Goal: Task Accomplishment & Management: Complete application form

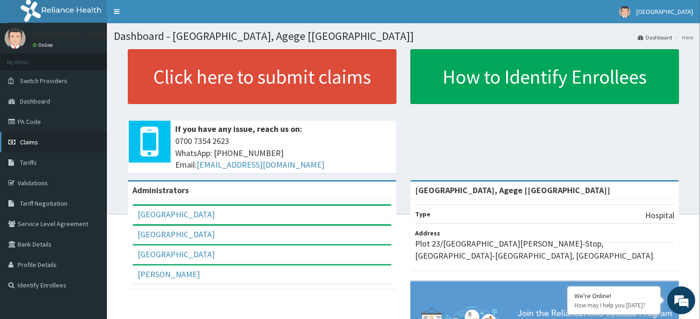
click at [36, 143] on span "Claims" at bounding box center [29, 142] width 18 height 8
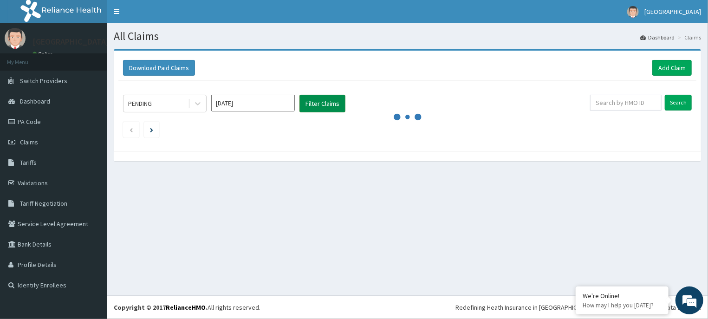
click at [319, 106] on button "Filter Claims" at bounding box center [323, 104] width 46 height 18
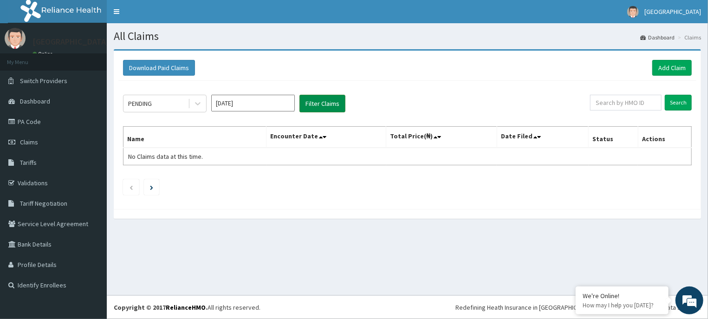
click at [319, 106] on button "Filter Claims" at bounding box center [323, 104] width 46 height 18
click at [151, 189] on icon "Next page" at bounding box center [151, 187] width 3 height 5
click at [246, 185] on ul at bounding box center [407, 187] width 569 height 16
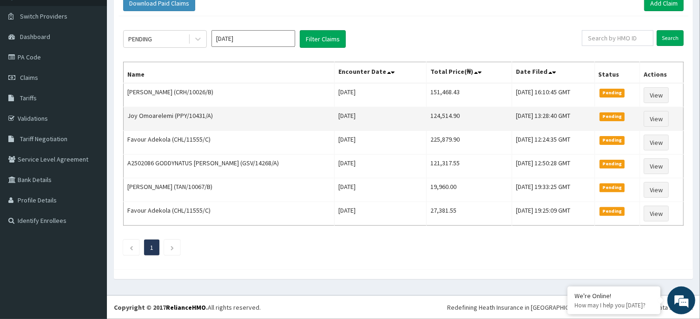
scroll to position [16, 0]
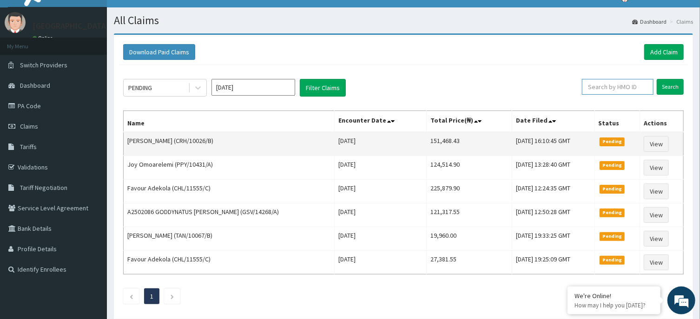
paste input "GSV/10496/c"
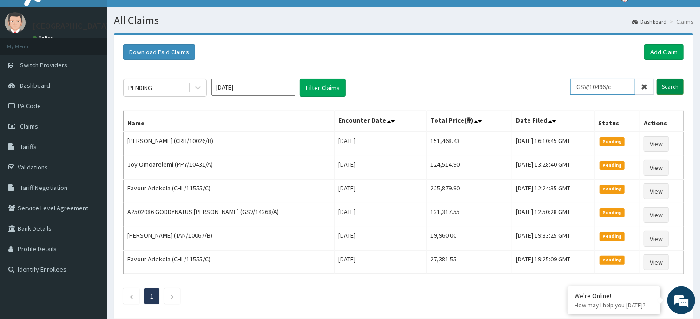
type input "GSV/10496/c"
click at [661, 89] on input "Search" at bounding box center [669, 87] width 27 height 16
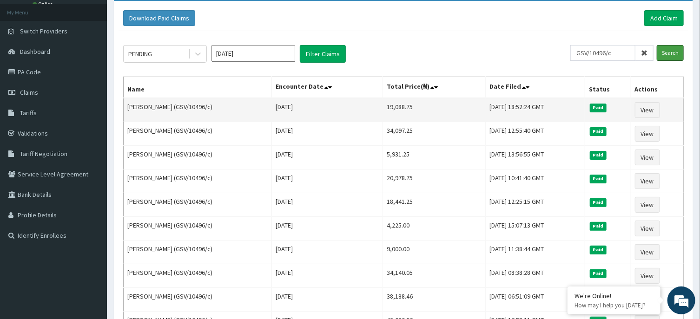
scroll to position [0, 0]
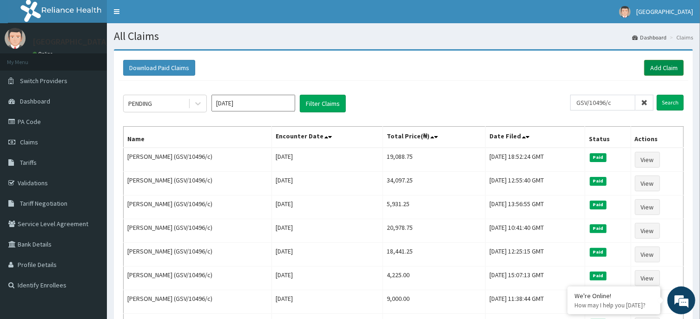
click at [655, 68] on link "Add Claim" at bounding box center [663, 68] width 39 height 16
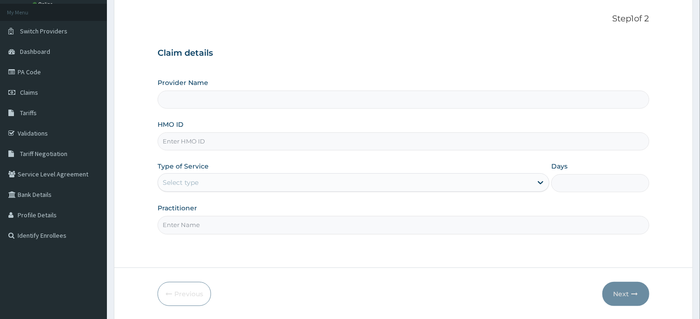
scroll to position [50, 0]
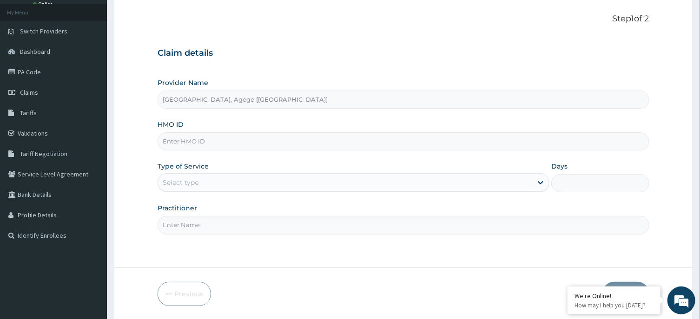
type input "[GEOGRAPHIC_DATA], Agege [[GEOGRAPHIC_DATA]]"
paste input "GSV/10496/c"
type input "GSV/10496/c"
click at [202, 177] on div "Select type" at bounding box center [345, 182] width 374 height 15
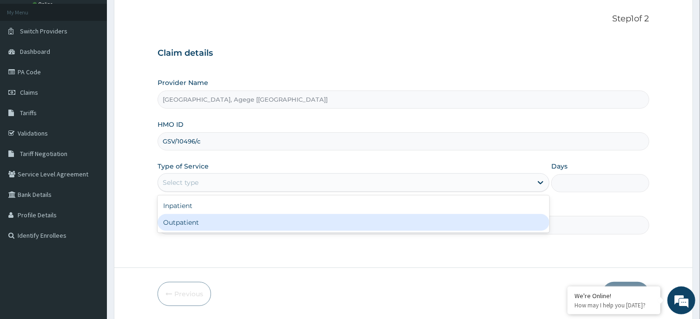
click at [212, 221] on div "Outpatient" at bounding box center [353, 222] width 392 height 17
type input "1"
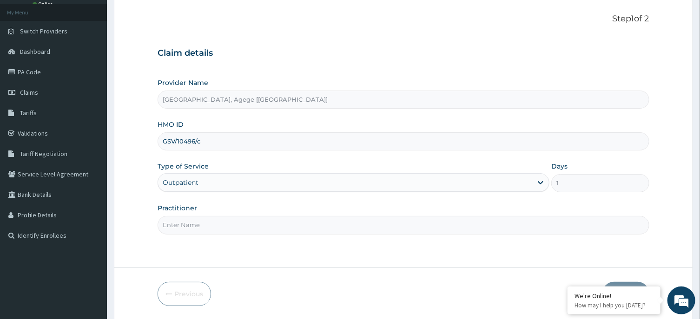
scroll to position [0, 0]
click at [228, 234] on input "Practitioner" at bounding box center [402, 225] width 491 height 18
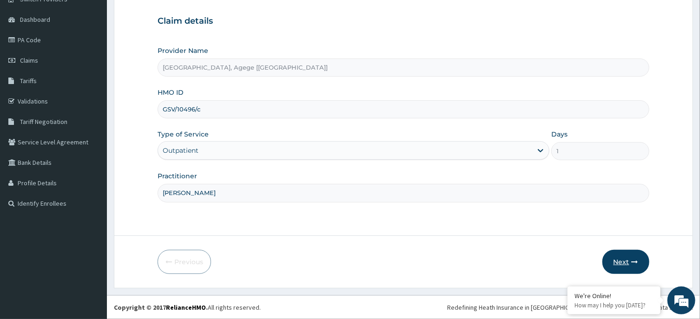
type input "DR OSITA"
click at [626, 262] on button "Next" at bounding box center [625, 262] width 47 height 24
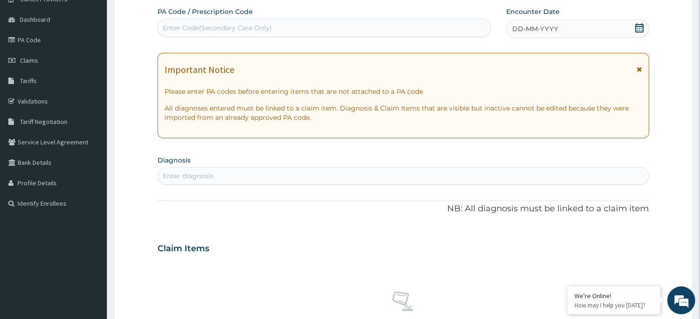
click at [311, 34] on div "Enter Code(Secondary Care Only)" at bounding box center [324, 27] width 333 height 15
paste input "PA/CB28CE"
type input "PA/CB28CE"
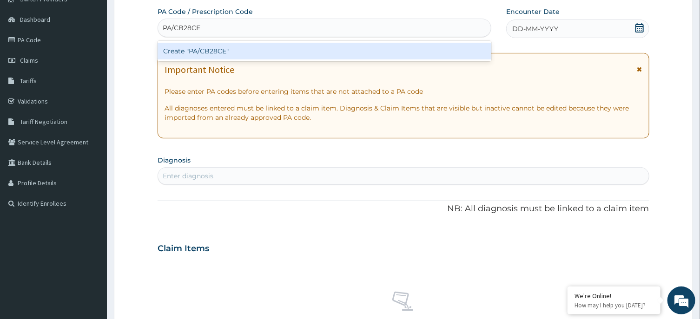
click at [222, 51] on div "Create "PA/CB28CE"" at bounding box center [324, 51] width 334 height 17
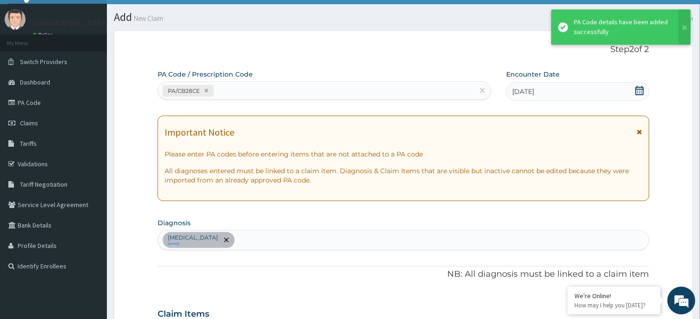
scroll to position [0, 0]
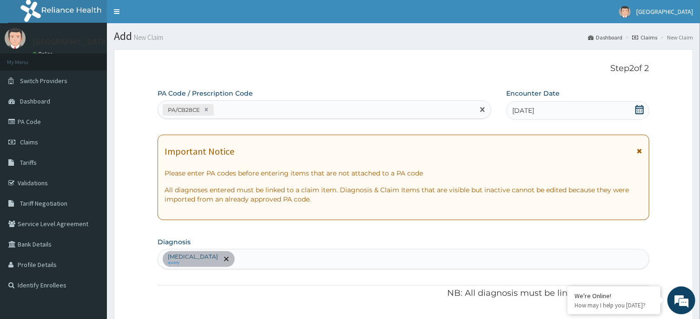
click at [245, 102] on div "PA/CB28CE" at bounding box center [316, 109] width 316 height 15
paste input "PA/1F8167"
type input "PA/1F8167"
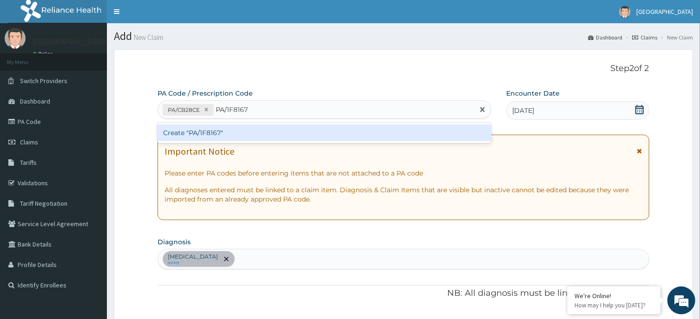
click at [236, 141] on div "Create "PA/1F8167"" at bounding box center [324, 132] width 334 height 17
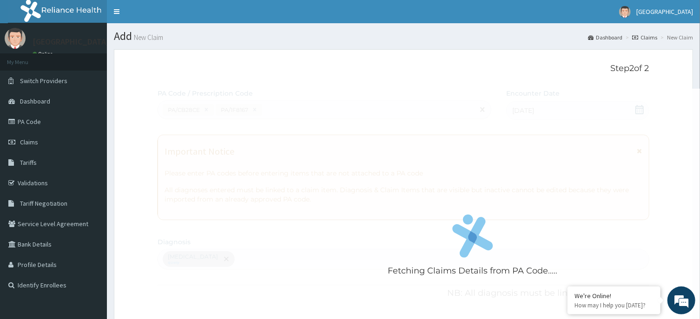
scroll to position [322, 0]
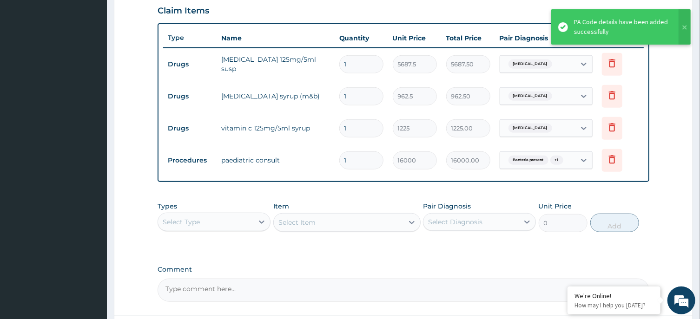
click at [219, 223] on div "Select Type" at bounding box center [205, 222] width 95 height 15
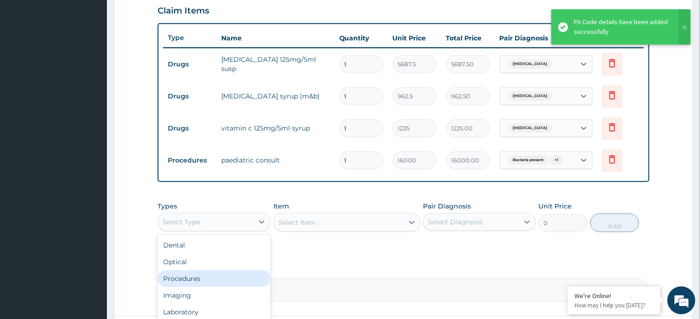
click at [217, 276] on div "Procedures" at bounding box center [213, 278] width 113 height 17
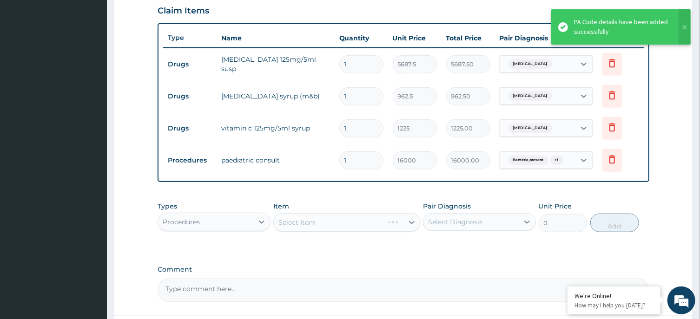
click at [498, 223] on div "Select Diagnosis" at bounding box center [470, 222] width 95 height 15
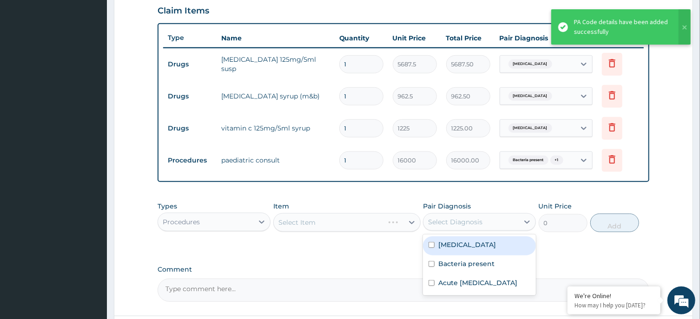
scroll to position [402, 0]
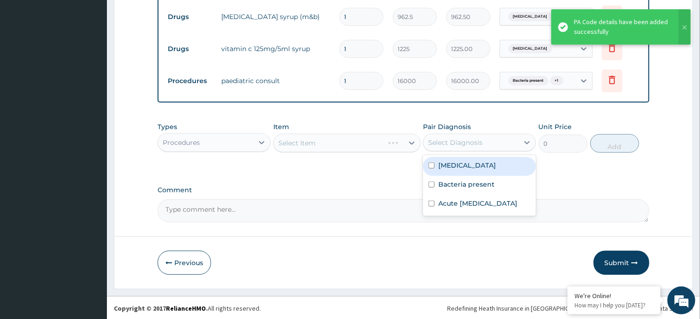
click at [467, 165] on div "Sepsis" at bounding box center [479, 166] width 113 height 19
checkbox input "true"
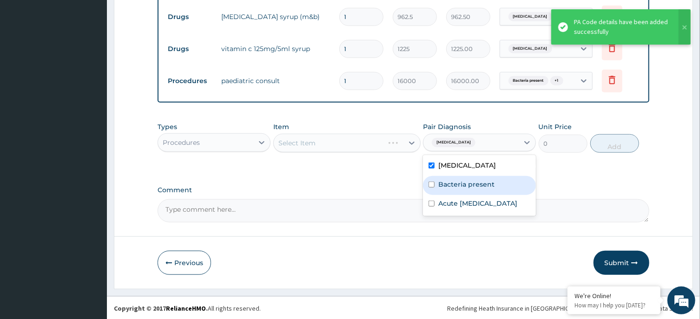
drag, startPoint x: 475, startPoint y: 187, endPoint x: 475, endPoint y: 211, distance: 23.7
click at [475, 188] on label "Bacteria present" at bounding box center [466, 184] width 56 height 9
checkbox input "true"
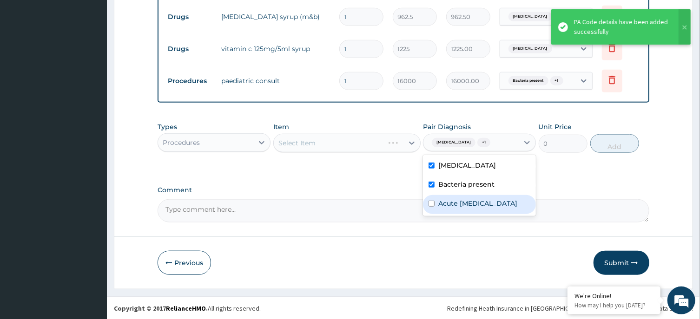
click at [475, 208] on label "Acute upper respiratory infection" at bounding box center [477, 203] width 79 height 9
checkbox input "true"
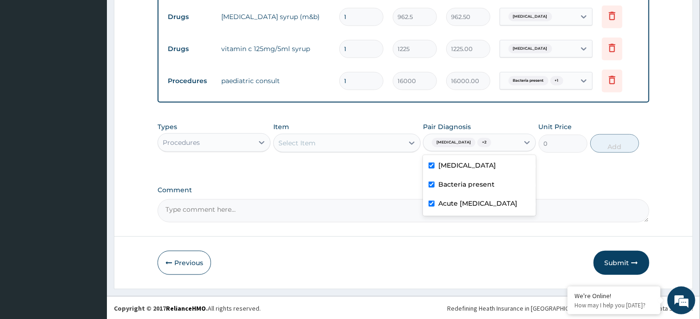
click at [323, 142] on div "Select Item" at bounding box center [339, 143] width 130 height 15
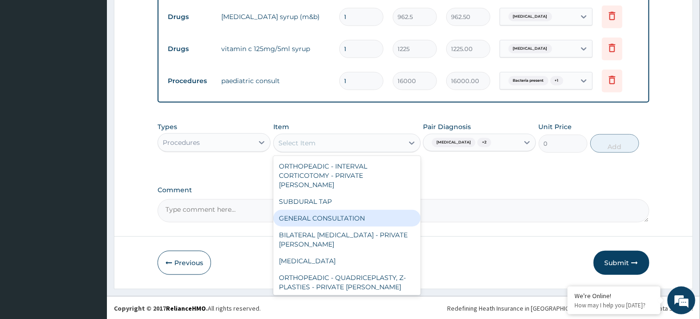
drag, startPoint x: 328, startPoint y: 209, endPoint x: 428, endPoint y: 183, distance: 103.1
click at [328, 210] on div "GENERAL CONSULTATION" at bounding box center [346, 218] width 147 height 17
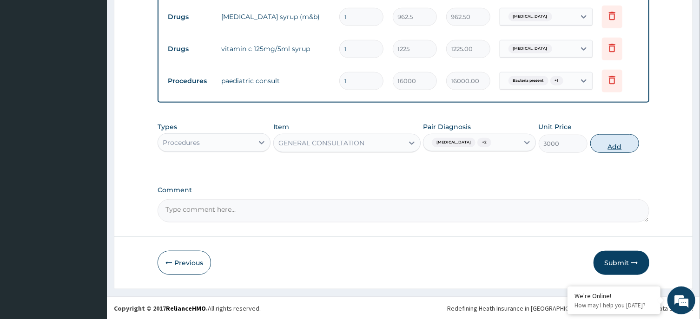
click at [619, 148] on button "Add" at bounding box center [614, 143] width 49 height 19
type input "0"
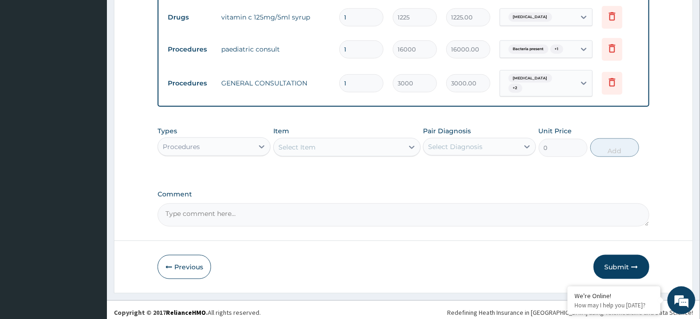
scroll to position [434, 0]
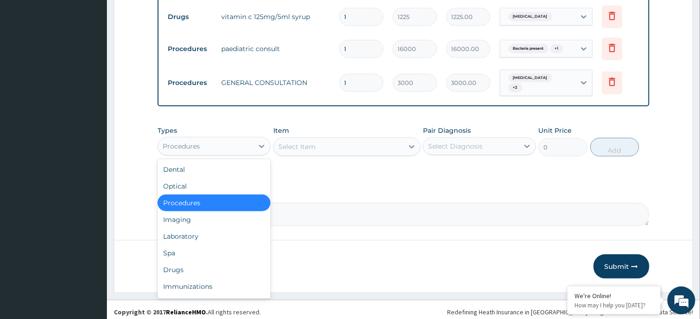
click at [200, 142] on div "Procedures" at bounding box center [205, 146] width 95 height 15
click at [193, 230] on div "Laboratory" at bounding box center [213, 236] width 113 height 17
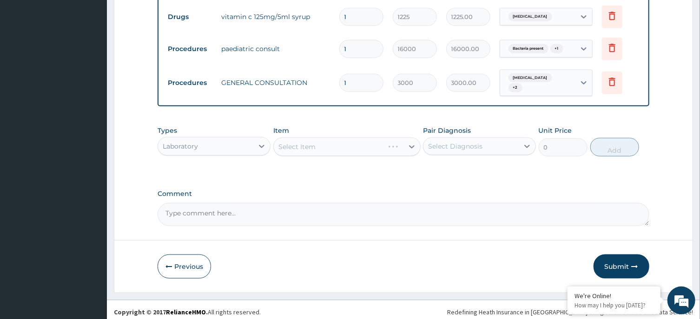
click at [449, 142] on div "Select Diagnosis" at bounding box center [455, 146] width 54 height 9
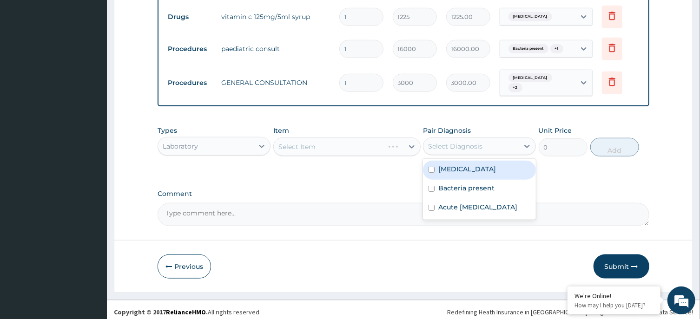
click at [452, 166] on label "Sepsis" at bounding box center [467, 168] width 58 height 9
checkbox input "true"
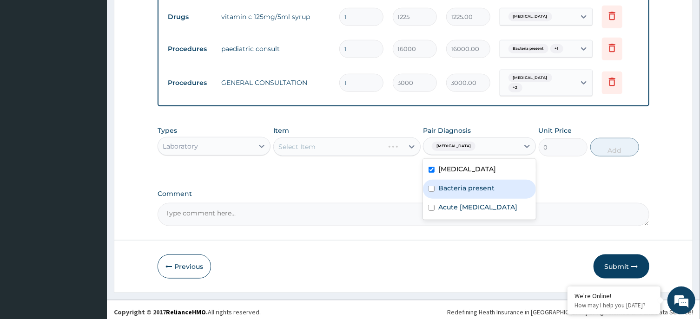
click at [452, 185] on label "Bacteria present" at bounding box center [466, 187] width 56 height 9
checkbox input "true"
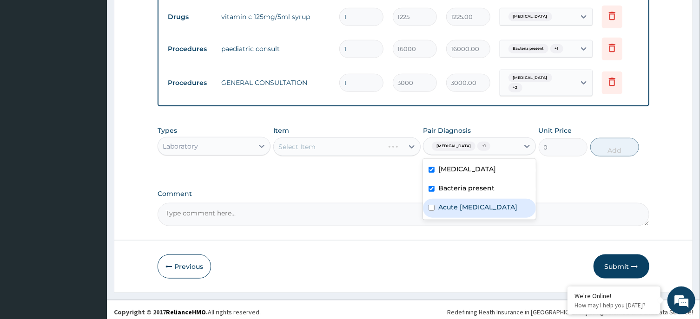
click at [452, 205] on label "Acute upper respiratory infection" at bounding box center [477, 207] width 79 height 9
checkbox input "true"
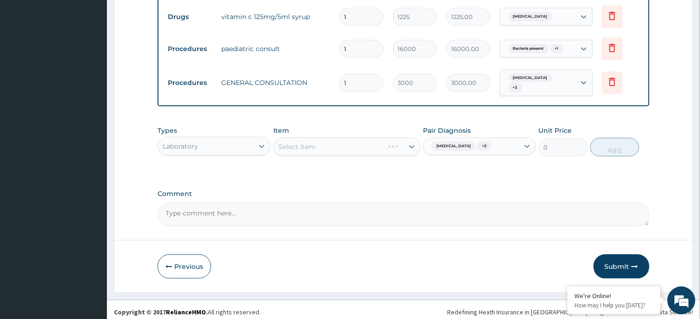
click at [327, 138] on div "Select Item" at bounding box center [346, 146] width 147 height 19
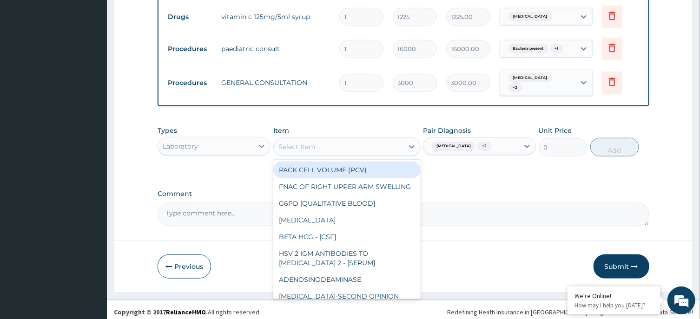
click at [343, 143] on div "Select Item" at bounding box center [339, 146] width 130 height 15
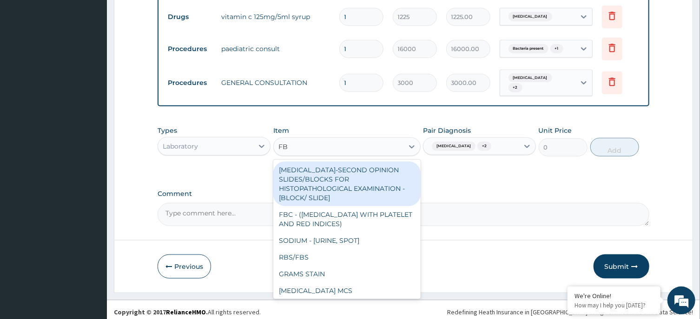
type input "FBC"
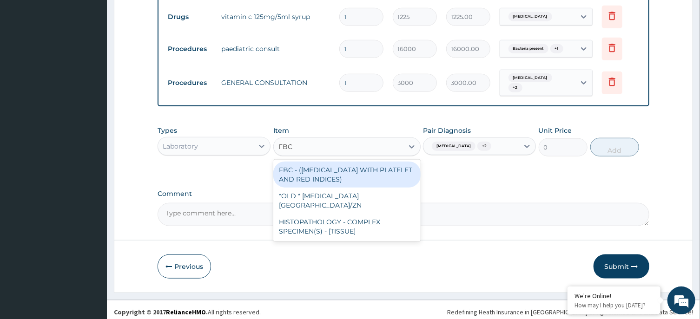
click at [337, 174] on div "FBC - (FULL BLOOD COUNT WITH PLATELET AND RED INDICES)" at bounding box center [346, 175] width 147 height 26
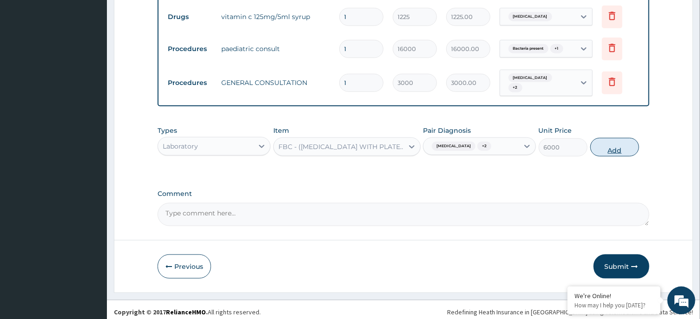
click at [618, 141] on button "Add" at bounding box center [614, 147] width 49 height 19
type input "0"
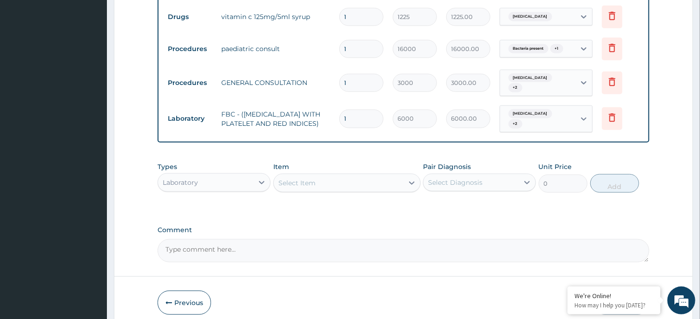
click at [326, 178] on div "Select Item" at bounding box center [339, 183] width 130 height 15
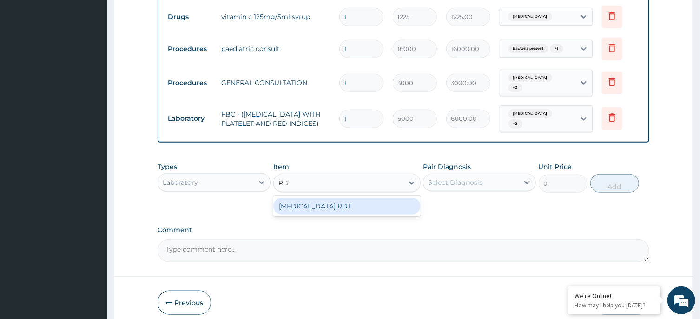
type input "RDT"
click at [313, 201] on div "MALARIA RDT" at bounding box center [346, 206] width 147 height 17
type input "3000"
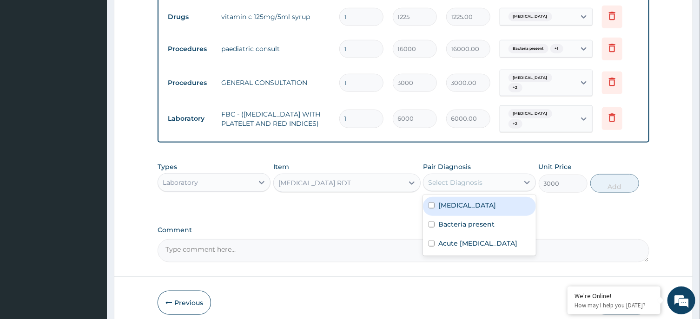
click at [450, 179] on div "Select Diagnosis" at bounding box center [455, 182] width 54 height 9
click at [453, 201] on label "Sepsis" at bounding box center [467, 205] width 58 height 9
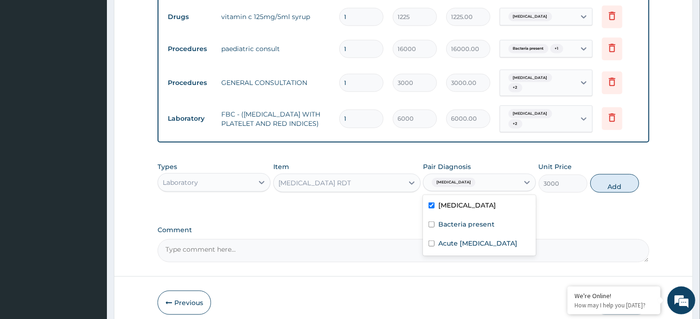
checkbox input "true"
click at [472, 227] on div "Bacteria present" at bounding box center [479, 225] width 113 height 19
checkbox input "true"
drag, startPoint x: 477, startPoint y: 242, endPoint x: 545, endPoint y: 219, distance: 72.1
click at [483, 242] on label "Acute upper respiratory infection" at bounding box center [477, 243] width 79 height 9
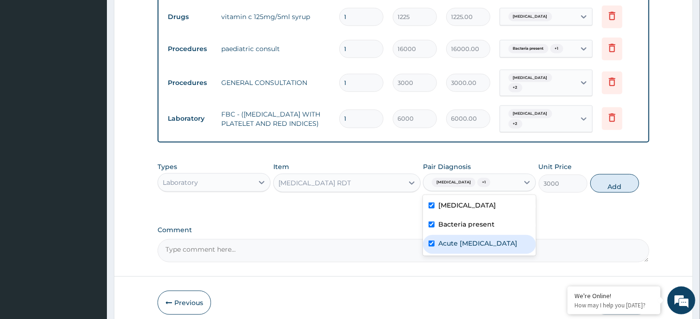
checkbox input "true"
click at [619, 174] on button "Add" at bounding box center [614, 183] width 49 height 19
type input "0"
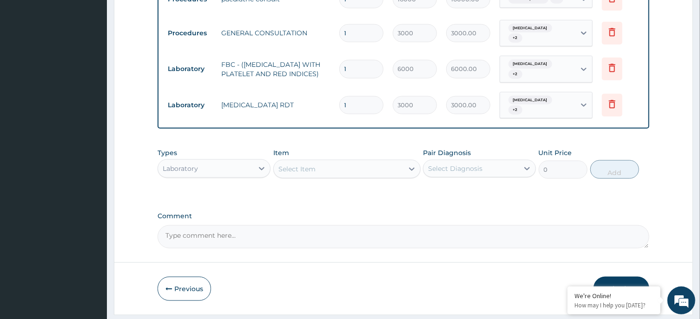
scroll to position [503, 0]
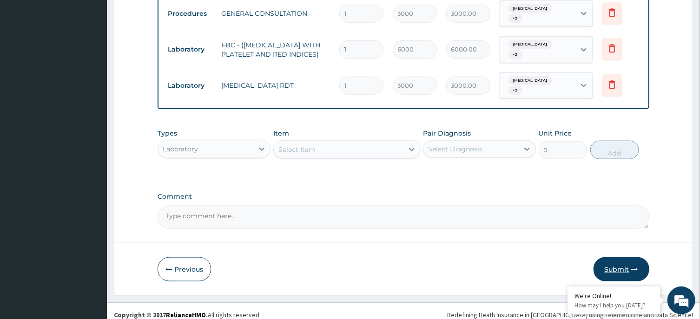
click at [617, 261] on button "Submit" at bounding box center [621, 269] width 56 height 24
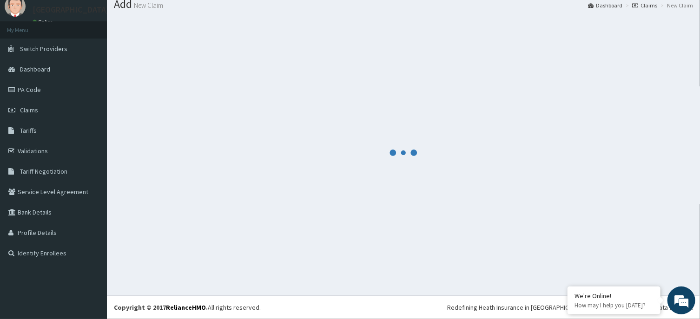
scroll to position [32, 0]
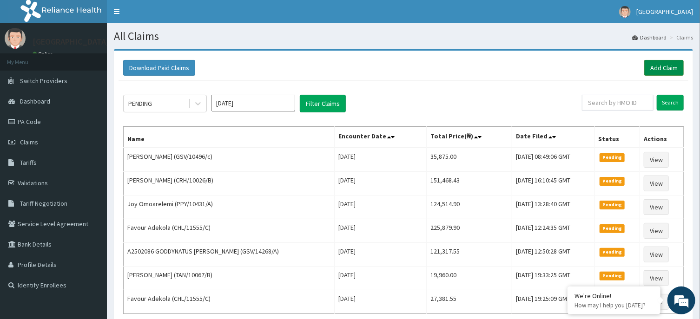
click at [649, 72] on link "Add Claim" at bounding box center [663, 68] width 39 height 16
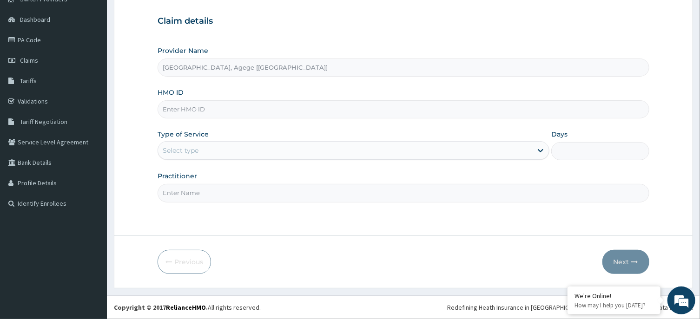
scroll to position [82, 0]
type input "SNS/10073/C"
click at [192, 148] on div "Select type" at bounding box center [181, 150] width 36 height 9
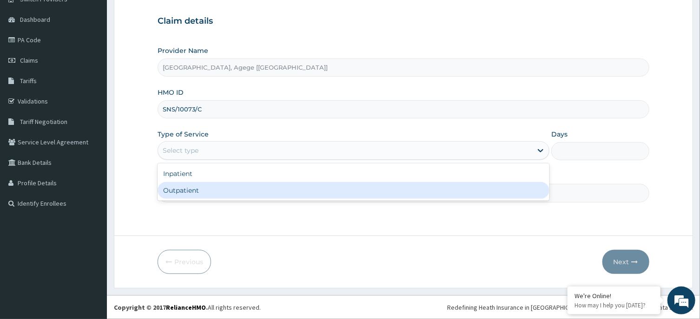
click at [199, 190] on div "Outpatient" at bounding box center [353, 190] width 392 height 17
type input "1"
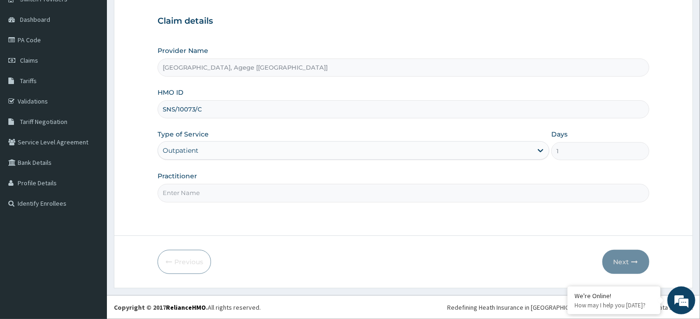
click at [194, 190] on input "Practitioner" at bounding box center [402, 193] width 491 height 18
type input "DR CHIAGOZIEM"
click at [624, 261] on button "Next" at bounding box center [625, 262] width 47 height 24
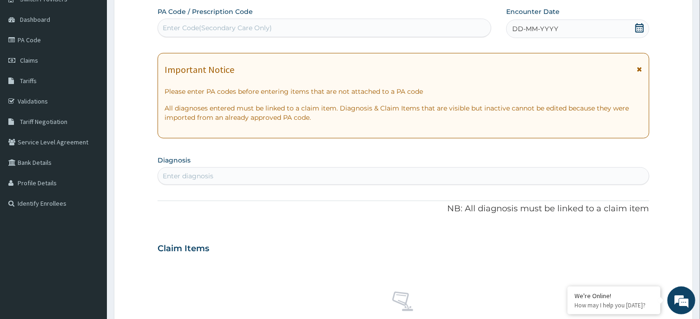
scroll to position [0, 0]
click at [310, 23] on div "Enter Code(Secondary Care Only)" at bounding box center [324, 27] width 333 height 15
click at [240, 24] on div "Enter Code(Secondary Care Only)" at bounding box center [217, 27] width 109 height 9
paste input "PA/7CD1E8"
type input "PA/7CD1E8"
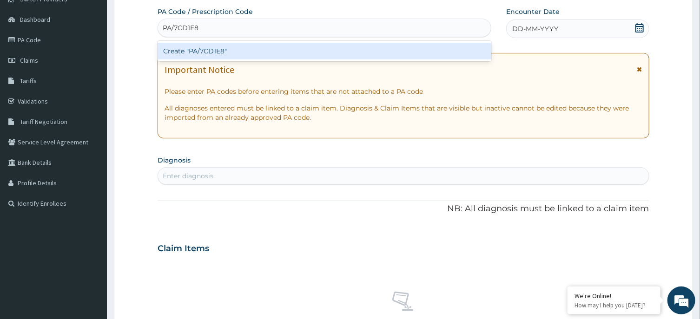
click at [235, 55] on div "Create "PA/7CD1E8"" at bounding box center [324, 51] width 334 height 17
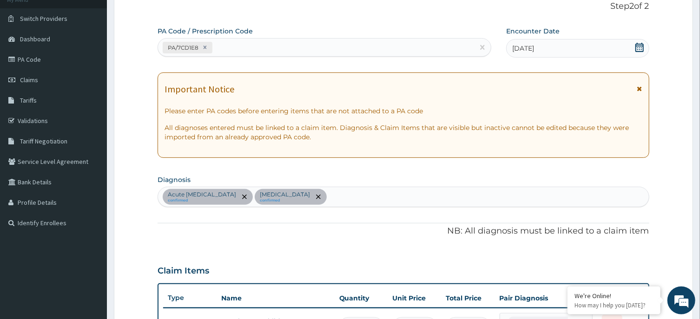
scroll to position [46, 0]
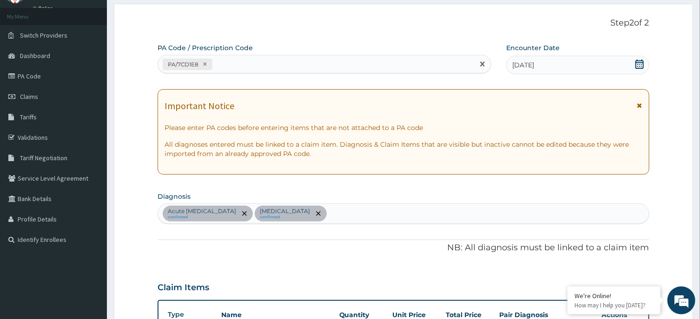
click at [232, 60] on div "PA/7CD1E8" at bounding box center [316, 64] width 316 height 15
paste input "PA/0299B1"
type input "PA/0299B1"
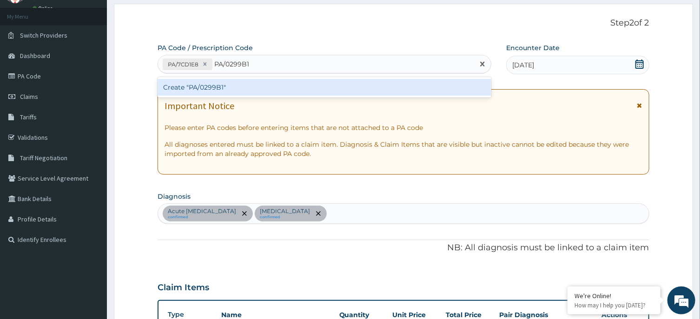
click at [226, 90] on div "Create "PA/0299B1"" at bounding box center [324, 87] width 334 height 17
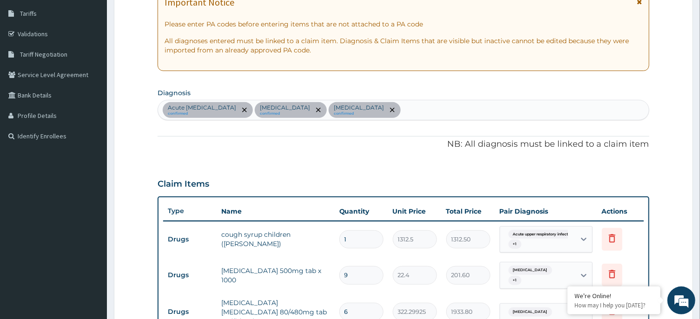
scroll to position [348, 0]
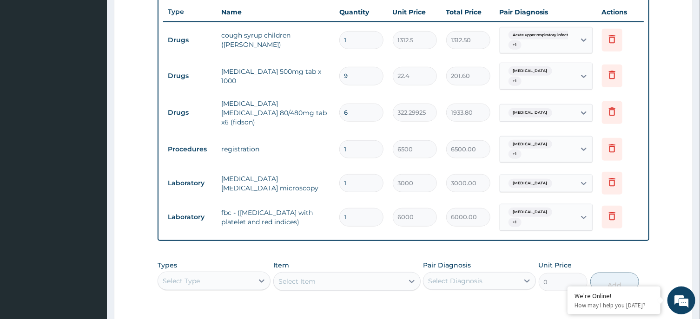
click at [196, 276] on div "Select Type" at bounding box center [181, 280] width 37 height 9
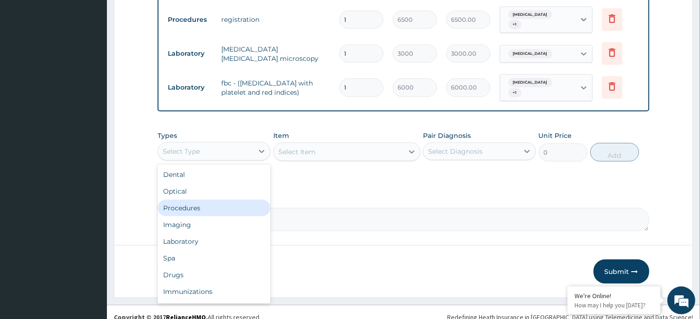
drag, startPoint x: 219, startPoint y: 201, endPoint x: 275, endPoint y: 174, distance: 61.9
click at [221, 200] on div "Procedures" at bounding box center [213, 208] width 113 height 17
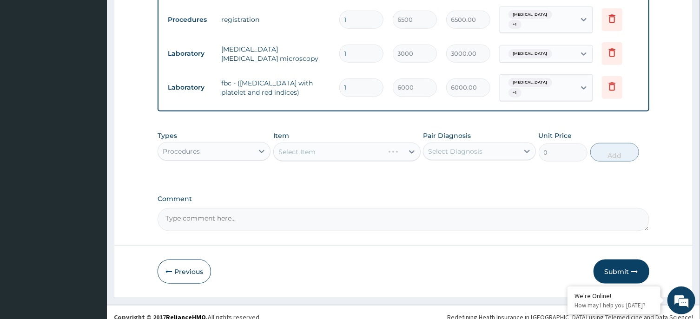
click at [466, 147] on div "Select Diagnosis" at bounding box center [455, 151] width 54 height 9
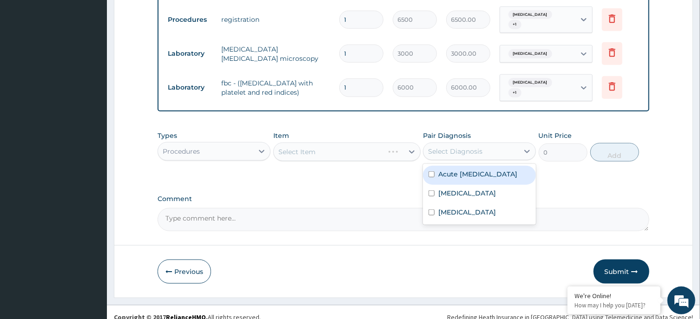
drag, startPoint x: 478, startPoint y: 168, endPoint x: 486, endPoint y: 183, distance: 16.7
click at [478, 170] on label "Acute upper respiratory infection" at bounding box center [477, 174] width 79 height 9
checkbox input "true"
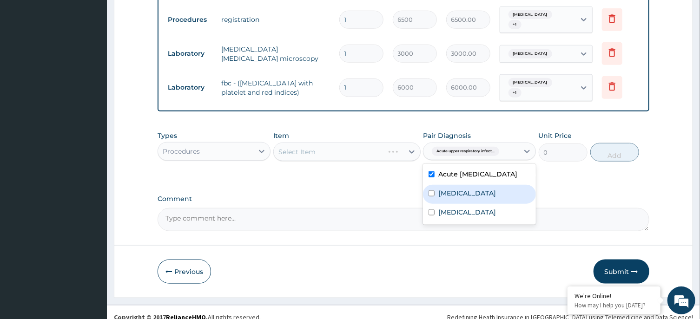
drag, startPoint x: 491, startPoint y: 190, endPoint x: 506, endPoint y: 210, distance: 26.2
click at [493, 191] on div "Malaria" at bounding box center [479, 194] width 113 height 19
checkbox input "true"
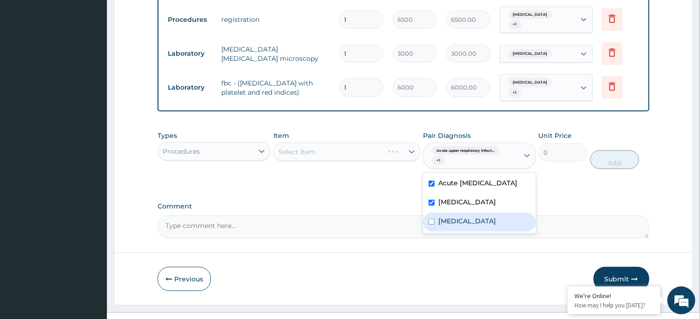
click at [508, 213] on div "Bacterial infectious disease" at bounding box center [479, 222] width 113 height 19
checkbox input "true"
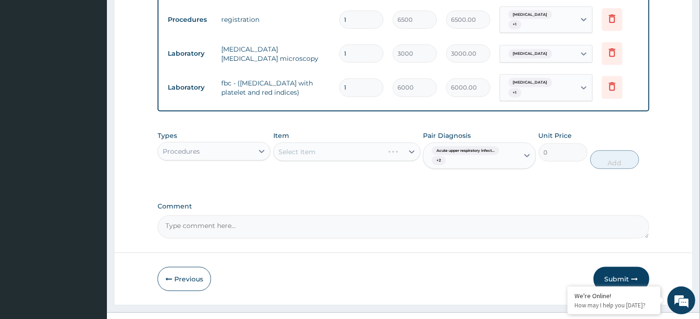
click at [355, 145] on div "Select Item" at bounding box center [346, 152] width 147 height 19
click at [355, 143] on div "Select Item" at bounding box center [346, 152] width 147 height 19
click at [341, 149] on div "Select Item" at bounding box center [346, 152] width 147 height 19
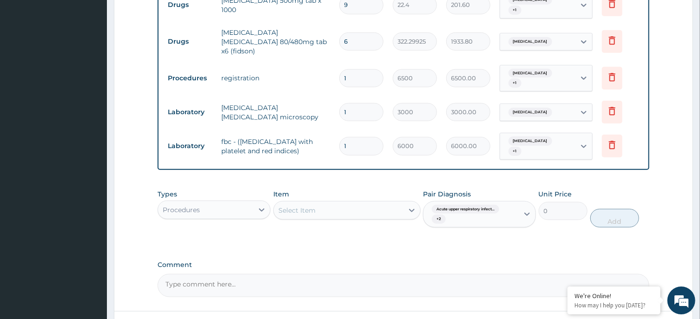
scroll to position [428, 0]
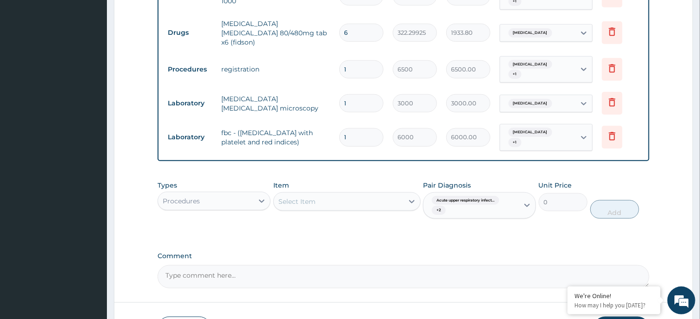
click at [343, 194] on div "Select Item" at bounding box center [339, 201] width 130 height 15
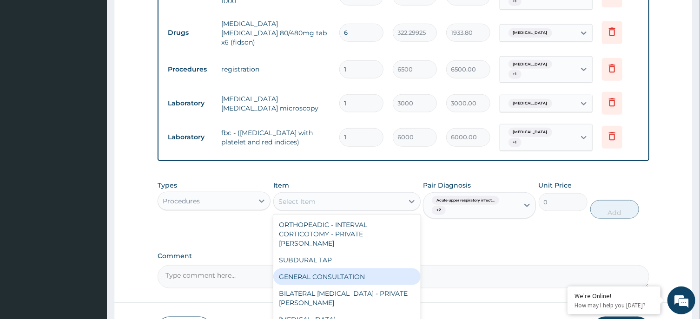
drag, startPoint x: 360, startPoint y: 262, endPoint x: 446, endPoint y: 236, distance: 89.6
click at [365, 268] on div "GENERAL CONSULTATION" at bounding box center [346, 276] width 147 height 17
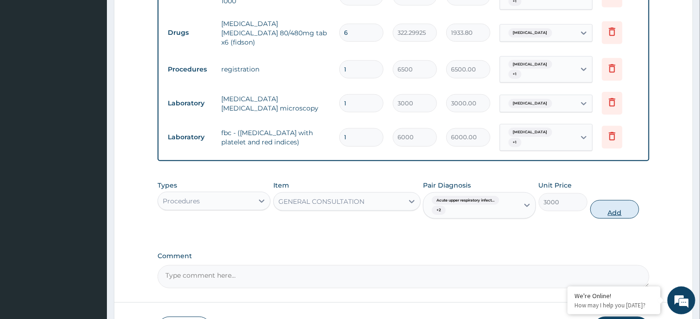
click at [613, 201] on button "Add" at bounding box center [614, 209] width 49 height 19
type input "0"
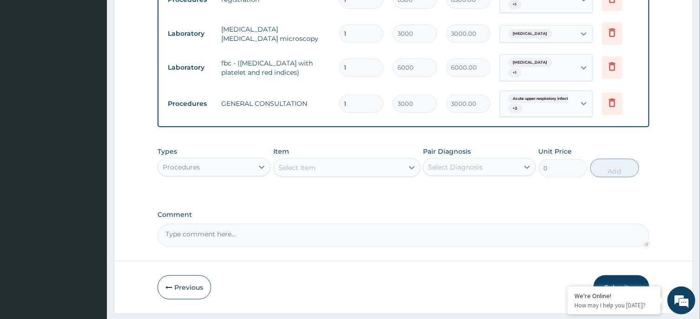
scroll to position [514, 0]
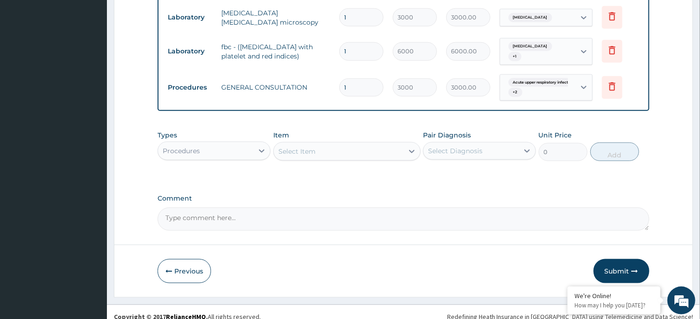
click at [613, 259] on button "Submit" at bounding box center [621, 271] width 56 height 24
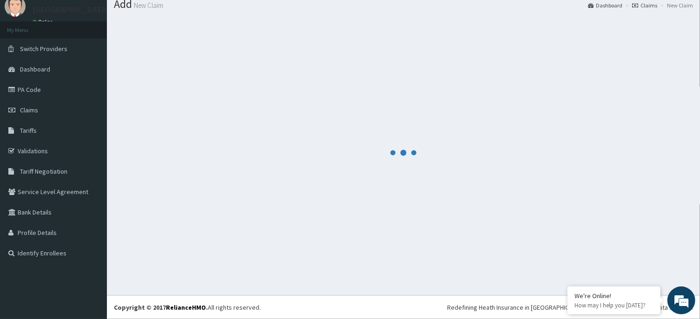
scroll to position [32, 0]
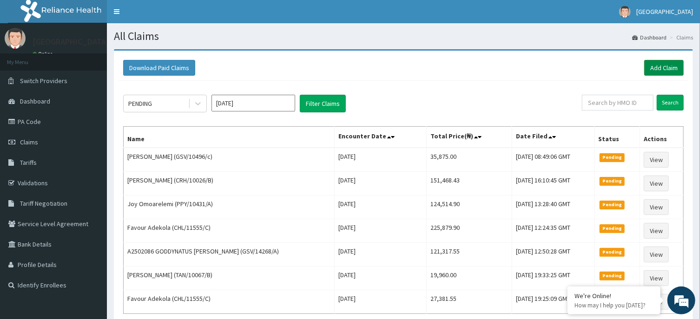
click at [659, 69] on link "Add Claim" at bounding box center [663, 68] width 39 height 16
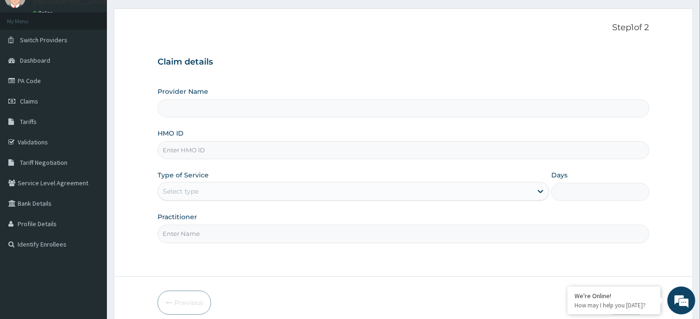
scroll to position [82, 0]
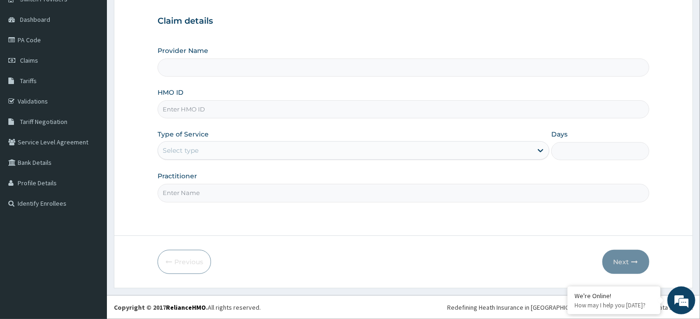
click at [169, 109] on input "HMO ID" at bounding box center [402, 109] width 491 height 18
paste input "SLB/10286/A"
type input "SLB/10286/A"
click at [200, 144] on div "Select type" at bounding box center [345, 150] width 374 height 15
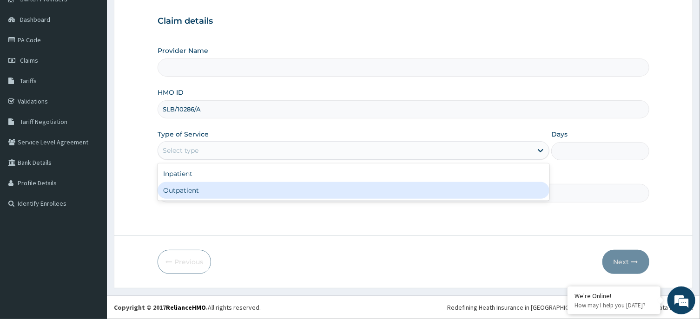
click at [200, 191] on div "Outpatient" at bounding box center [353, 190] width 392 height 17
type input "1"
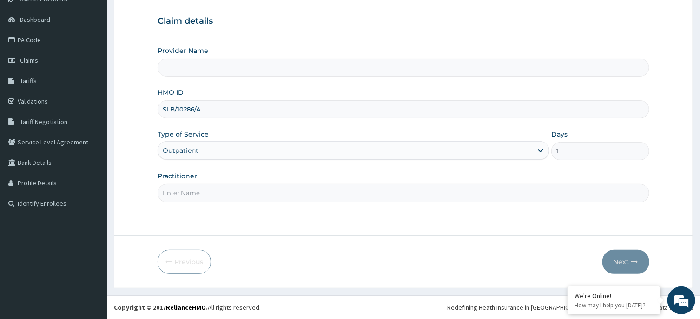
click at [210, 59] on input "Provider Name" at bounding box center [402, 68] width 491 height 18
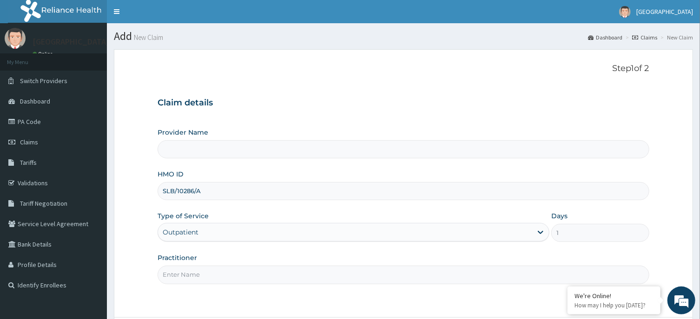
scroll to position [82, 0]
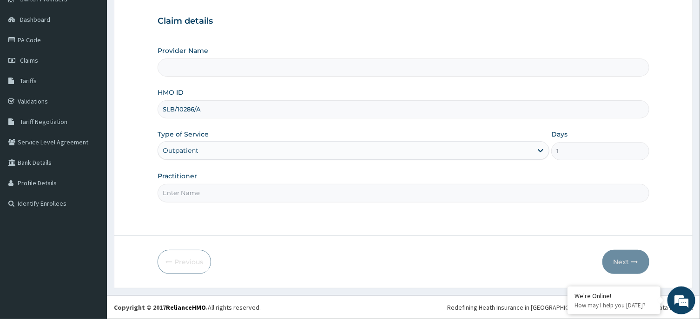
click at [226, 195] on input "Practitioner" at bounding box center [402, 193] width 491 height 18
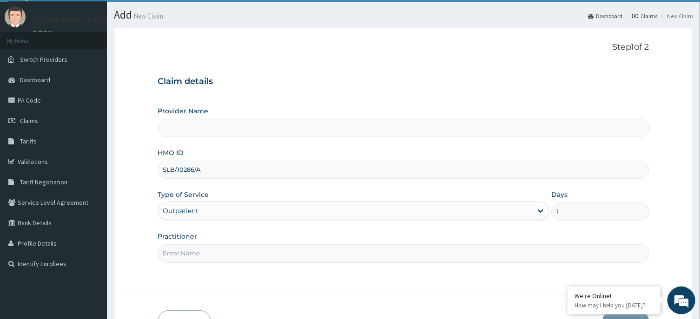
type input "R-Jolad Hospital, Agege [Salem House]"
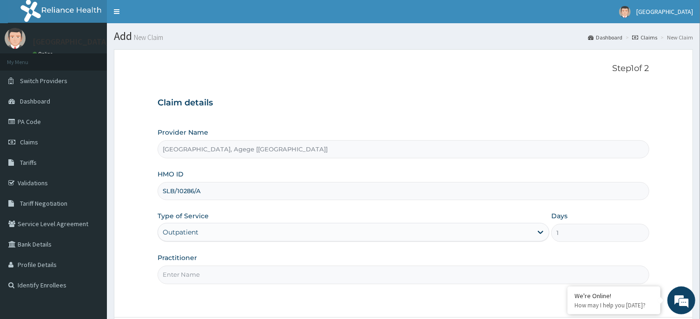
scroll to position [82, 0]
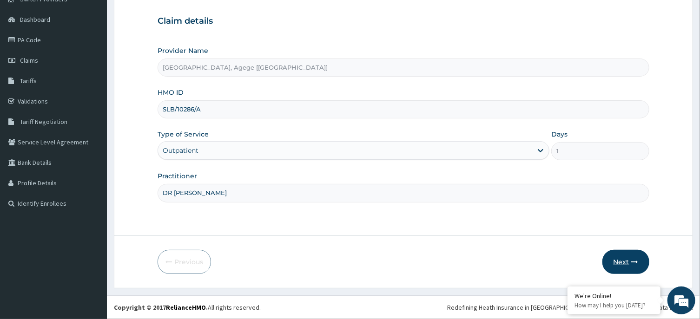
type input "DR CHIAGOZIEM"
click at [615, 259] on button "Next" at bounding box center [625, 262] width 47 height 24
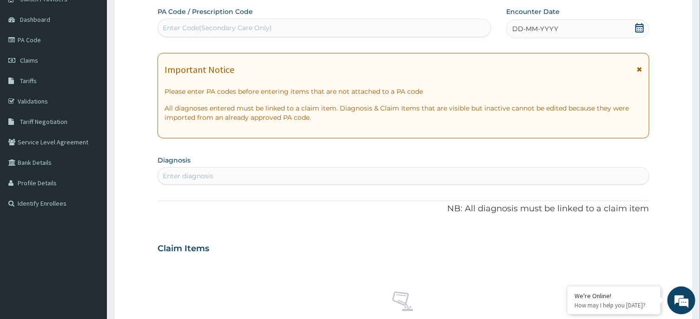
click at [296, 25] on div "Enter Code(Secondary Care Only)" at bounding box center [324, 27] width 333 height 15
paste input "PA/6AF564"
type input "PA/6AF564"
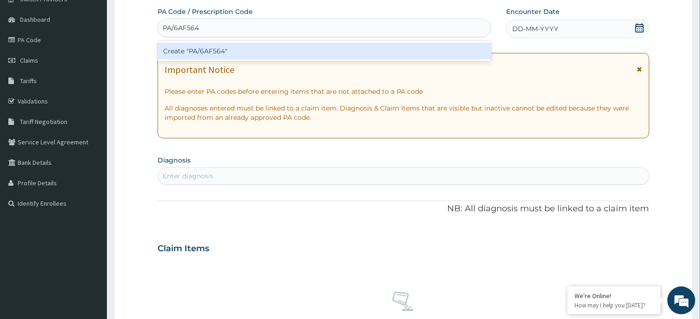
click at [219, 55] on div "Create "PA/6AF564"" at bounding box center [324, 51] width 334 height 17
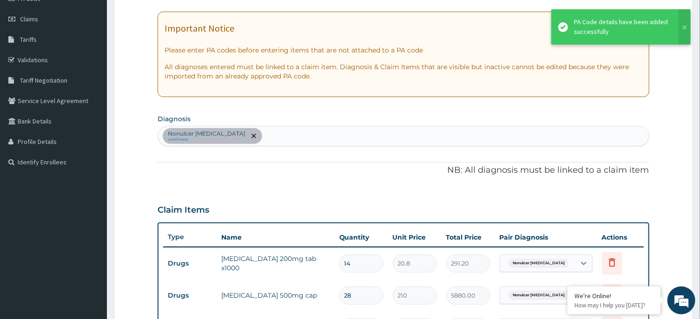
scroll to position [0, 0]
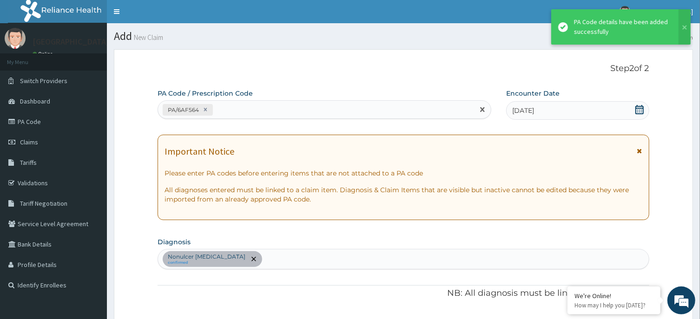
click at [228, 109] on div "PA/6AF564" at bounding box center [316, 109] width 316 height 15
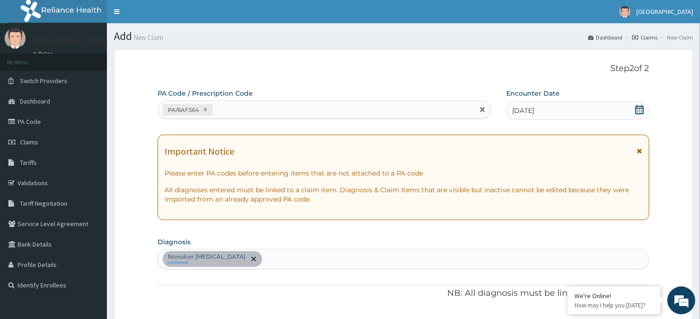
paste input "PA/D00572"
type input "PA/D00572"
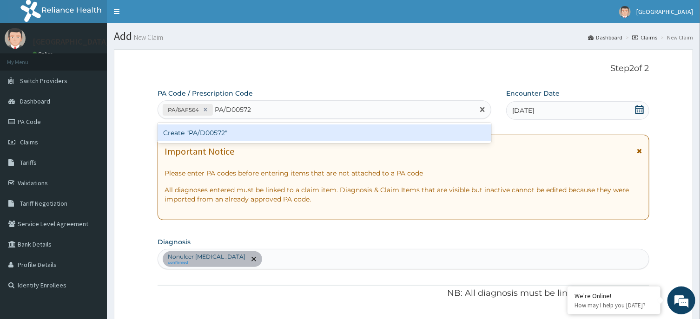
click at [258, 135] on div "Create "PA/D00572"" at bounding box center [324, 132] width 334 height 17
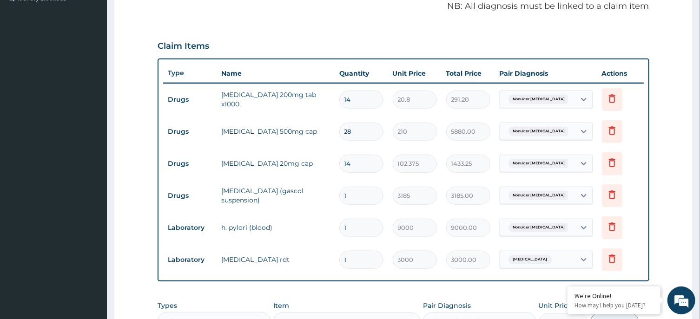
scroll to position [466, 0]
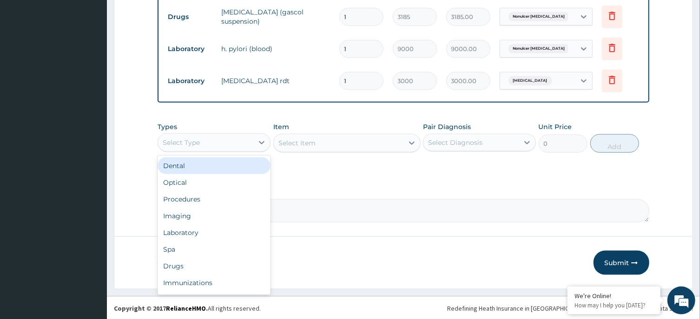
click at [204, 149] on div "Select Type" at bounding box center [213, 142] width 113 height 19
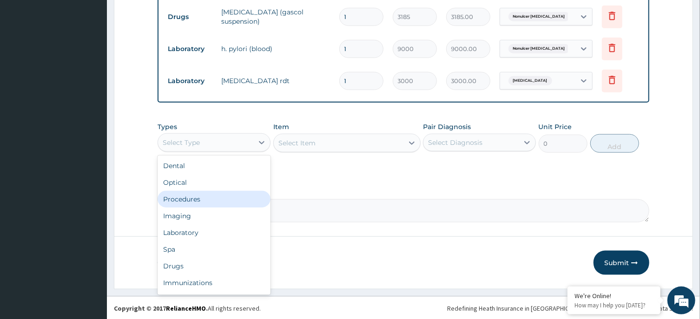
click at [206, 195] on div "Procedures" at bounding box center [213, 199] width 113 height 17
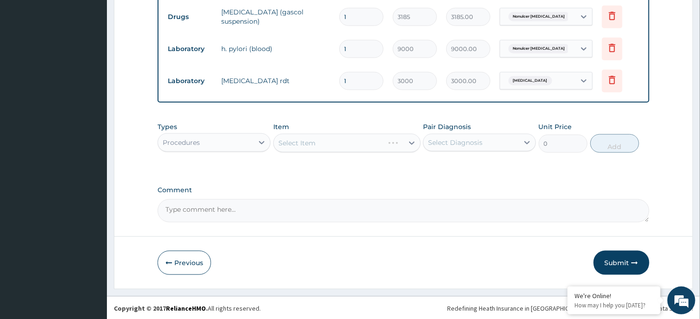
click at [470, 138] on div "Select Diagnosis" at bounding box center [455, 142] width 54 height 9
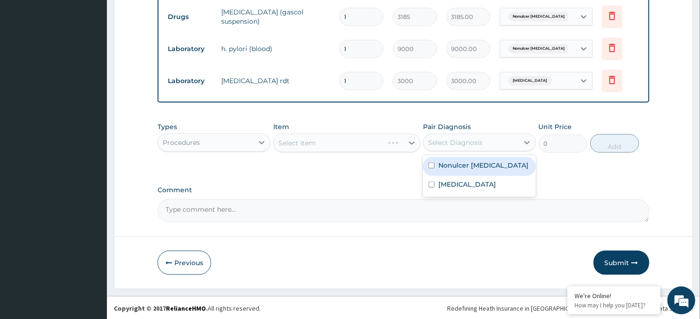
click at [470, 164] on label "Nonulcer dyspepsia" at bounding box center [483, 165] width 90 height 9
checkbox input "true"
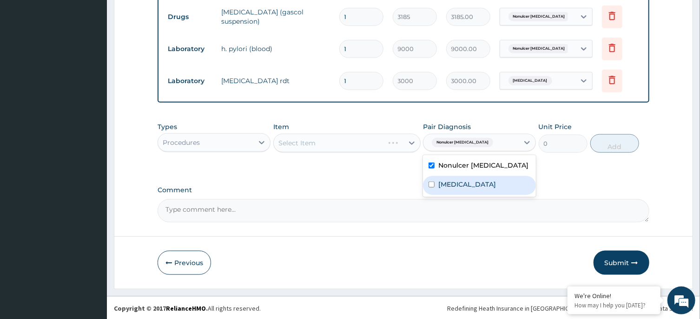
click at [470, 184] on div "Malaria" at bounding box center [479, 185] width 113 height 19
checkbox input "true"
click at [328, 143] on div "Select Item" at bounding box center [339, 143] width 130 height 15
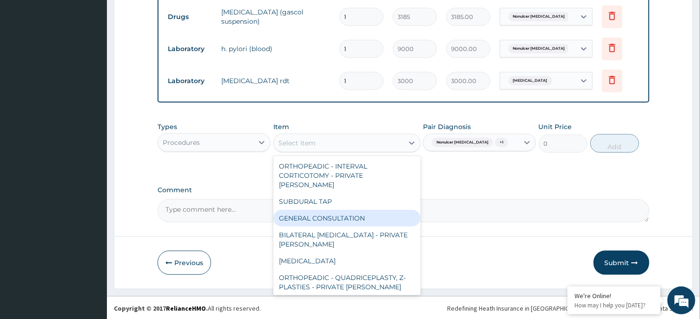
click at [334, 210] on div "GENERAL CONSULTATION" at bounding box center [346, 218] width 147 height 17
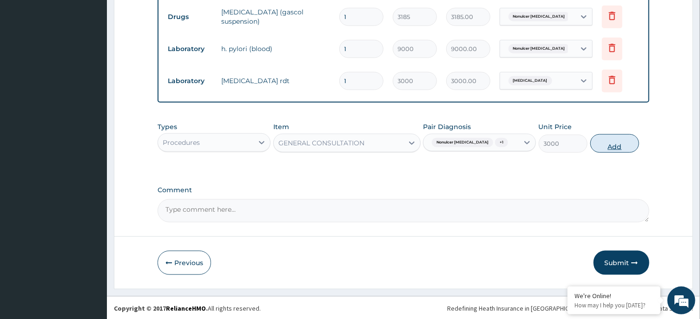
click at [624, 143] on button "Add" at bounding box center [614, 143] width 49 height 19
type input "0"
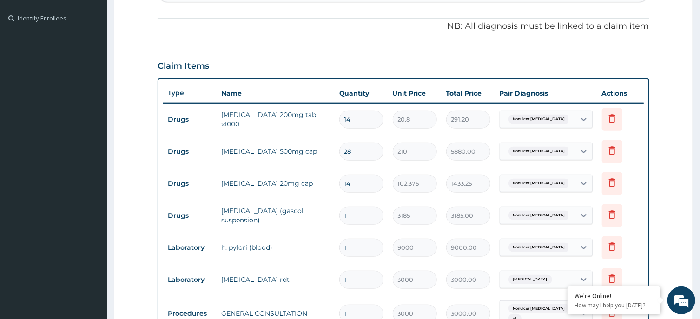
scroll to position [502, 0]
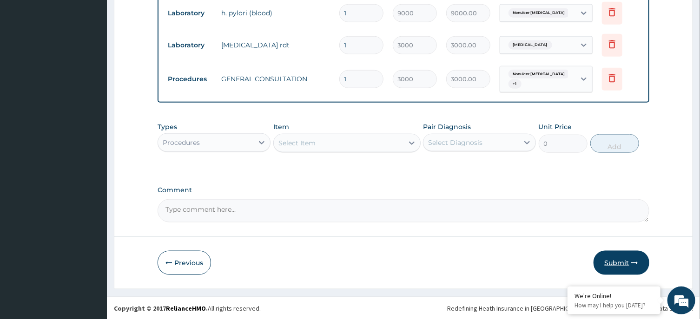
click at [612, 257] on button "Submit" at bounding box center [621, 263] width 56 height 24
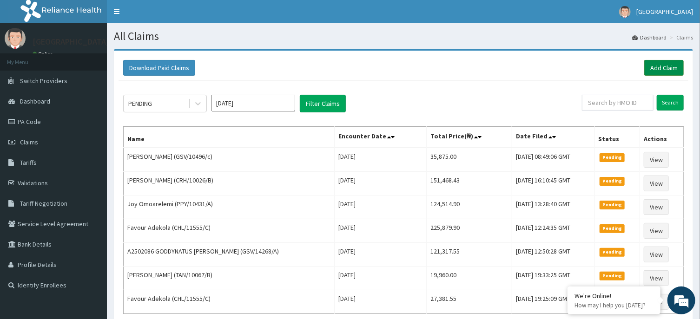
click at [662, 66] on link "Add Claim" at bounding box center [663, 68] width 39 height 16
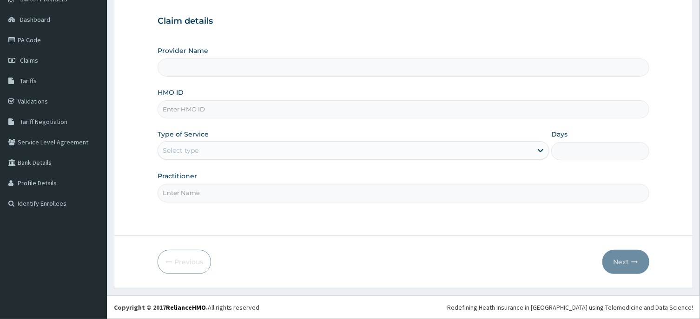
scroll to position [82, 0]
type input "[GEOGRAPHIC_DATA], Agege [[GEOGRAPHIC_DATA]]"
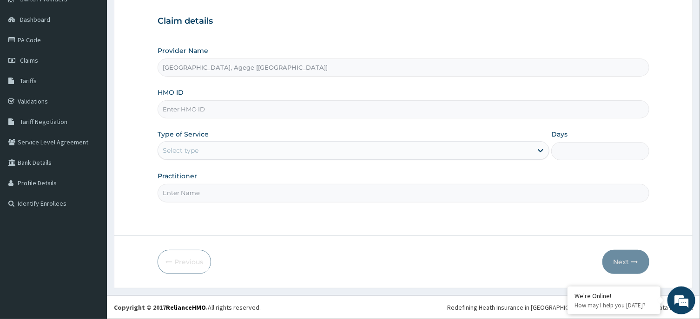
click at [177, 108] on input "HMO ID" at bounding box center [402, 109] width 491 height 18
click at [403, 88] on div "HMO ID" at bounding box center [402, 103] width 491 height 31
click at [235, 110] on input "HMO ID" at bounding box center [402, 109] width 491 height 18
paste input "DGC/10227/C"
type input "DGC/10227/C"
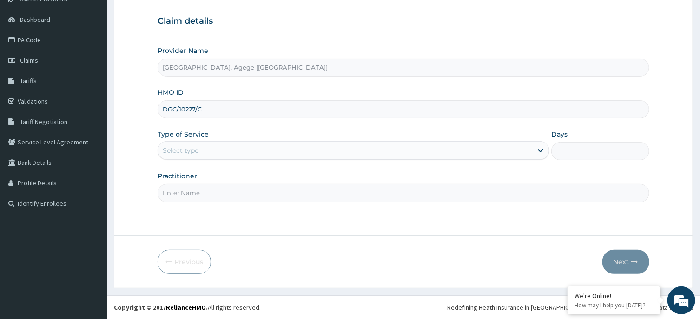
click at [209, 145] on div "Select type" at bounding box center [345, 150] width 374 height 15
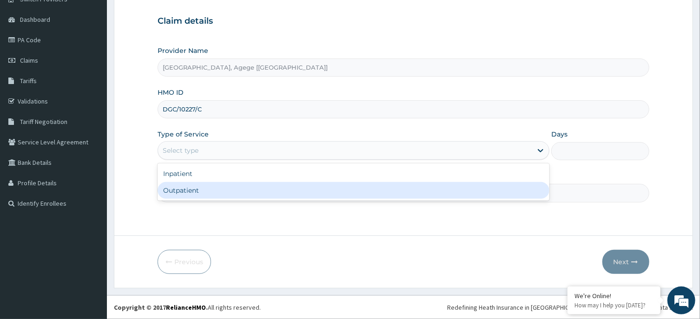
drag, startPoint x: 209, startPoint y: 196, endPoint x: 206, endPoint y: 209, distance: 12.8
click at [208, 196] on div "Outpatient" at bounding box center [353, 190] width 392 height 17
type input "1"
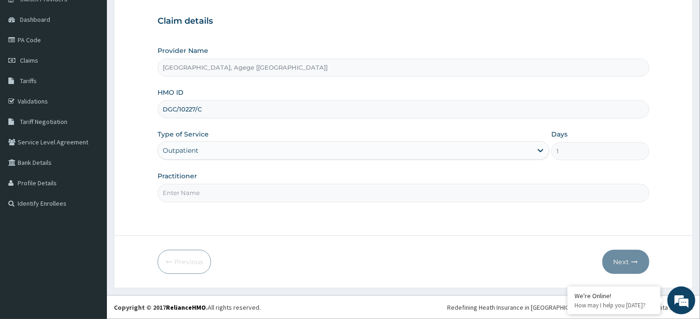
click at [210, 194] on input "Practitioner" at bounding box center [402, 193] width 491 height 18
type input "DR OSITA"
click at [612, 259] on button "Next" at bounding box center [625, 262] width 47 height 24
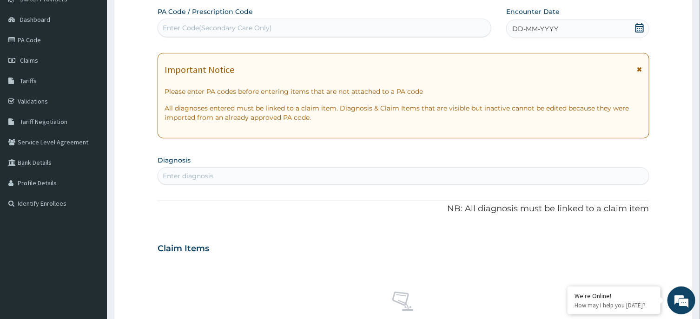
click at [355, 34] on div "Enter Code(Secondary Care Only)" at bounding box center [324, 27] width 333 height 15
paste input "PA/351B86"
type input "PA/351B86"
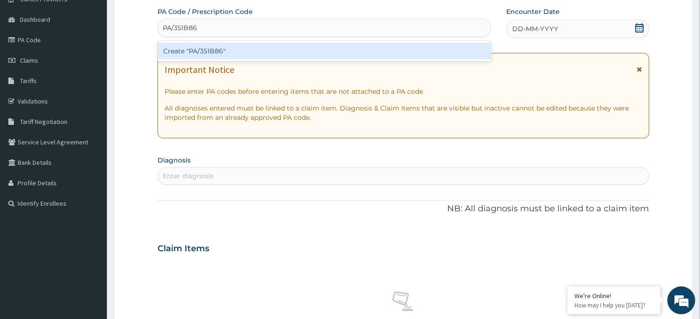
click at [215, 48] on div "Create "PA/351B86"" at bounding box center [324, 51] width 334 height 17
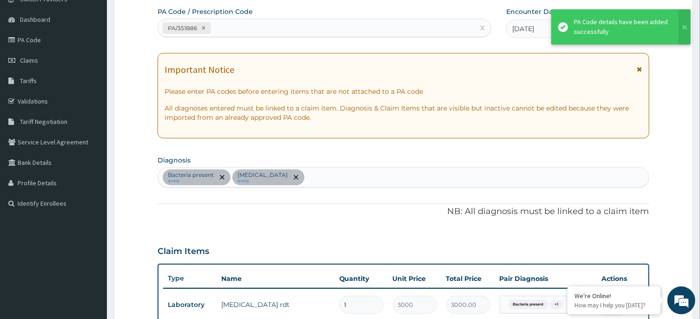
scroll to position [258, 0]
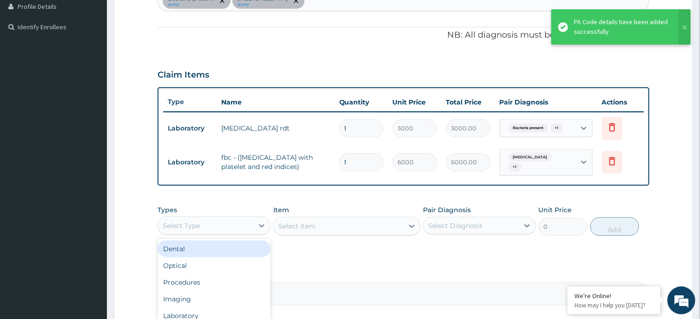
click at [202, 222] on div "Select Type" at bounding box center [205, 225] width 95 height 15
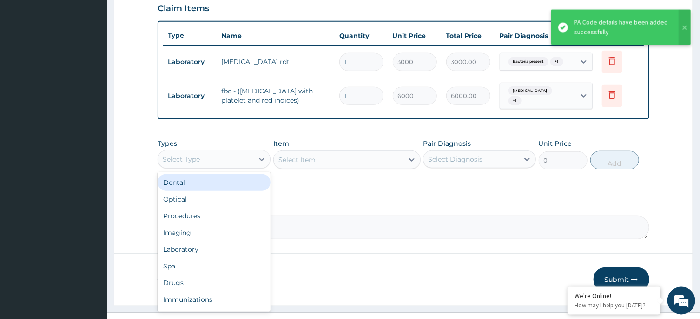
scroll to position [337, 0]
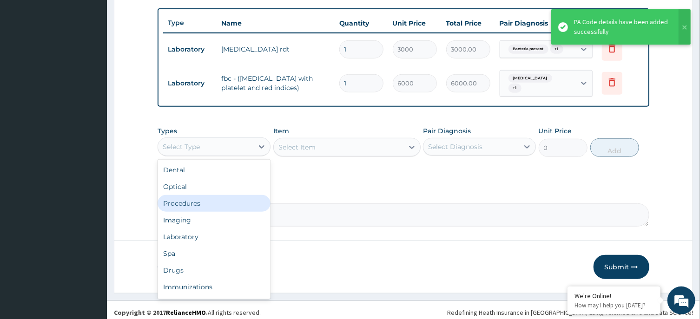
click at [207, 197] on div "Procedures" at bounding box center [213, 203] width 113 height 17
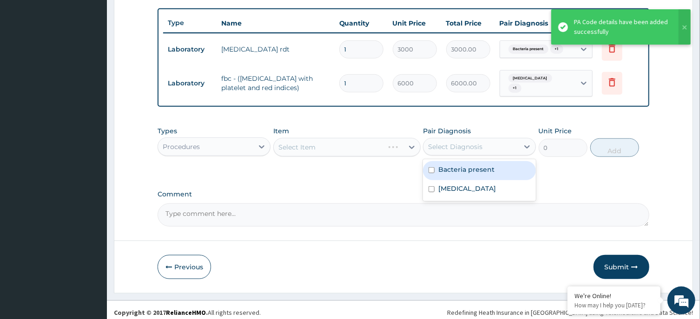
click at [477, 139] on div "Select Diagnosis" at bounding box center [470, 146] width 95 height 15
click at [478, 165] on label "Bacteria present" at bounding box center [466, 169] width 56 height 9
checkbox input "true"
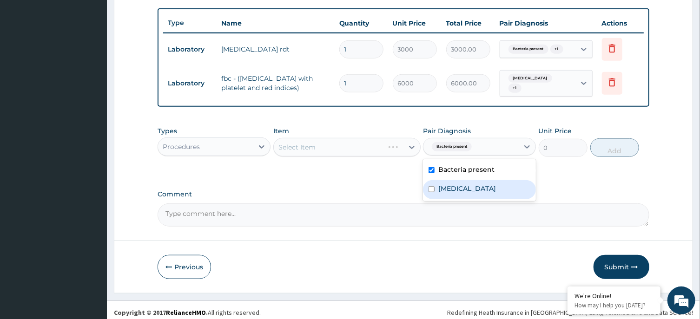
click at [480, 182] on div "Malaria" at bounding box center [479, 189] width 113 height 19
checkbox input "true"
drag, startPoint x: 366, startPoint y: 144, endPoint x: 365, endPoint y: 151, distance: 7.0
click at [365, 151] on div "Select Item" at bounding box center [346, 147] width 147 height 19
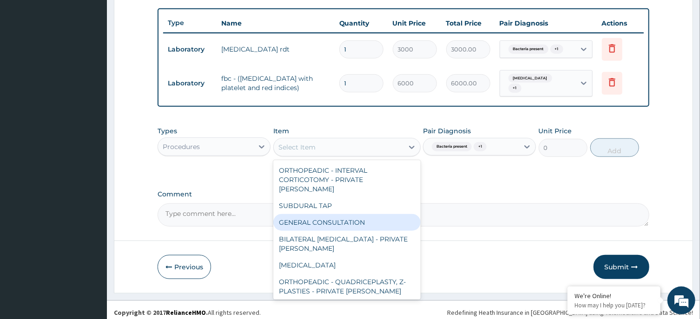
drag, startPoint x: 342, startPoint y: 211, endPoint x: 499, endPoint y: 145, distance: 170.3
click at [342, 214] on div "GENERAL CONSULTATION" at bounding box center [346, 222] width 147 height 17
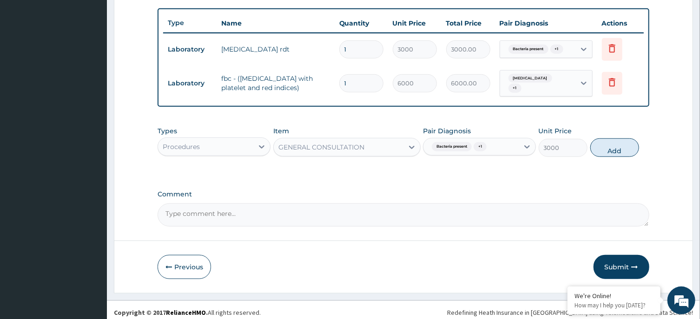
drag, startPoint x: 621, startPoint y: 141, endPoint x: 539, endPoint y: 182, distance: 91.4
click at [620, 141] on button "Add" at bounding box center [614, 147] width 49 height 19
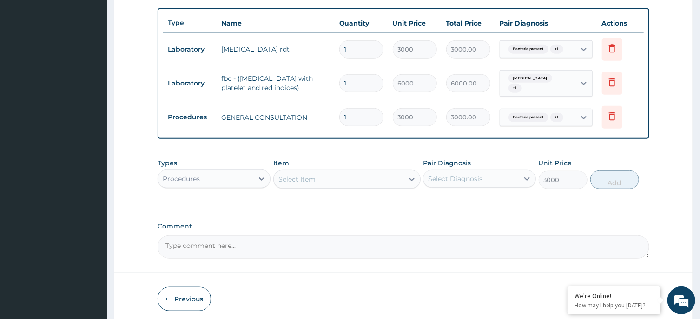
type input "0"
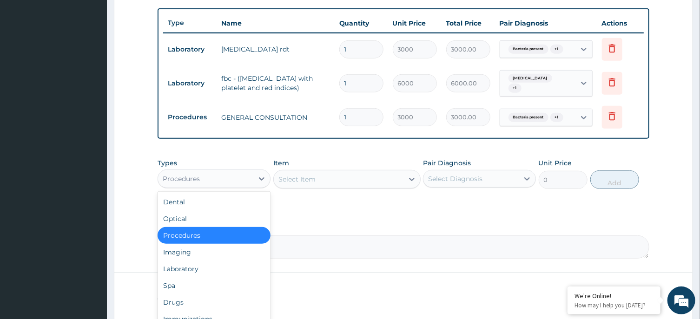
click at [183, 174] on div "Procedures" at bounding box center [181, 178] width 37 height 9
drag, startPoint x: 203, startPoint y: 294, endPoint x: 324, endPoint y: 220, distance: 141.7
click at [206, 294] on div "Drugs" at bounding box center [213, 302] width 113 height 17
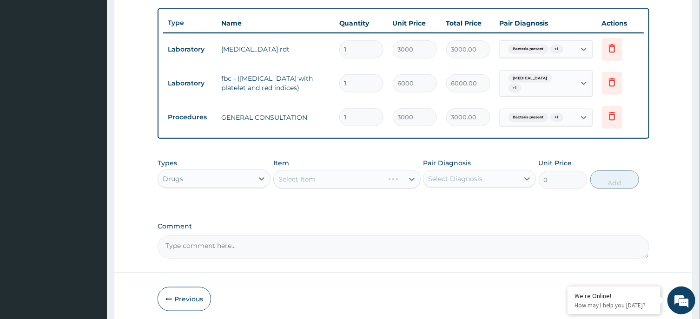
click at [458, 181] on div "Select Diagnosis" at bounding box center [479, 179] width 113 height 18
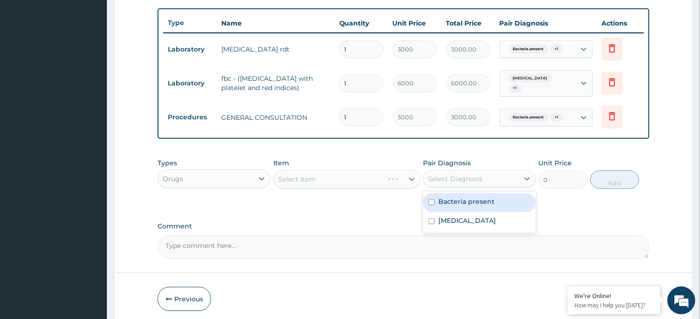
click at [459, 201] on div "Bacteria present" at bounding box center [479, 202] width 113 height 19
checkbox input "true"
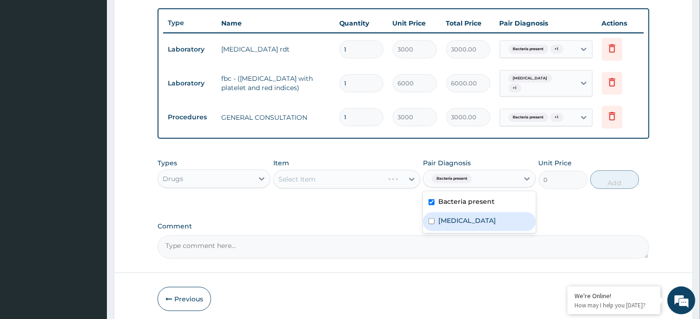
click at [459, 222] on div "Malaria" at bounding box center [479, 221] width 113 height 19
checkbox input "true"
click at [363, 210] on div "PA Code / Prescription Code PA/351B86 Encounter Date 07-10-2025 Important Notic…" at bounding box center [402, 4] width 491 height 507
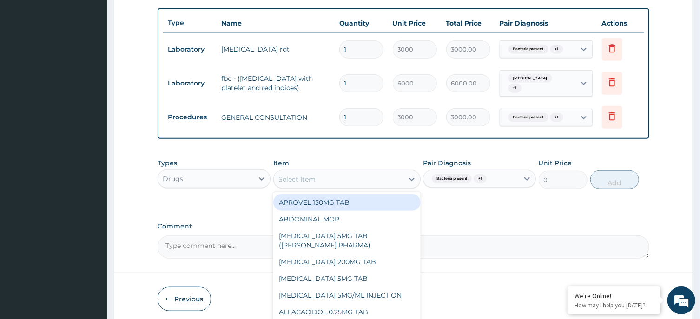
click at [392, 176] on div "Select Item" at bounding box center [339, 179] width 130 height 15
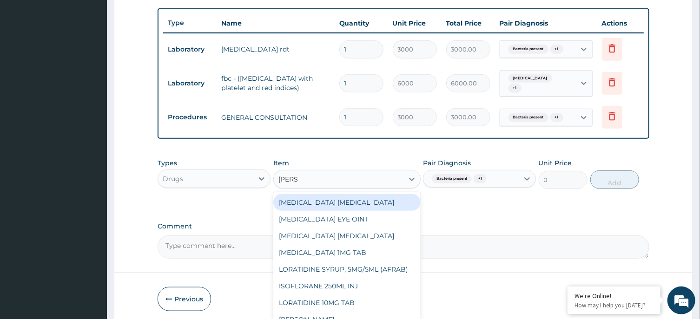
type input "LORAT"
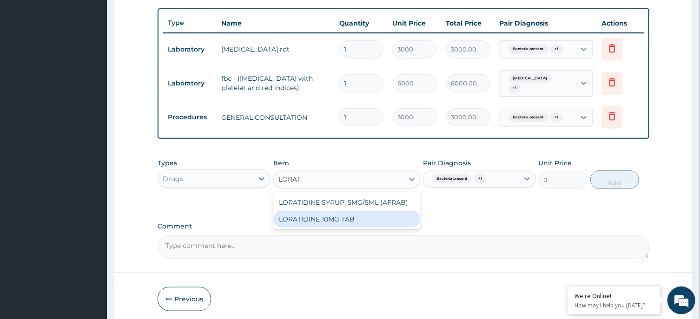
click at [342, 218] on div "LORATIDINE 10MG TAB" at bounding box center [346, 219] width 147 height 17
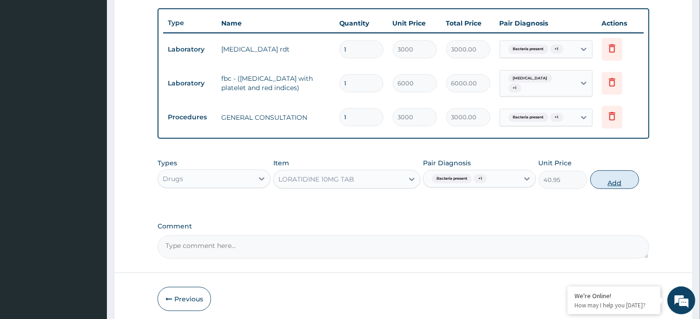
click at [599, 176] on button "Add" at bounding box center [614, 179] width 49 height 19
type input "0"
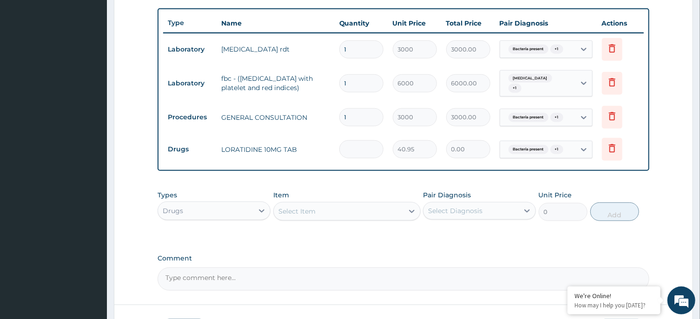
type input "0.00"
type input "5"
type input "204.75"
type input "5"
click at [277, 284] on form "Step 2 of 2 PA Code / Prescription Code PA/351B86 Encounter Date 07-10-2025 Imp…" at bounding box center [403, 35] width 579 height 646
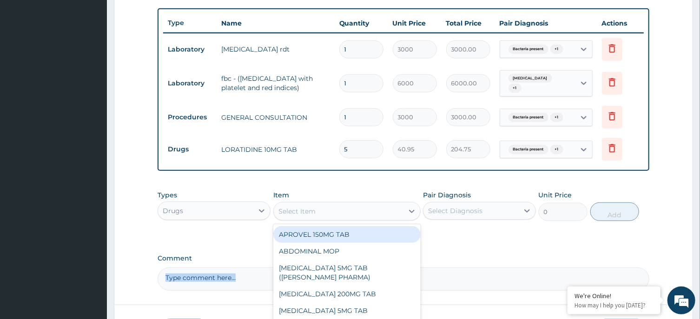
click at [357, 205] on div "Select Item" at bounding box center [339, 211] width 130 height 15
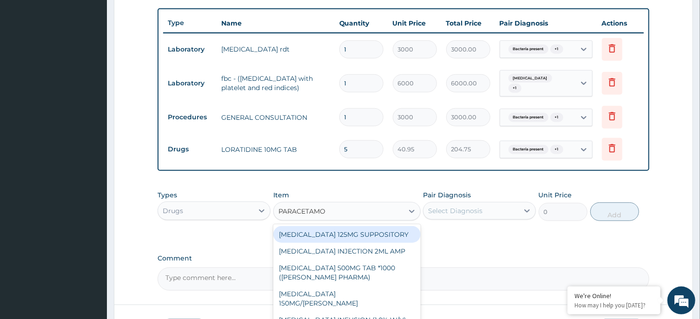
type input "PARACETAMOL"
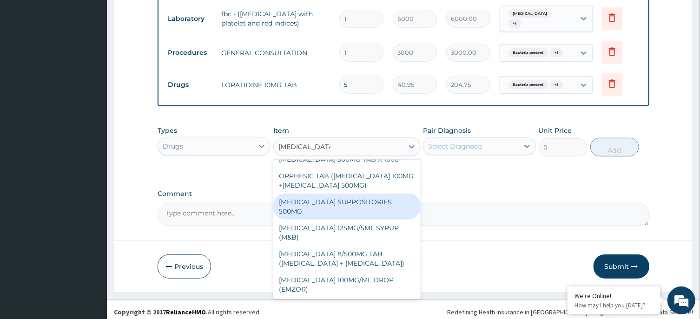
scroll to position [76, 0]
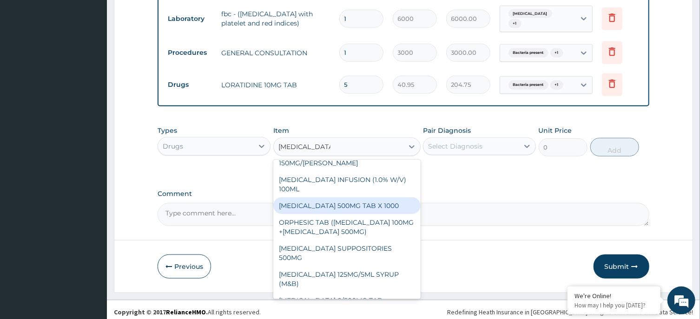
click at [359, 197] on div "PARACETAMOL 500MG TAB X 1000" at bounding box center [346, 205] width 147 height 17
type input "22.4"
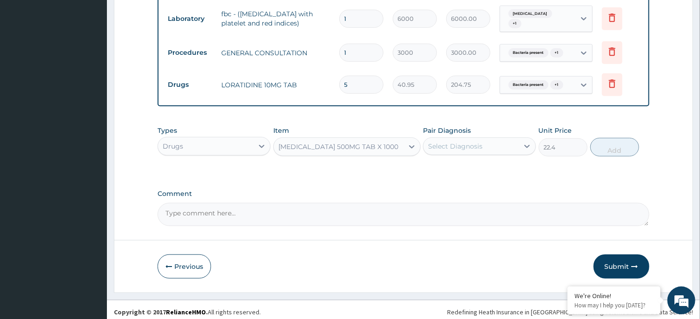
click at [466, 142] on div "Select Diagnosis" at bounding box center [455, 146] width 54 height 9
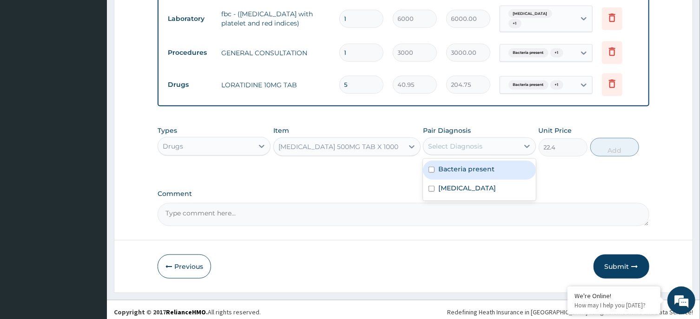
click at [464, 169] on div "Bacteria present" at bounding box center [479, 170] width 113 height 19
checkbox input "true"
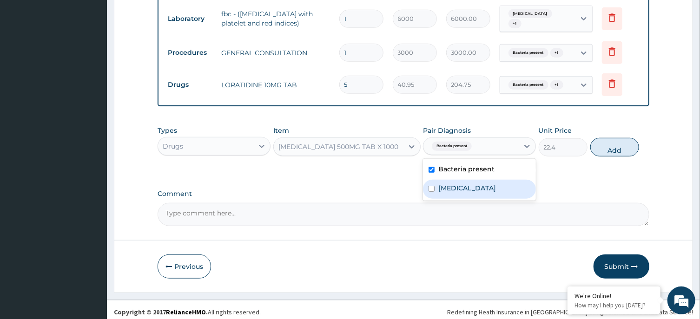
drag, startPoint x: 471, startPoint y: 183, endPoint x: 478, endPoint y: 185, distance: 7.1
click at [471, 184] on div "Malaria" at bounding box center [479, 189] width 113 height 19
checkbox input "true"
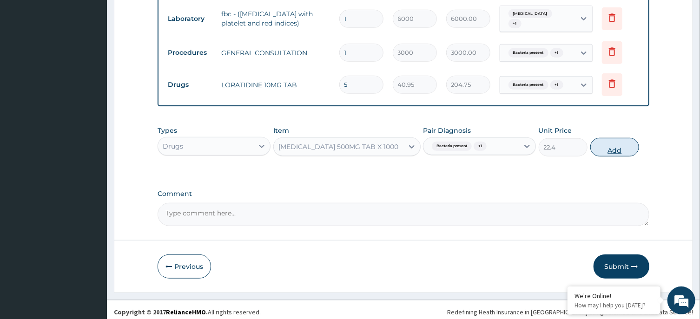
click at [622, 145] on button "Add" at bounding box center [614, 147] width 49 height 19
type input "0"
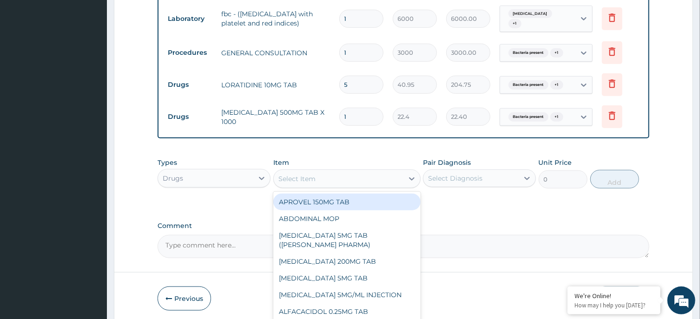
click at [329, 174] on div "Select Item" at bounding box center [339, 178] width 130 height 15
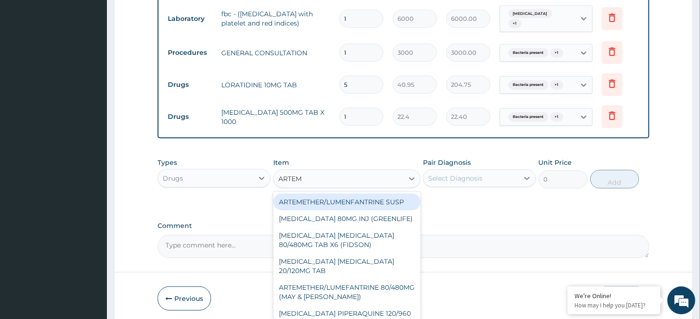
type input "ARTEME"
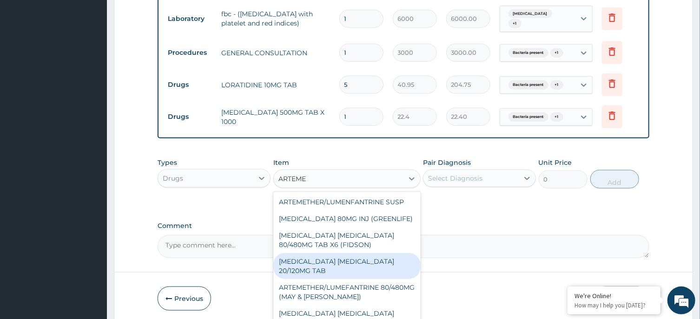
scroll to position [1, 0]
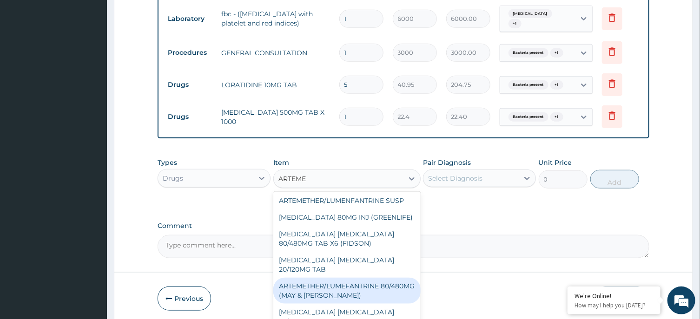
click at [343, 281] on div "ARTEMETHER/LUMEFANTRINE 80/480MG (MAY & BAKER)" at bounding box center [346, 291] width 147 height 26
type input "303.3257500000001"
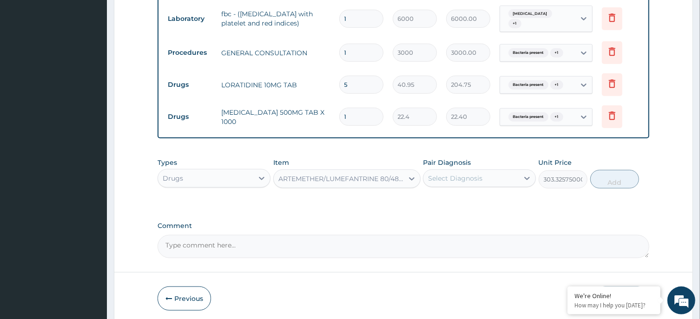
drag, startPoint x: 471, startPoint y: 172, endPoint x: 472, endPoint y: 179, distance: 7.5
click at [471, 174] on div "Select Diagnosis" at bounding box center [455, 178] width 54 height 9
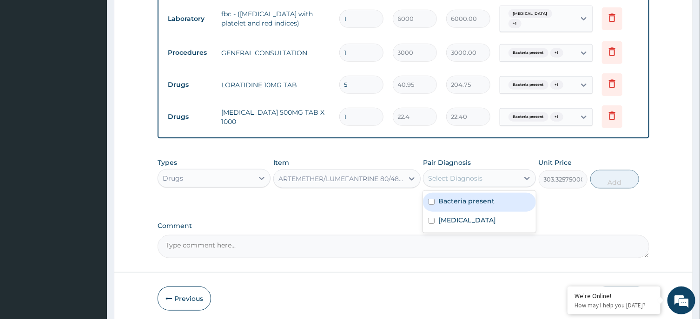
click at [473, 199] on label "Bacteria present" at bounding box center [466, 200] width 56 height 9
checkbox input "true"
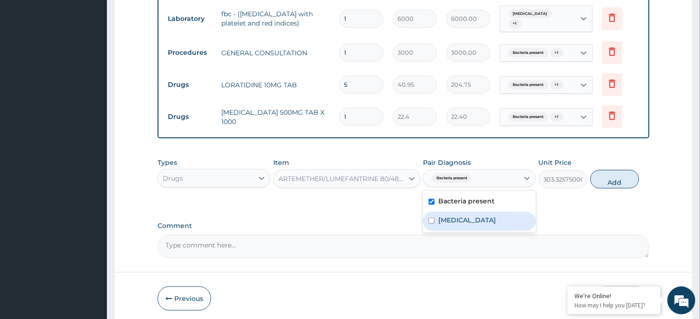
click at [475, 217] on div "Malaria" at bounding box center [479, 221] width 113 height 19
checkbox input "true"
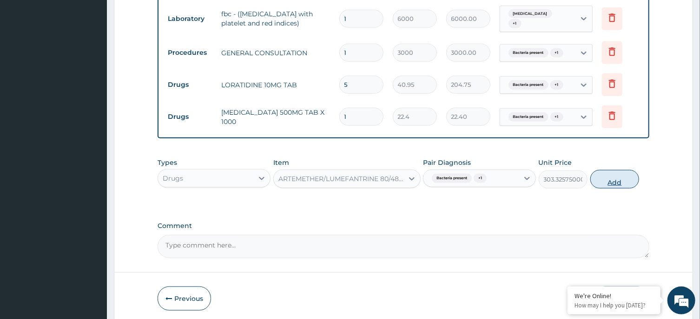
click at [606, 174] on button "Add" at bounding box center [614, 179] width 49 height 19
type input "0"
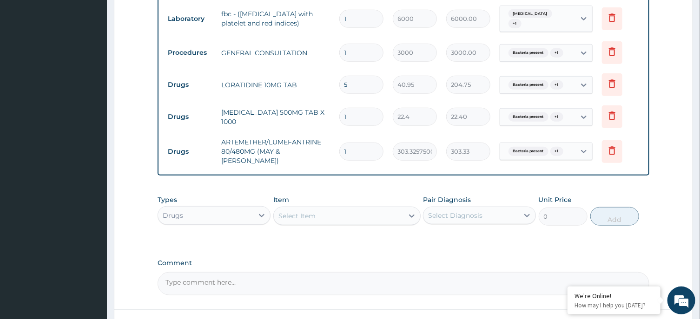
type input "0.00"
type input "6"
type input "1819.95"
type input "6"
click at [313, 231] on div "Types Drugs Item Select Item Pair Diagnosis Select Diagnosis Unit Price 0 Add" at bounding box center [402, 217] width 491 height 54
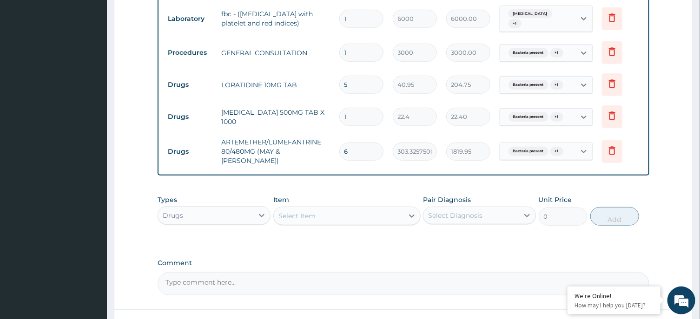
click at [361, 116] on input "1" at bounding box center [361, 117] width 44 height 18
type input "18"
type input "403.20"
type input "18"
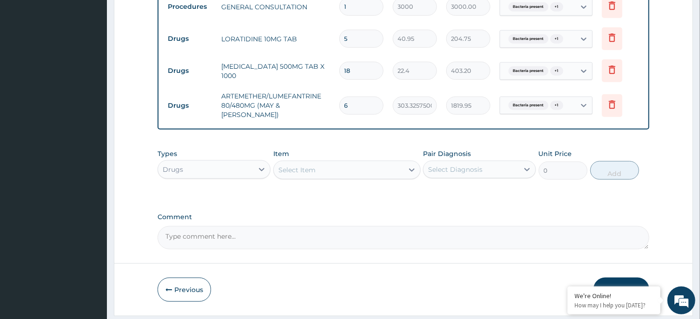
scroll to position [466, 0]
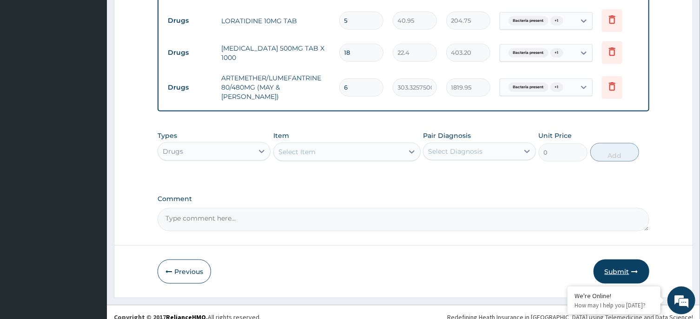
click at [619, 262] on button "Submit" at bounding box center [621, 272] width 56 height 24
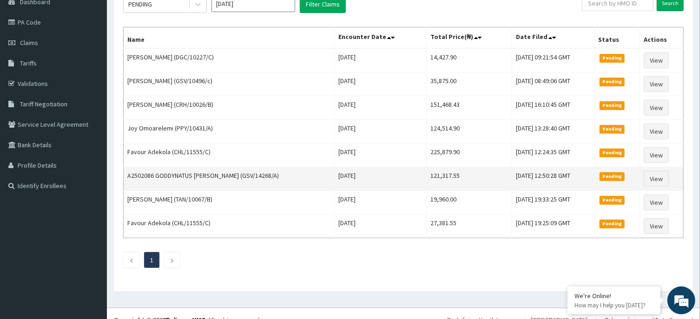
scroll to position [113, 0]
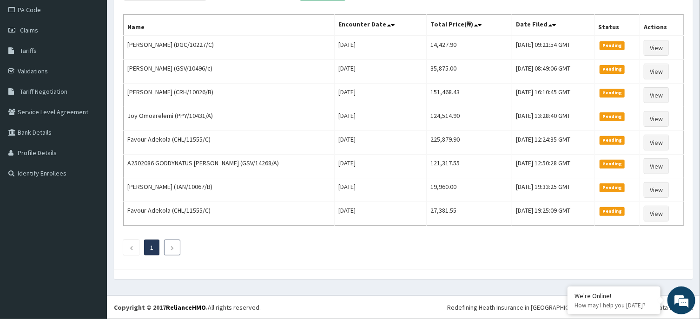
click at [171, 249] on icon "Next page" at bounding box center [172, 248] width 4 height 6
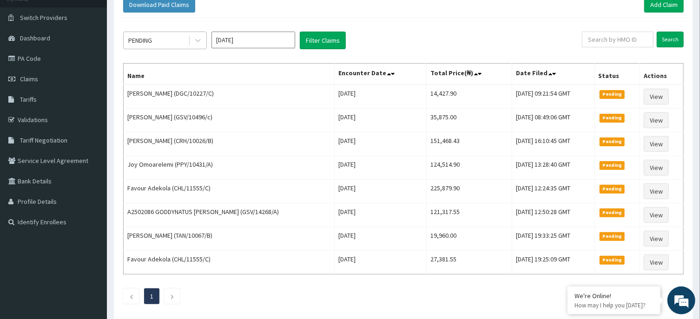
scroll to position [0, 0]
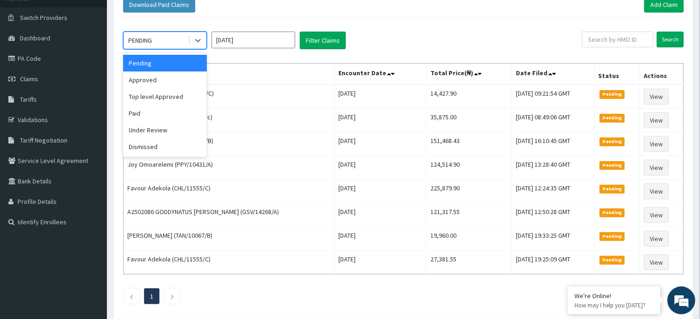
click at [160, 39] on div "PENDING" at bounding box center [156, 40] width 65 height 15
click at [160, 126] on div "Under Review" at bounding box center [165, 130] width 84 height 17
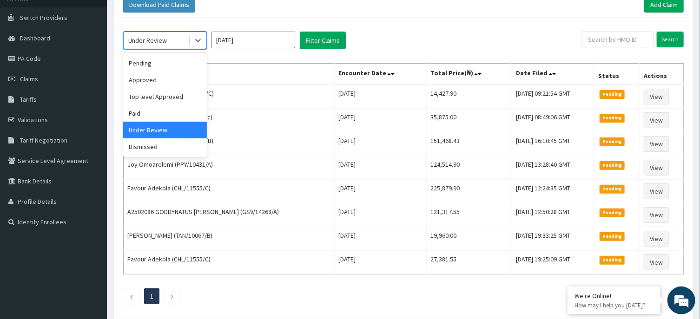
click at [160, 40] on div "Under Review" at bounding box center [147, 40] width 39 height 9
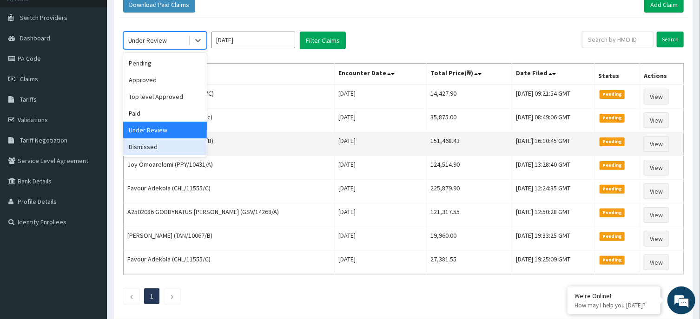
drag, startPoint x: 157, startPoint y: 151, endPoint x: 178, endPoint y: 138, distance: 24.6
click at [159, 151] on div "Dismissed" at bounding box center [165, 146] width 84 height 17
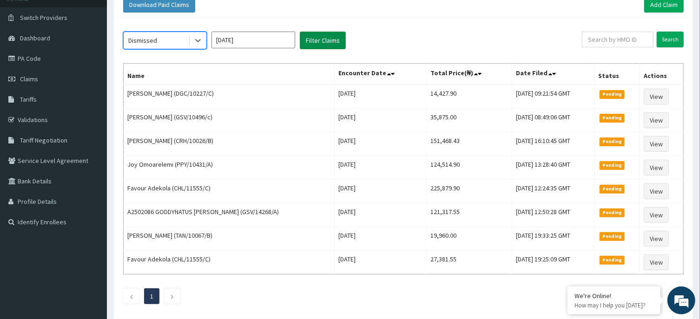
click at [328, 42] on button "Filter Claims" at bounding box center [323, 41] width 46 height 18
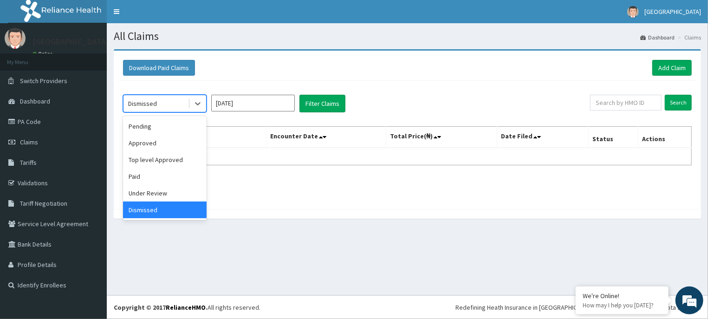
click at [156, 107] on div "Dismissed" at bounding box center [156, 103] width 65 height 15
click at [148, 194] on div "Under Review" at bounding box center [165, 193] width 84 height 17
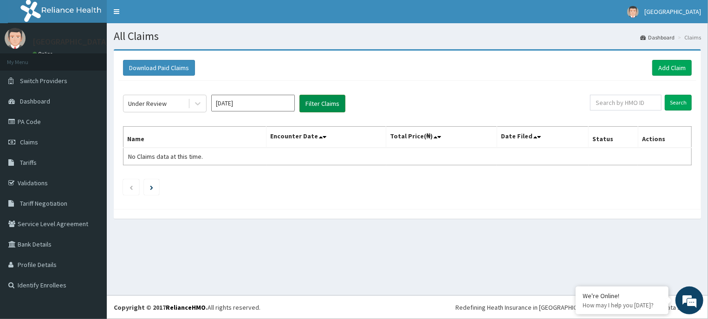
click at [319, 105] on button "Filter Claims" at bounding box center [323, 104] width 46 height 18
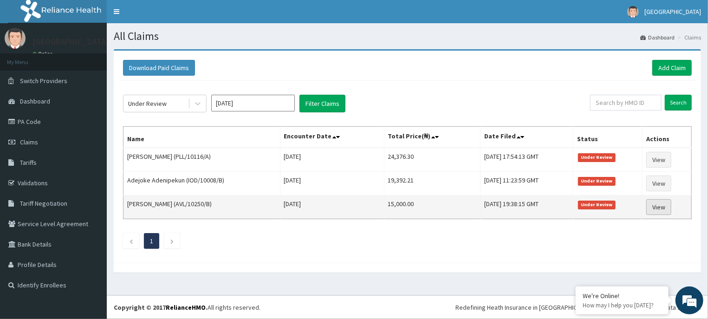
click at [663, 208] on link "View" at bounding box center [659, 207] width 25 height 16
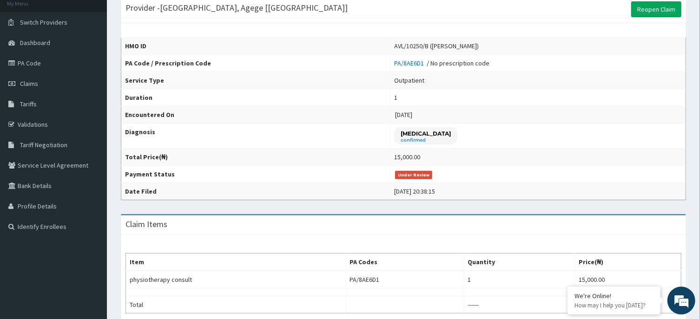
scroll to position [32, 0]
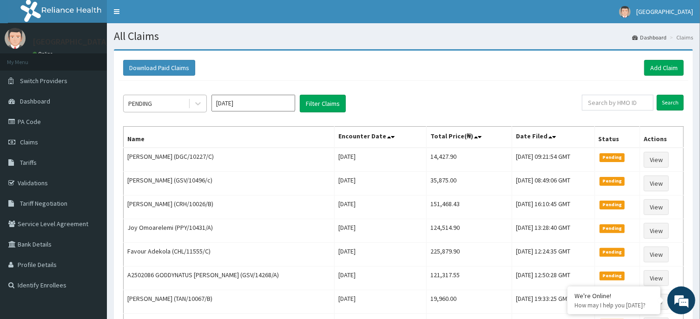
click at [152, 106] on div "PENDING" at bounding box center [140, 103] width 24 height 9
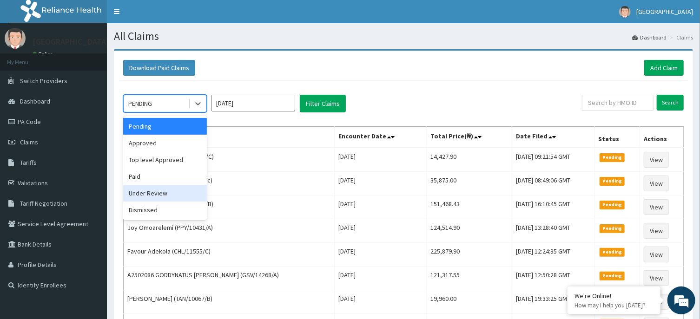
click at [158, 196] on div "Under Review" at bounding box center [165, 193] width 84 height 17
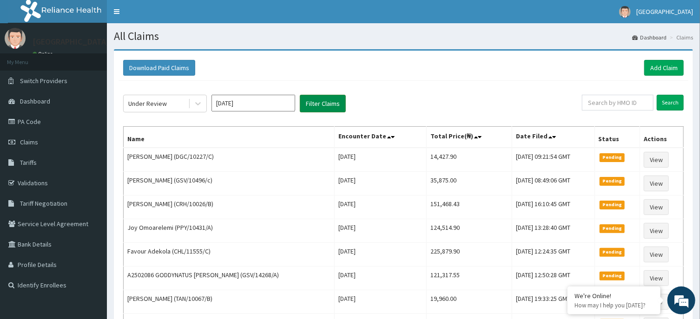
click at [326, 102] on button "Filter Claims" at bounding box center [323, 104] width 46 height 18
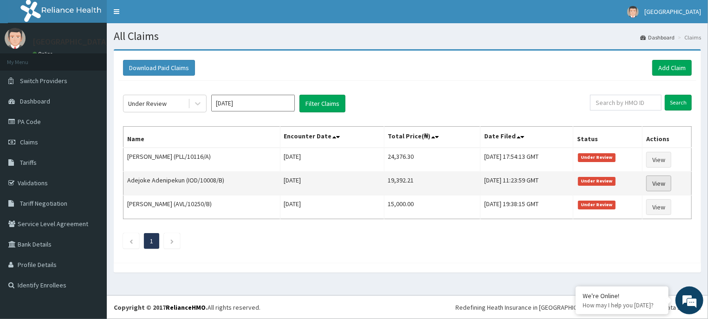
click at [655, 186] on link "View" at bounding box center [659, 184] width 25 height 16
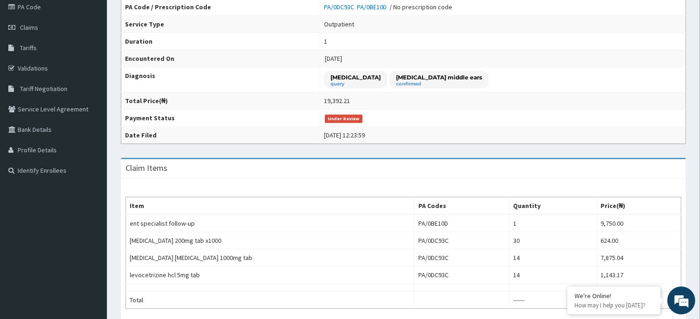
scroll to position [92, 0]
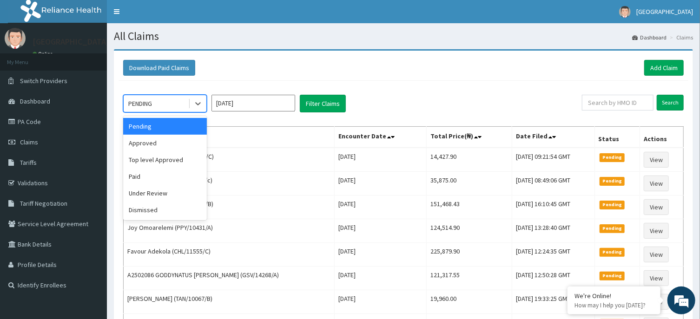
click at [151, 105] on div "PENDING" at bounding box center [140, 103] width 24 height 9
drag, startPoint x: 149, startPoint y: 190, endPoint x: 281, endPoint y: 132, distance: 144.7
click at [151, 190] on div "Under Review" at bounding box center [165, 193] width 84 height 17
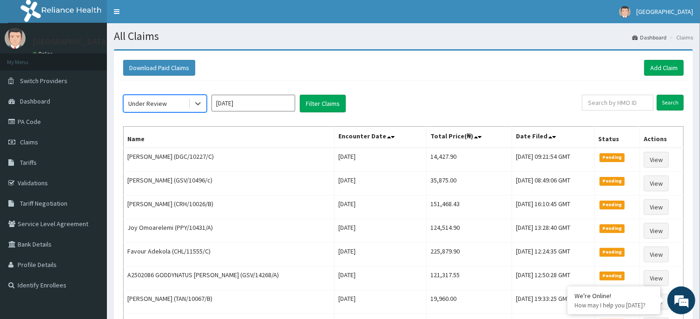
click at [323, 93] on div "option Under Review, selected. Select is focused ,type to refine list, press Do…" at bounding box center [402, 229] width 569 height 296
click at [322, 104] on button "Filter Claims" at bounding box center [323, 104] width 46 height 18
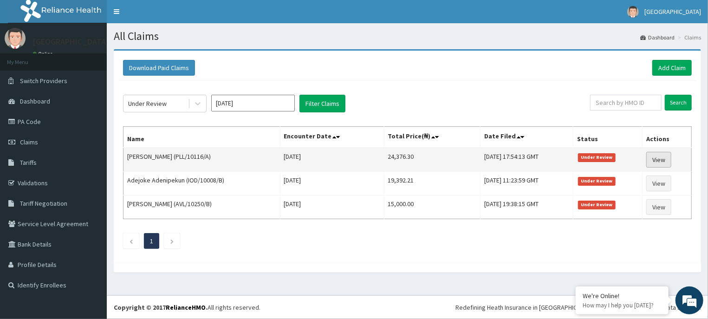
click at [663, 154] on link "View" at bounding box center [659, 160] width 25 height 16
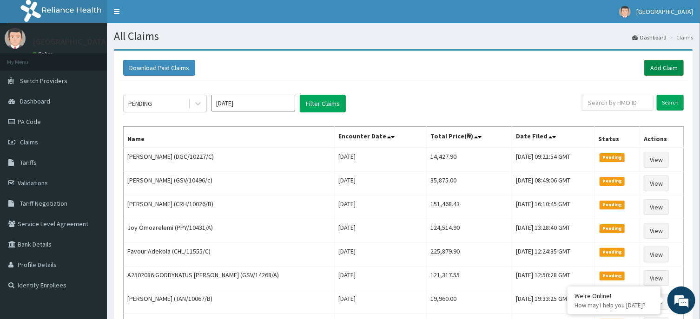
click at [661, 66] on link "Add Claim" at bounding box center [663, 68] width 39 height 16
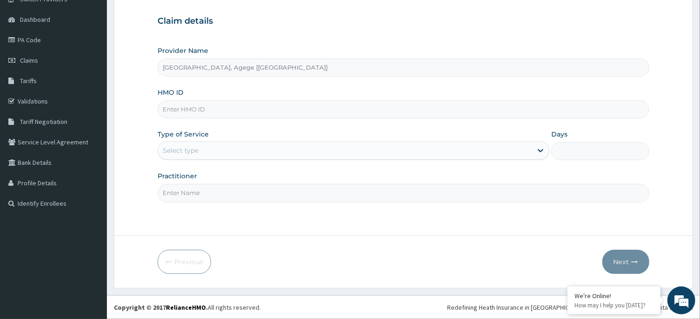
click at [195, 112] on input "HMO ID" at bounding box center [402, 109] width 491 height 18
paste input "DGC/10227/A"
type input "DGC/10227/A"
click at [187, 142] on div "Select type" at bounding box center [353, 150] width 392 height 19
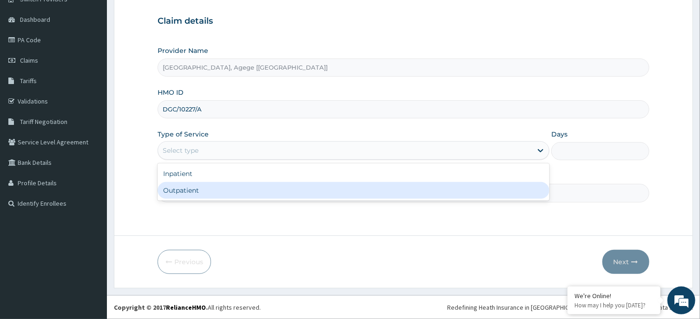
click at [185, 192] on div "Outpatient" at bounding box center [353, 190] width 392 height 17
type input "1"
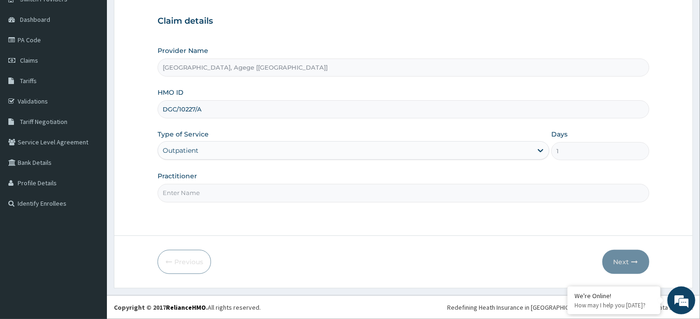
click at [189, 192] on input "Practitioner" at bounding box center [402, 193] width 491 height 18
type input "[PERSON_NAME]"
click at [610, 257] on button "Next" at bounding box center [625, 262] width 47 height 24
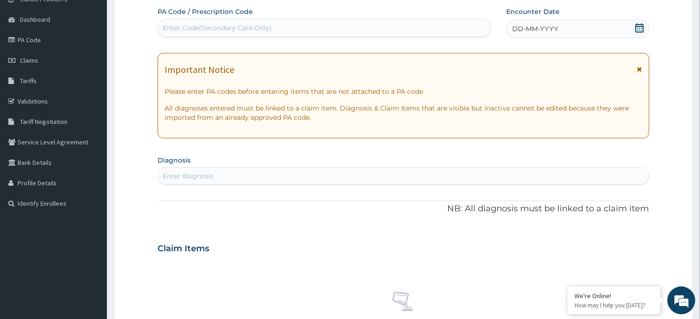
click at [641, 31] on icon at bounding box center [639, 27] width 9 height 9
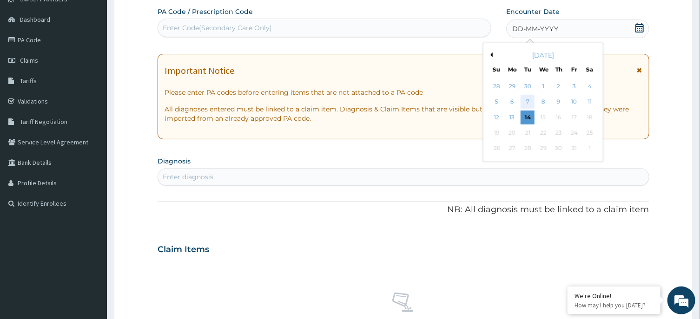
click at [525, 99] on div "7" at bounding box center [527, 102] width 14 height 14
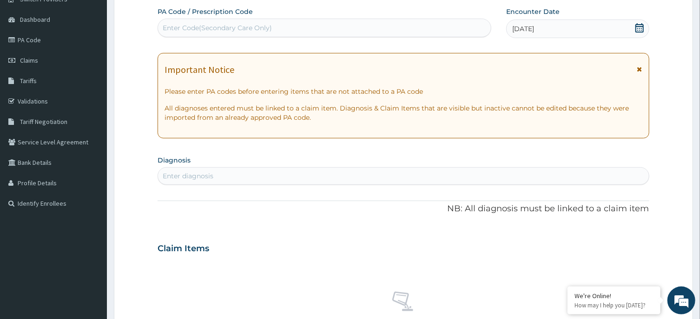
click at [255, 170] on div "Enter diagnosis" at bounding box center [403, 176] width 490 height 15
type input "C"
type input "c"
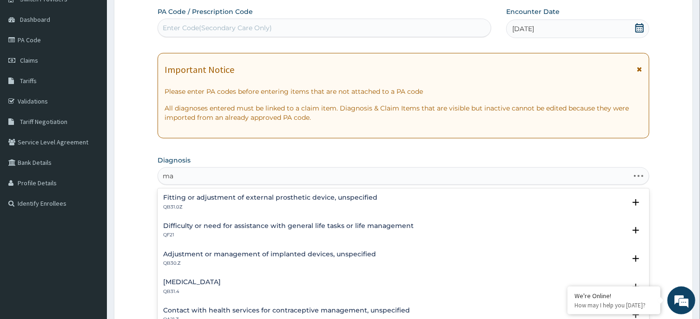
type input "m"
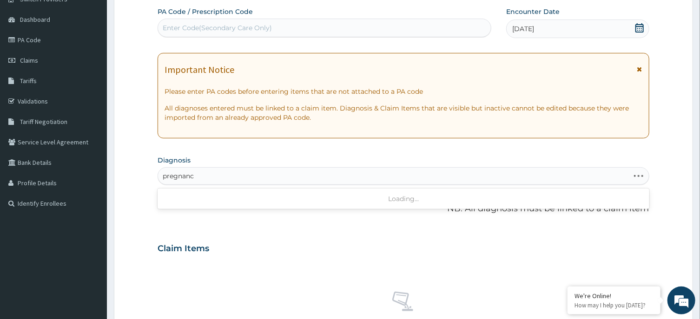
type input "pregnancy"
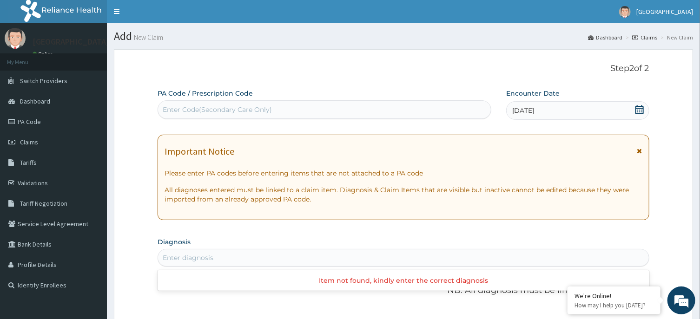
drag, startPoint x: 207, startPoint y: 257, endPoint x: 143, endPoint y: 245, distance: 65.2
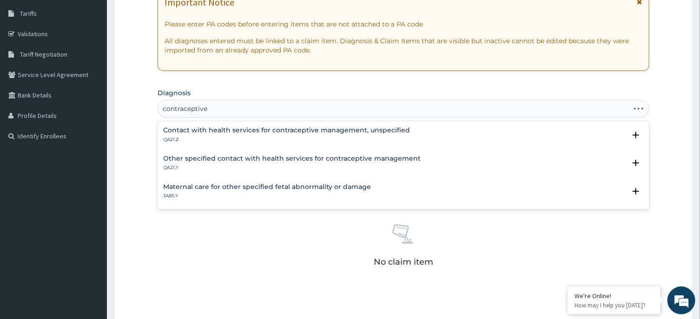
type input "contraceptive"
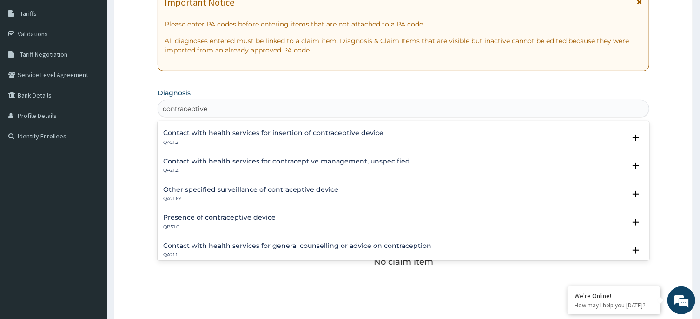
scroll to position [93, 0]
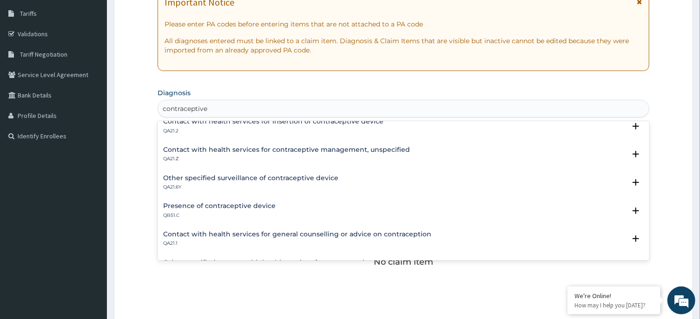
click at [327, 148] on h4 "Contact with health services for contraceptive management, unspecified" at bounding box center [286, 149] width 247 height 7
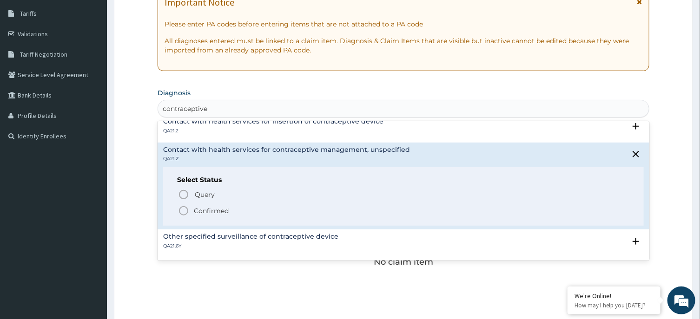
click at [207, 209] on p "Confirmed" at bounding box center [211, 210] width 35 height 9
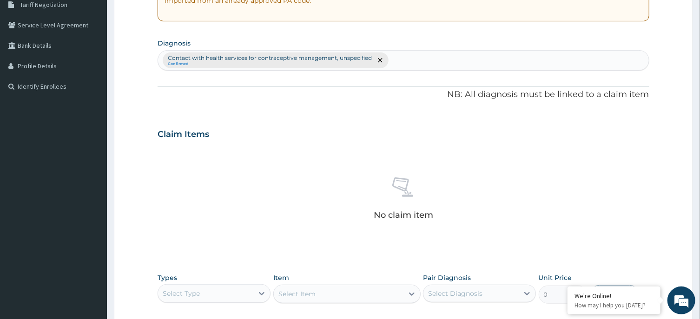
scroll to position [351, 0]
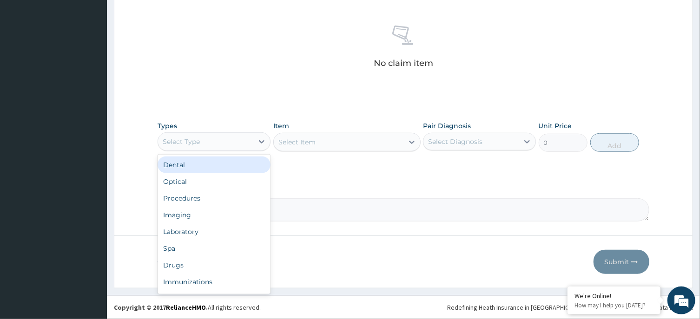
click at [196, 137] on div "Select Type" at bounding box center [181, 141] width 37 height 9
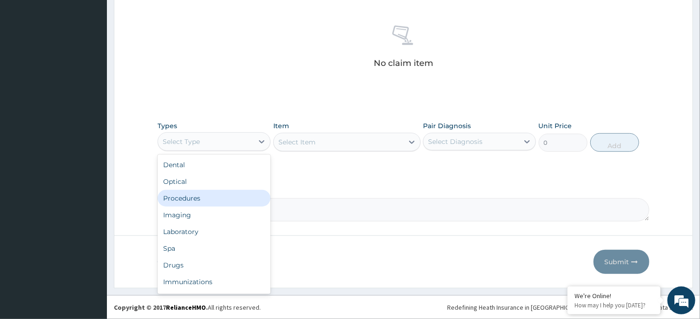
drag, startPoint x: 212, startPoint y: 194, endPoint x: 226, endPoint y: 186, distance: 16.4
click at [213, 194] on div "Procedures" at bounding box center [213, 198] width 113 height 17
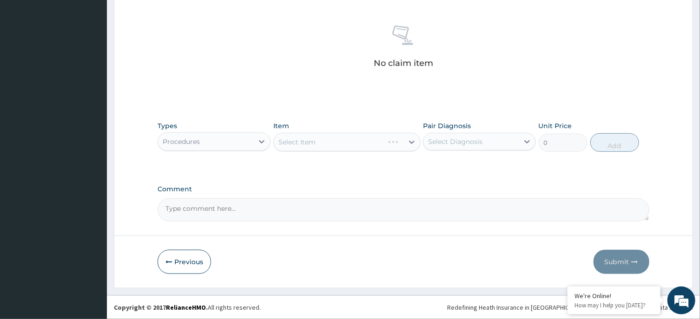
click at [340, 136] on div "Select Item" at bounding box center [346, 142] width 147 height 19
click at [443, 138] on div "Select Diagnosis" at bounding box center [455, 141] width 54 height 9
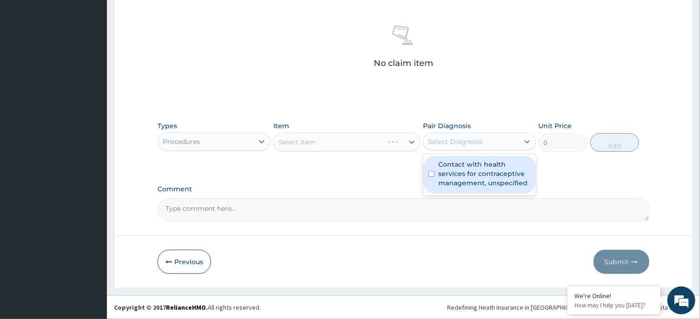
click at [455, 173] on label "Contact with health services for contraceptive management, unspecified" at bounding box center [484, 174] width 92 height 28
checkbox input "true"
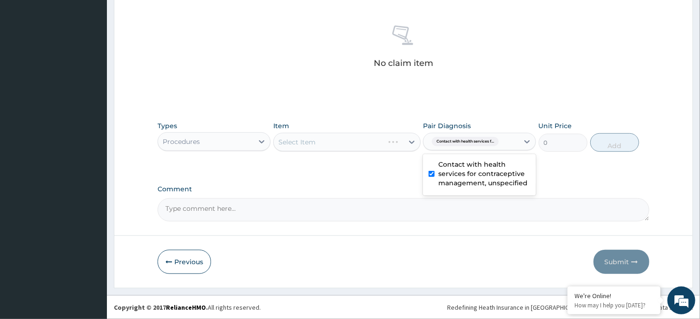
click at [364, 138] on div "Select Item" at bounding box center [346, 142] width 147 height 19
click at [405, 144] on div "Select Item" at bounding box center [346, 142] width 147 height 19
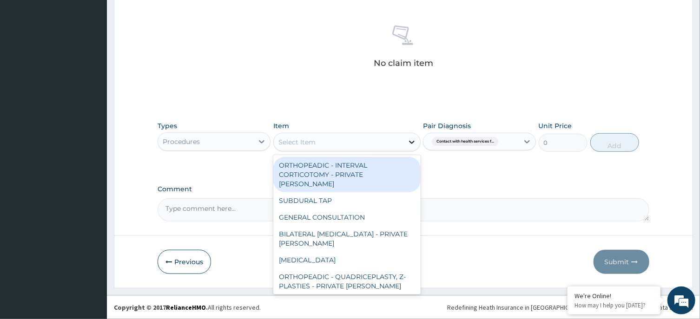
click at [405, 142] on div at bounding box center [411, 142] width 17 height 17
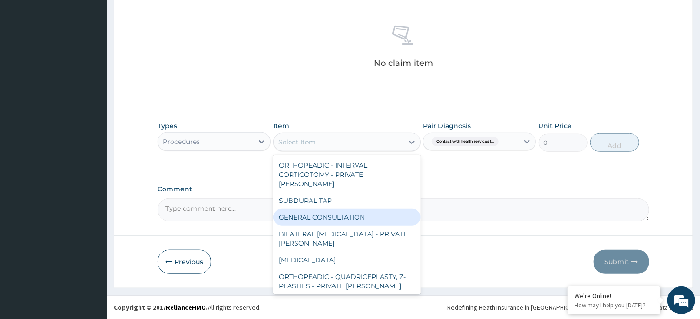
click at [357, 210] on div "GENERAL CONSULTATION" at bounding box center [346, 217] width 147 height 17
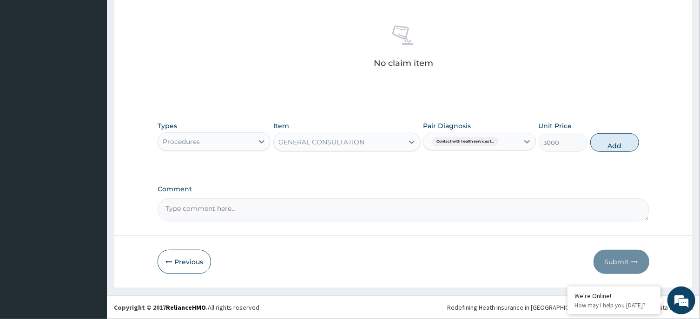
drag, startPoint x: 619, startPoint y: 146, endPoint x: 607, endPoint y: 152, distance: 13.3
click at [620, 146] on button "Add" at bounding box center [614, 142] width 49 height 19
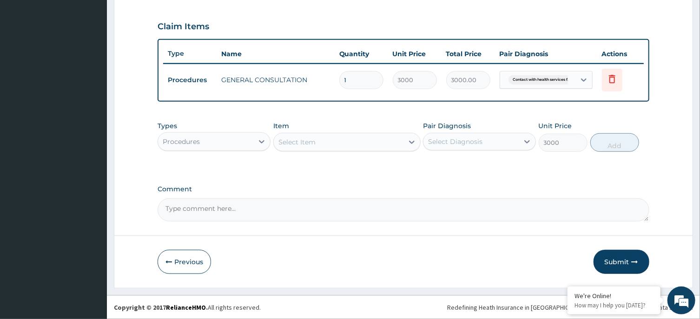
type input "0"
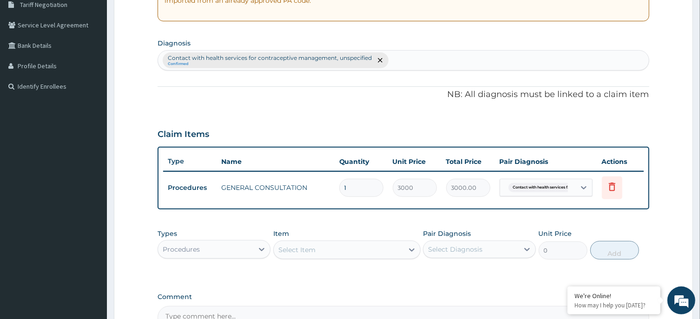
scroll to position [306, 0]
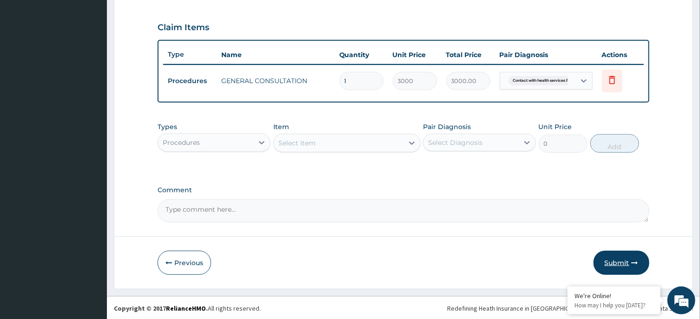
click at [624, 268] on button "Submit" at bounding box center [621, 263] width 56 height 24
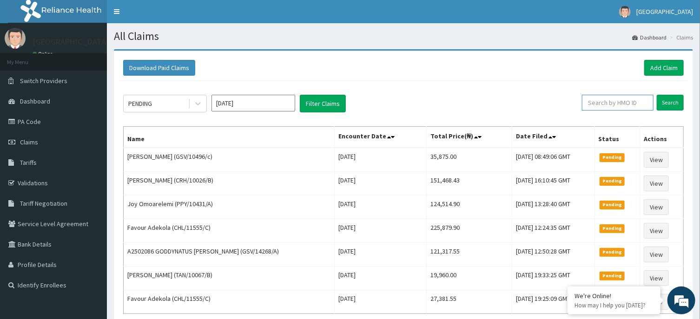
paste input "KER/10046/B"
type input "KER/10046/B"
click at [657, 104] on form "KER/10046/B Search" at bounding box center [626, 103] width 113 height 16
click at [665, 103] on input "Search" at bounding box center [669, 103] width 27 height 16
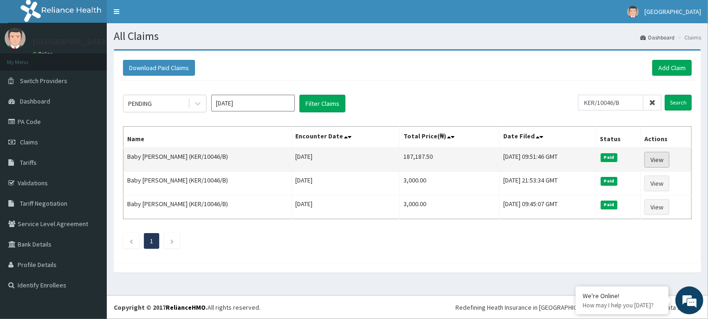
click at [654, 157] on link "View" at bounding box center [657, 160] width 25 height 16
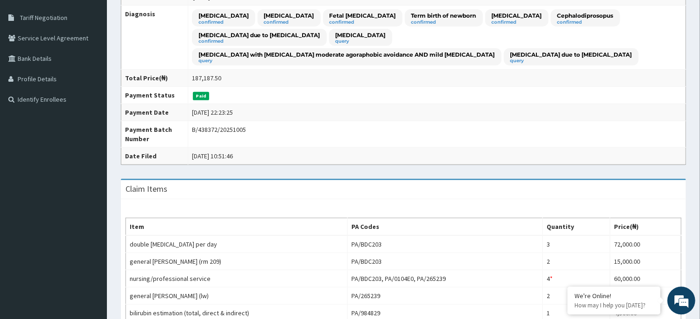
scroll to position [149, 0]
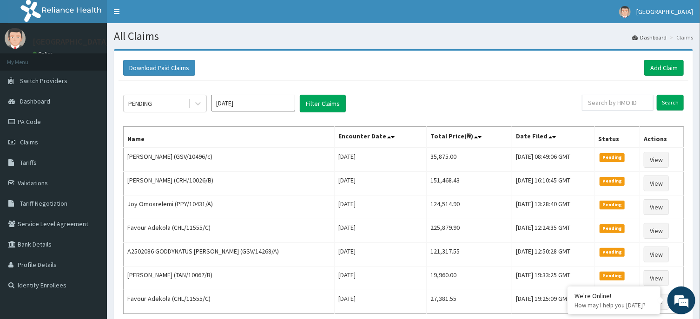
click at [522, 95] on div "PENDING [DATE] Filter Claims" at bounding box center [352, 104] width 458 height 18
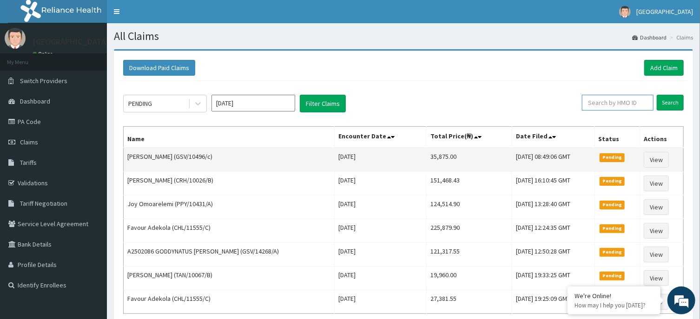
paste input "KER/10046/B"
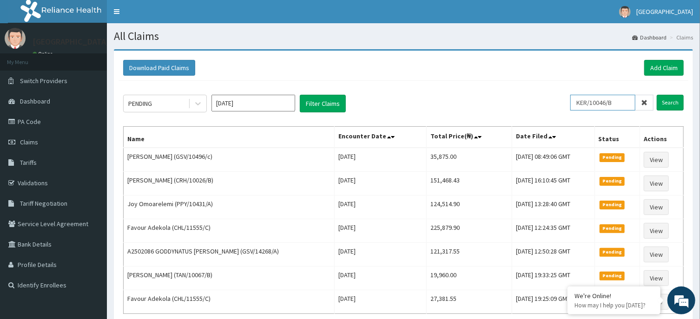
type input "KER/10046/B"
click at [644, 101] on icon at bounding box center [644, 102] width 7 height 7
click at [662, 63] on link "Add Claim" at bounding box center [663, 68] width 39 height 16
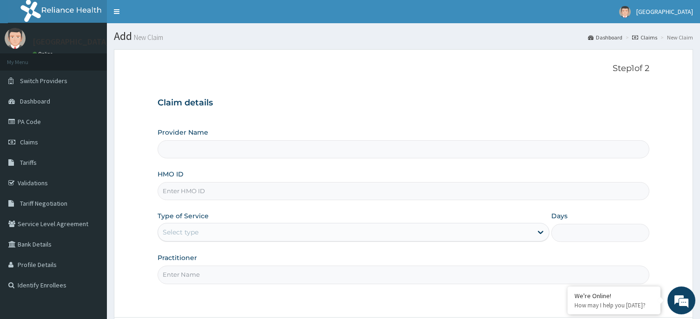
scroll to position [82, 0]
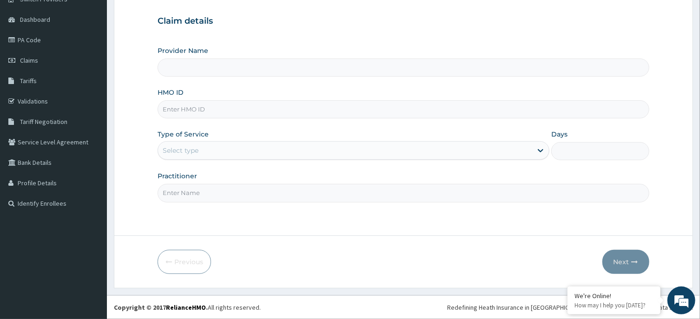
type input "[GEOGRAPHIC_DATA], Agege [[GEOGRAPHIC_DATA]]"
paste input "PA/FA68E5"
type input "P"
paste input "KER/10046/B"
type input "KER/10046/B"
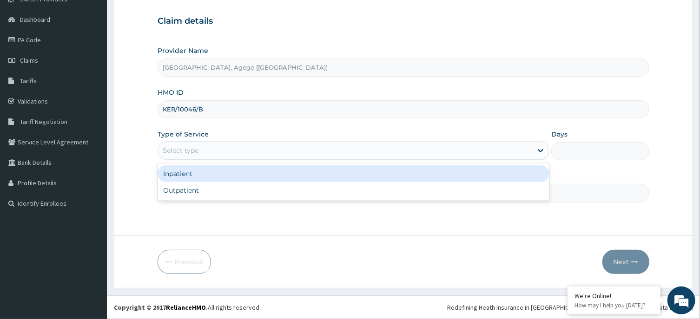
click at [184, 149] on div "Select type" at bounding box center [181, 150] width 36 height 9
click at [187, 175] on div "Inpatient" at bounding box center [353, 173] width 392 height 17
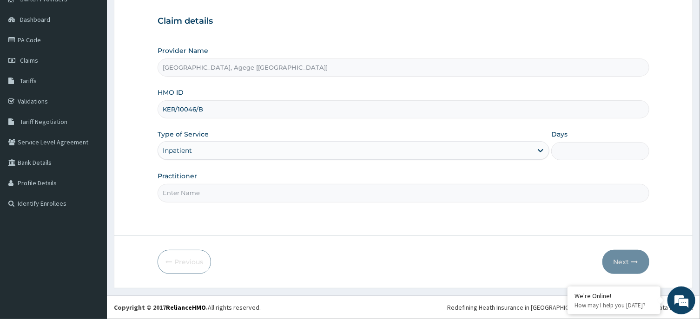
click at [197, 191] on input "Practitioner" at bounding box center [402, 193] width 491 height 18
type input "DR [PERSON_NAME]"
click at [574, 152] on input "Days" at bounding box center [600, 151] width 98 height 18
type input "4"
click at [619, 252] on button "Next" at bounding box center [625, 262] width 47 height 24
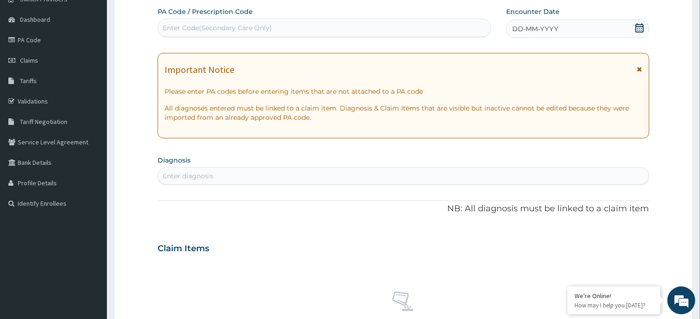
click at [250, 27] on div "Enter Code(Secondary Care Only)" at bounding box center [217, 27] width 109 height 9
paste input "PA/FA68E5"
type input "PA/FA68E5"
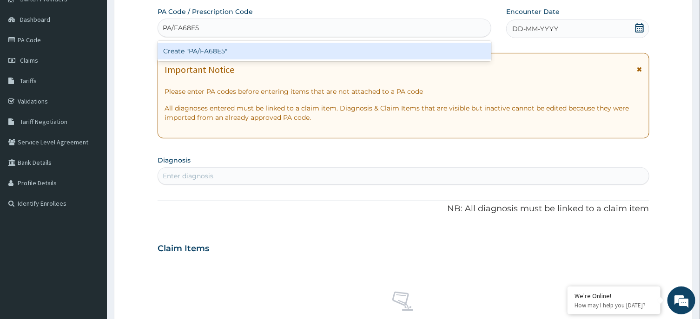
click at [231, 44] on div "Create "PA/FA68E5"" at bounding box center [324, 51] width 334 height 17
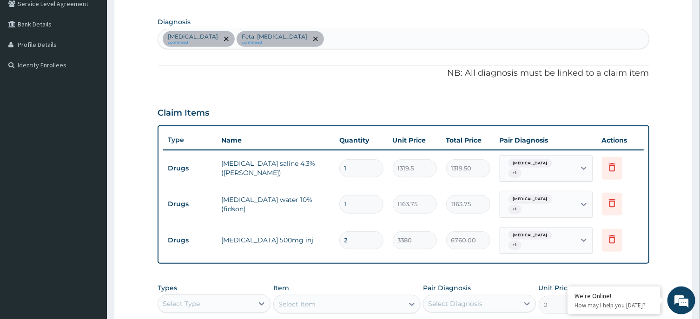
scroll to position [370, 0]
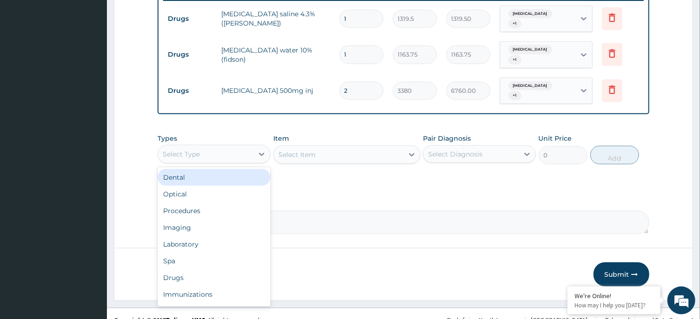
click at [210, 147] on div "Select Type" at bounding box center [205, 154] width 95 height 15
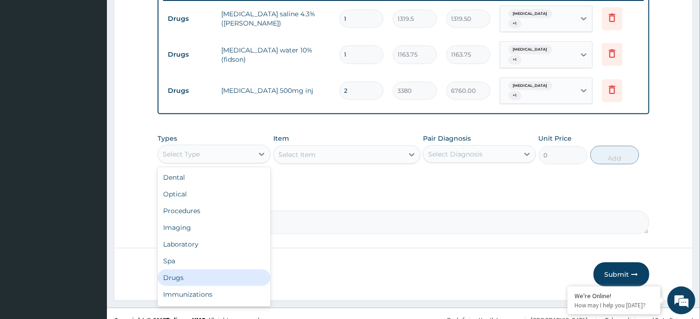
drag, startPoint x: 184, startPoint y: 266, endPoint x: 211, endPoint y: 249, distance: 31.7
click at [187, 269] on div "Drugs" at bounding box center [213, 277] width 113 height 17
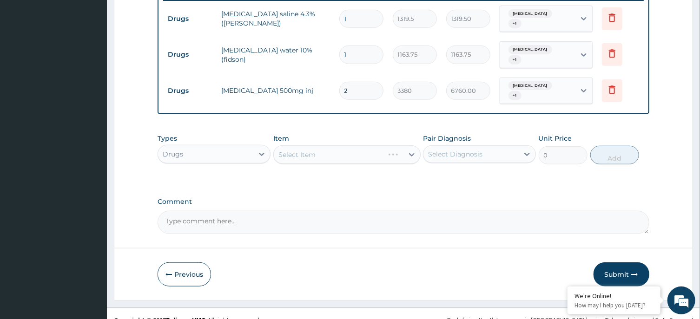
click at [310, 145] on div "Select Item" at bounding box center [346, 154] width 147 height 19
click at [325, 147] on div "Select Item" at bounding box center [339, 154] width 130 height 15
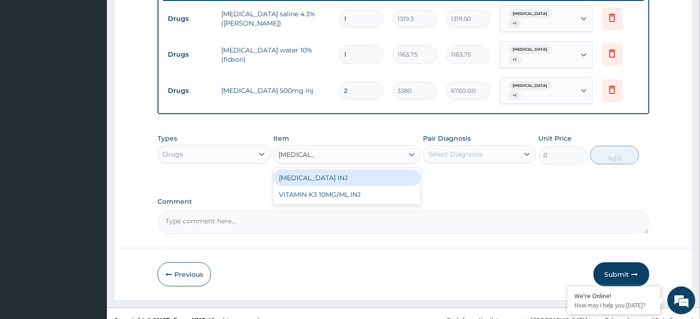
type input "VITAMIN K1"
click at [311, 170] on div "VITAMIN K1 INJ" at bounding box center [346, 178] width 147 height 17
type input "24700"
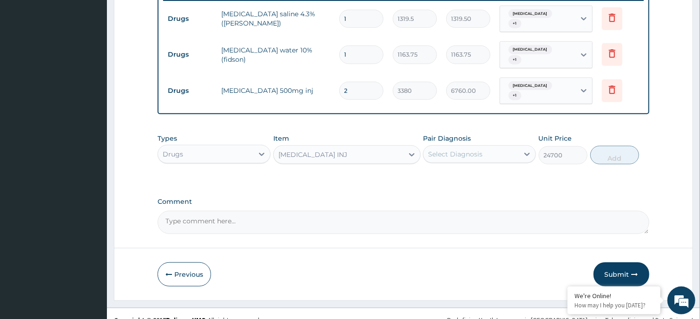
click at [464, 150] on div "Select Diagnosis" at bounding box center [455, 154] width 54 height 9
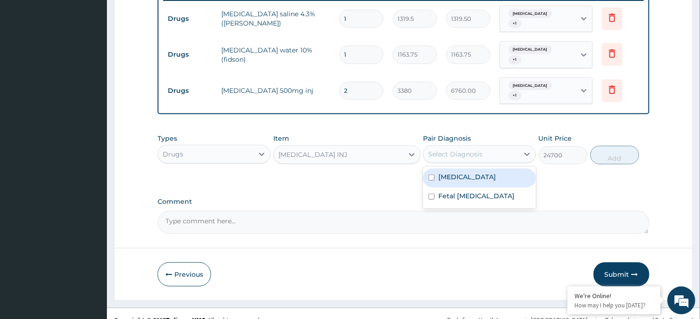
click at [468, 172] on label "Birth asphyxia" at bounding box center [467, 176] width 58 height 9
checkbox input "true"
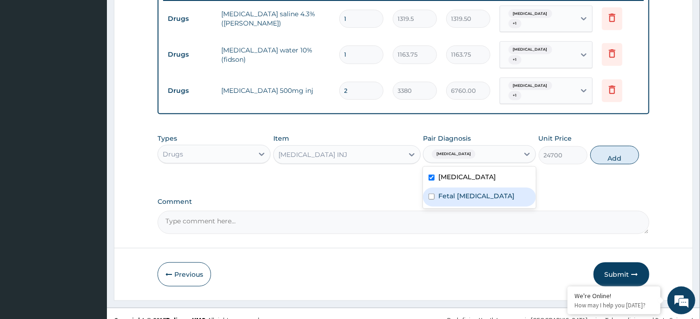
click at [477, 191] on label "Fetal [MEDICAL_DATA]" at bounding box center [476, 195] width 76 height 9
checkbox input "true"
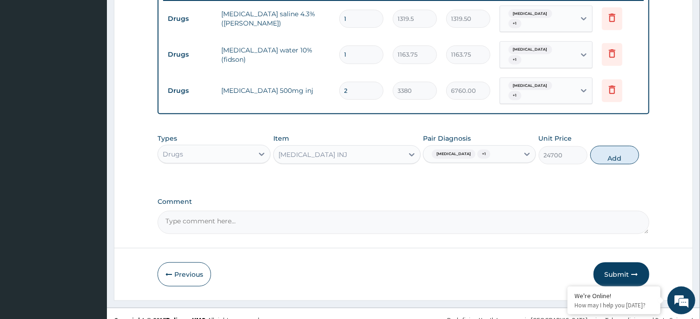
drag, startPoint x: 560, startPoint y: 185, endPoint x: 582, endPoint y: 173, distance: 25.4
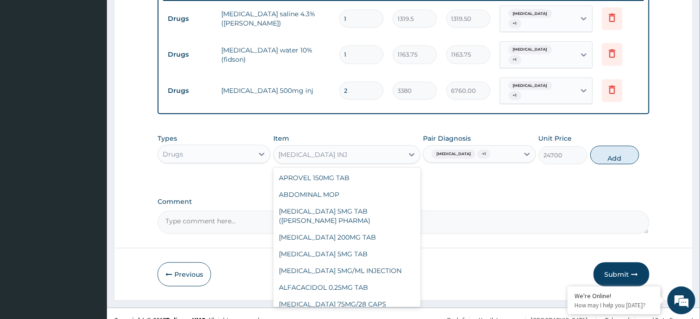
click at [350, 147] on div "VITAMIN K1 INJ" at bounding box center [339, 154] width 130 height 15
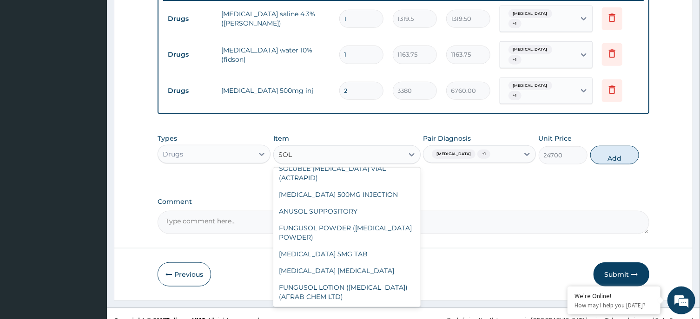
scroll to position [52, 0]
type input "SOLU"
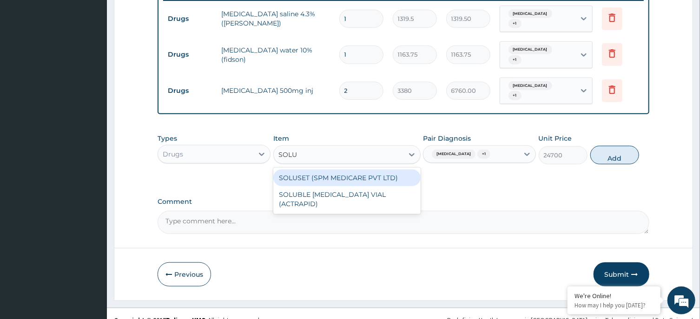
scroll to position [0, 0]
click at [375, 170] on div "SOLUSET (SPM MEDICARE PVT LTD)" at bounding box center [346, 178] width 147 height 17
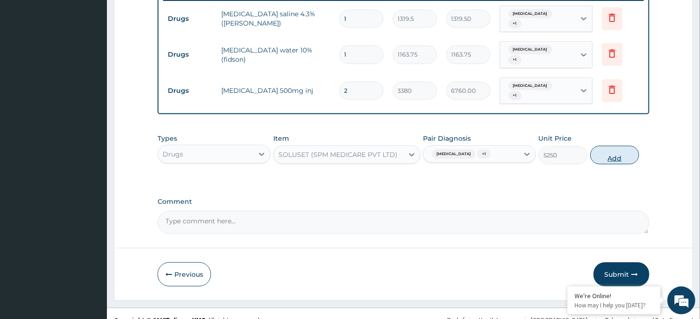
click at [604, 146] on button "Add" at bounding box center [614, 155] width 49 height 19
type input "0"
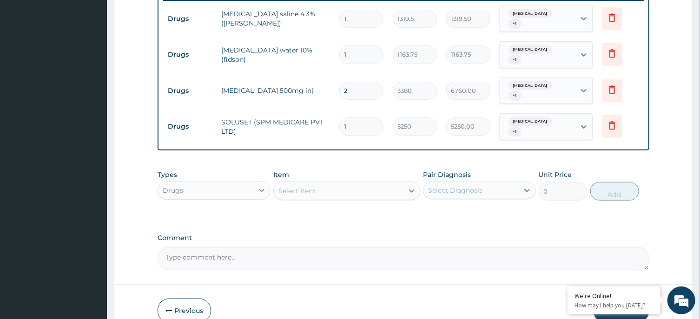
click at [311, 183] on div "Select Item" at bounding box center [339, 190] width 130 height 15
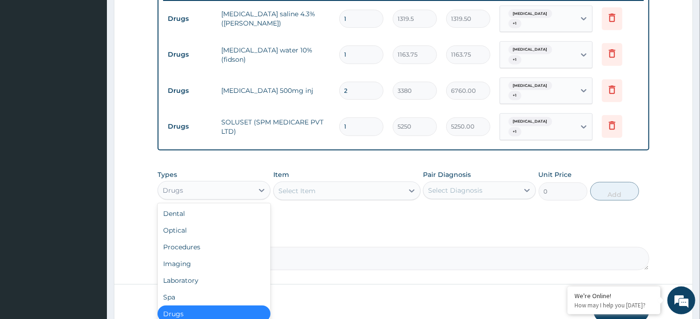
click at [198, 183] on div "Drugs" at bounding box center [205, 190] width 95 height 15
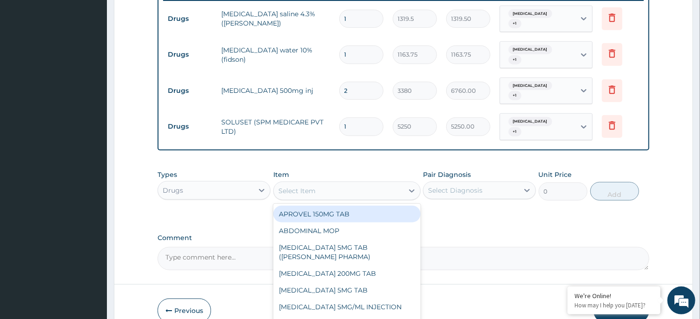
click at [296, 186] on div "Select Item" at bounding box center [296, 190] width 37 height 9
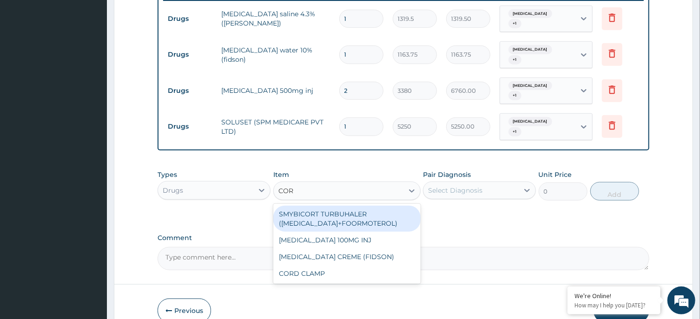
type input "CORD"
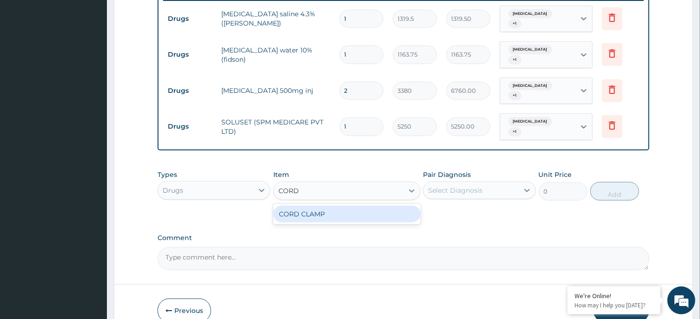
click at [338, 206] on div "CORD CLAMP" at bounding box center [346, 214] width 147 height 17
type input "262.5"
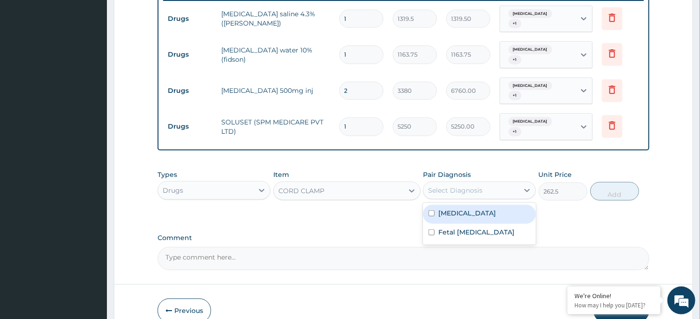
click at [455, 186] on div "Select Diagnosis" at bounding box center [455, 190] width 54 height 9
drag, startPoint x: 462, startPoint y: 196, endPoint x: 464, endPoint y: 204, distance: 8.7
click at [462, 209] on label "Birth asphyxia" at bounding box center [467, 213] width 58 height 9
checkbox input "true"
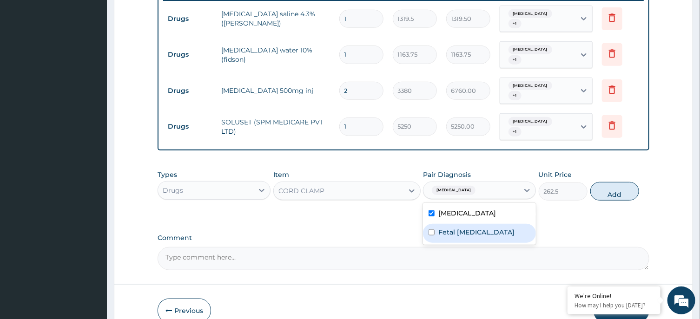
click at [466, 224] on div "Fetal cephalhematoma" at bounding box center [479, 233] width 113 height 19
checkbox input "true"
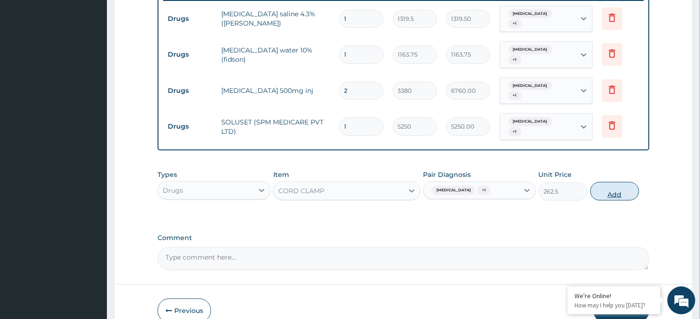
click at [605, 182] on button "Add" at bounding box center [614, 191] width 49 height 19
type input "0"
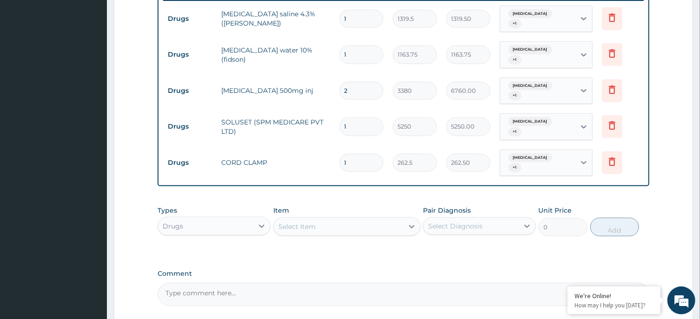
click at [286, 283] on textarea "Comment" at bounding box center [402, 294] width 491 height 23
click at [305, 283] on textarea "kindly not soluset, cordclamp and billirubin was retracted on mother's policy n…" at bounding box center [402, 294] width 491 height 23
click at [277, 283] on textarea "kindly not soluset, cordclamp and billirubin, vitamin K1 injection was retracte…" at bounding box center [402, 294] width 491 height 23
click at [238, 283] on textarea "kindly not soluset, cordclamp,billirubin, vitamin K1 injection was retracted on…" at bounding box center [402, 294] width 491 height 23
click at [169, 283] on textarea "kindly not soluset, cord-clamp,billirubin, vitamin K1 injection was retracted o…" at bounding box center [402, 294] width 491 height 23
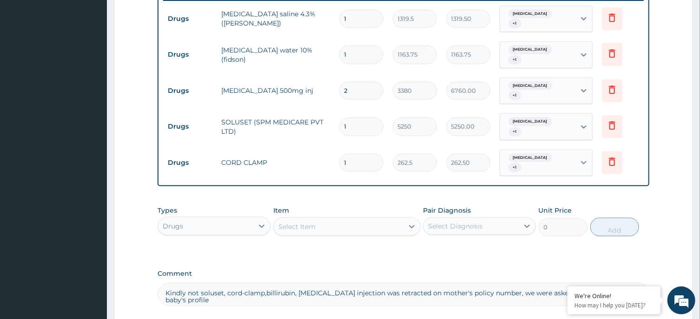
click at [197, 283] on textarea "Kindly not soluset, cord-clamp,billirubin, vitamin K1 injection was retracted o…" at bounding box center [402, 294] width 491 height 23
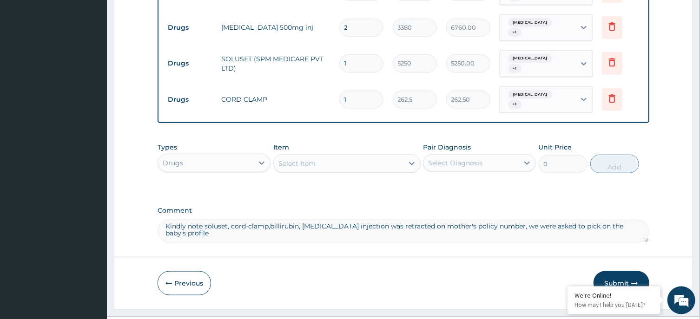
scroll to position [434, 0]
click at [378, 219] on textarea "Kindly note soluset, cord-clamp,bilirubin, vitamin K1 injection was retracted o…" at bounding box center [402, 230] width 491 height 23
type textarea "Kindly note soluset, cord-clamp,bilirubin, vitamin K1 injection were retracted …"
click at [194, 155] on div "Drugs" at bounding box center [205, 162] width 95 height 15
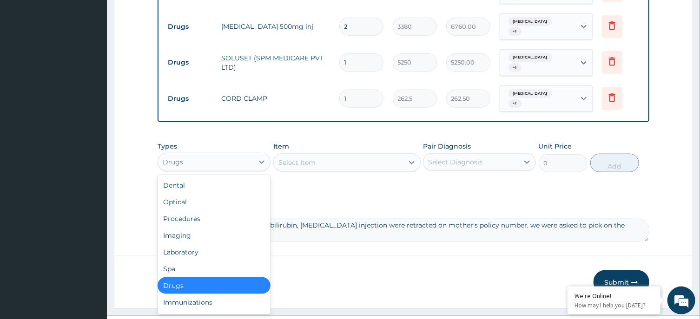
click at [311, 158] on div "Select Item" at bounding box center [296, 162] width 37 height 9
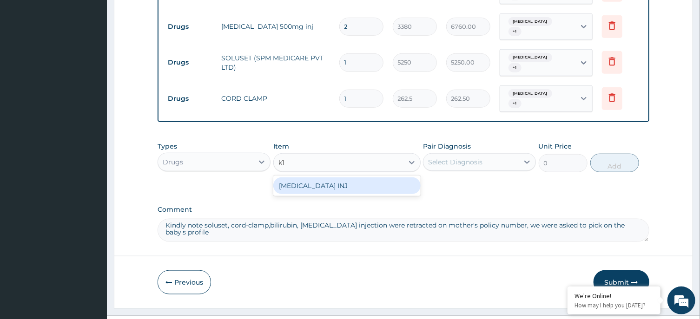
type input "k"
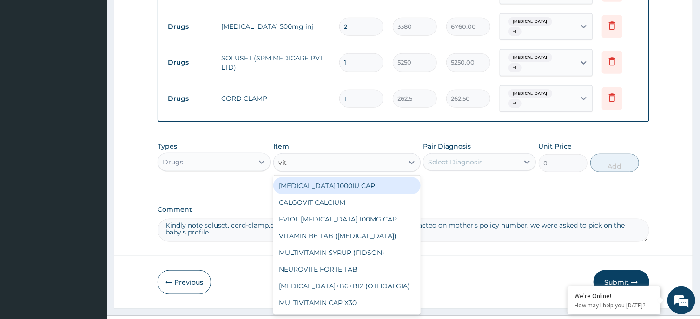
type input "vit k"
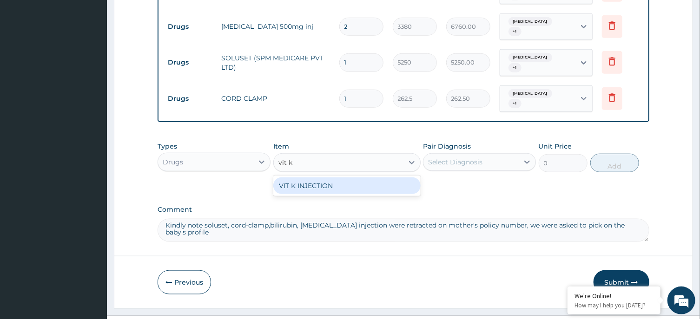
click at [294, 177] on div "VIT K INJECTION" at bounding box center [346, 185] width 147 height 17
type input "780"
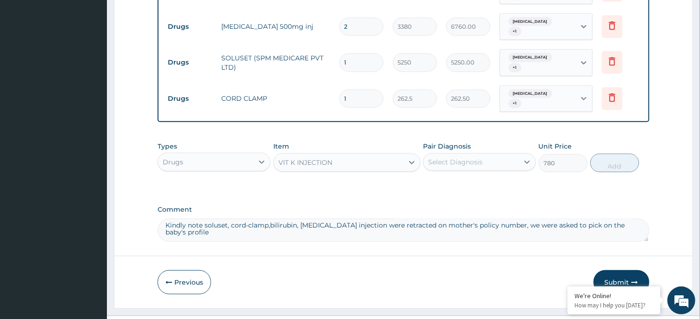
click at [476, 157] on div "Select Diagnosis" at bounding box center [455, 161] width 54 height 9
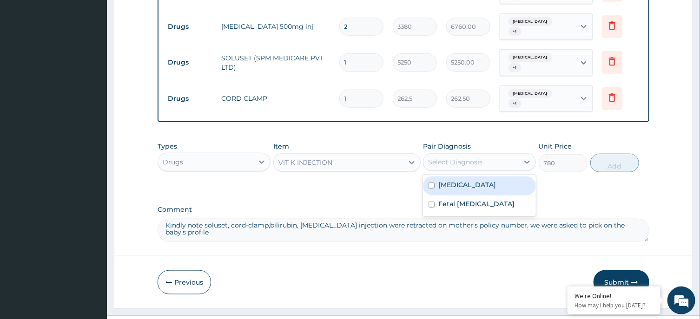
drag, startPoint x: 476, startPoint y: 162, endPoint x: 480, endPoint y: 178, distance: 16.8
click at [476, 180] on label "Birth asphyxia" at bounding box center [467, 184] width 58 height 9
checkbox input "true"
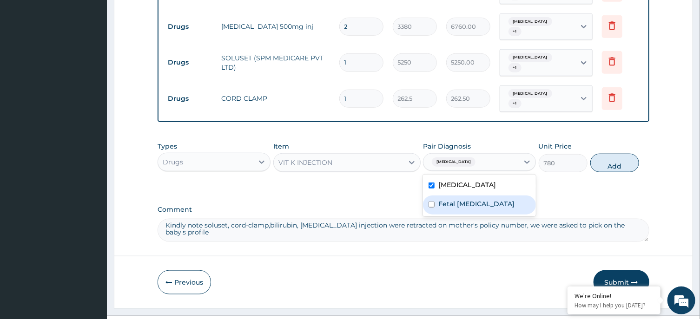
click at [480, 199] on label "Fetal cephalhematoma" at bounding box center [476, 203] width 76 height 9
checkbox input "true"
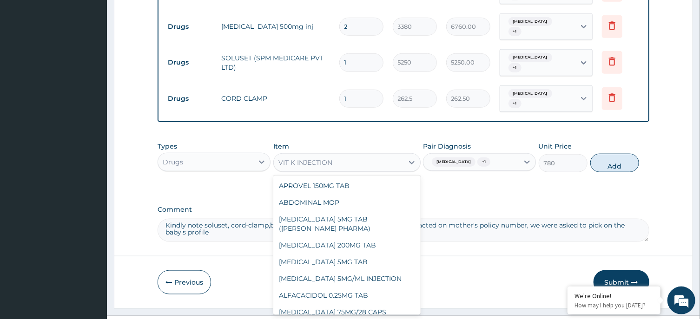
click at [374, 155] on div "VIT K INJECTION" at bounding box center [339, 162] width 130 height 15
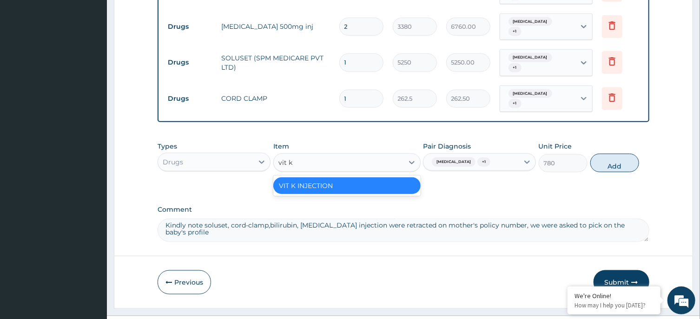
scroll to position [0, 0]
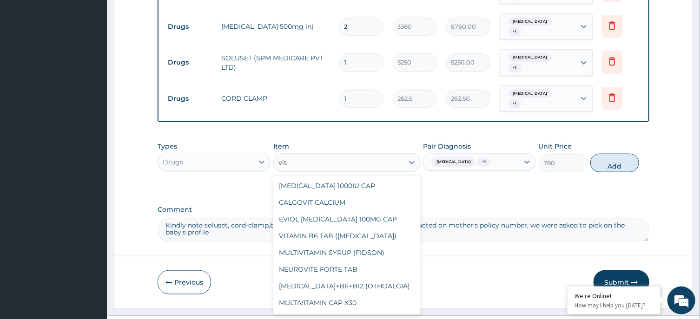
type input "vit"
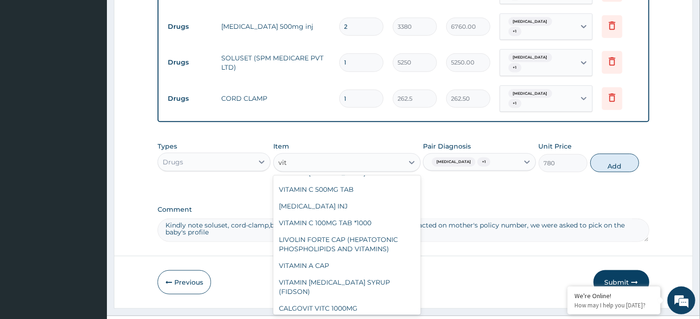
scroll to position [268, 0]
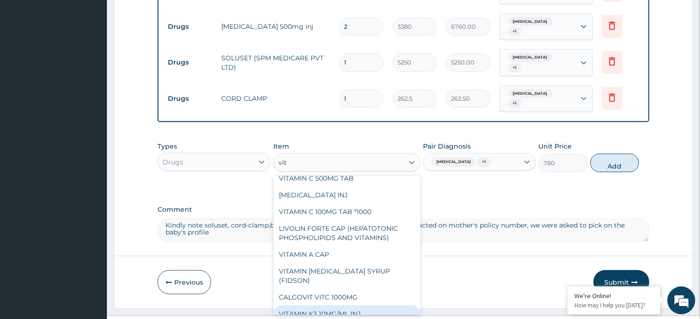
click at [332, 306] on div "VITAMIN K3 10MG/ML INJ" at bounding box center [346, 314] width 147 height 17
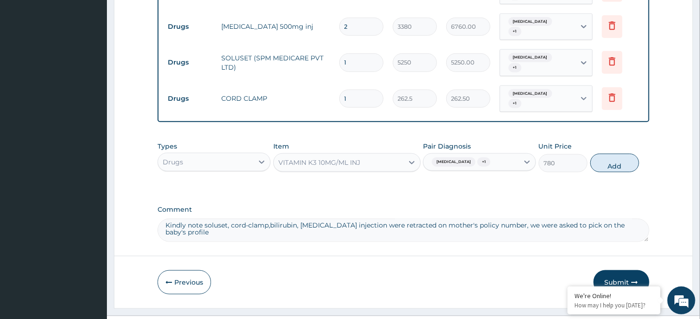
click at [343, 142] on div "Item VITAMIN K3 10MG/ML INJ" at bounding box center [346, 157] width 147 height 31
click at [341, 158] on div "VITAMIN K3 10MG/ML INJ" at bounding box center [319, 162] width 82 height 9
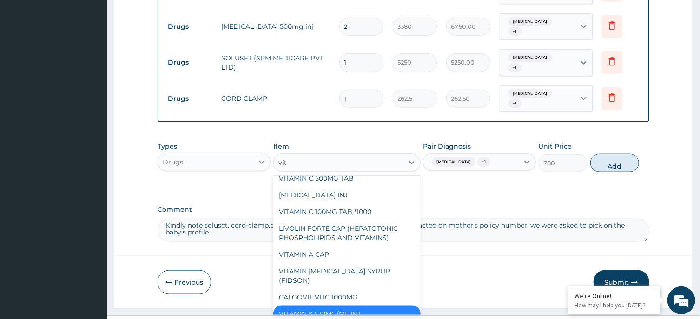
scroll to position [201, 0]
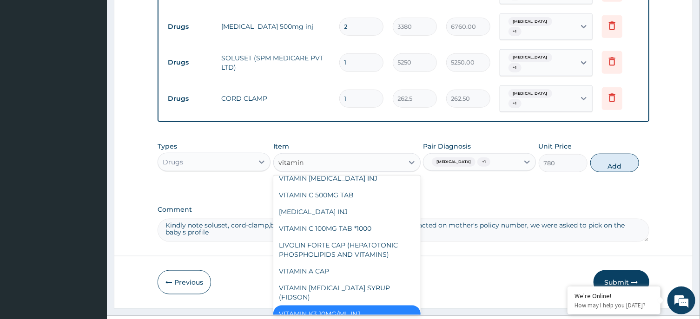
type input "vitamin"
click at [299, 203] on div "VITAMIN K1 INJ" at bounding box center [346, 211] width 147 height 17
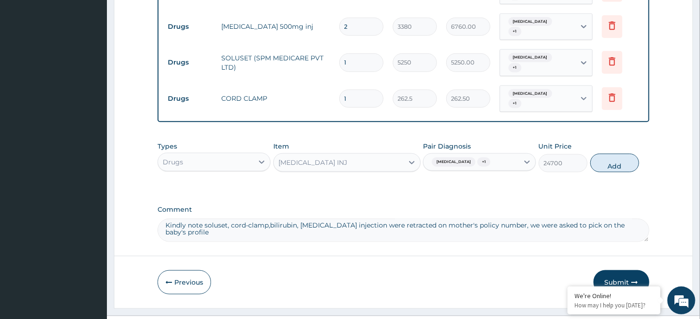
click at [608, 154] on button "Add" at bounding box center [614, 163] width 49 height 19
type input "0"
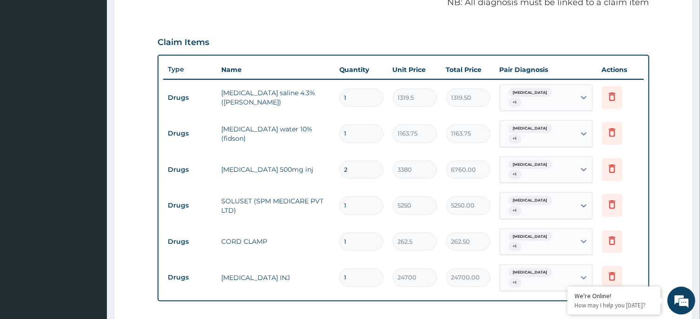
scroll to position [334, 0]
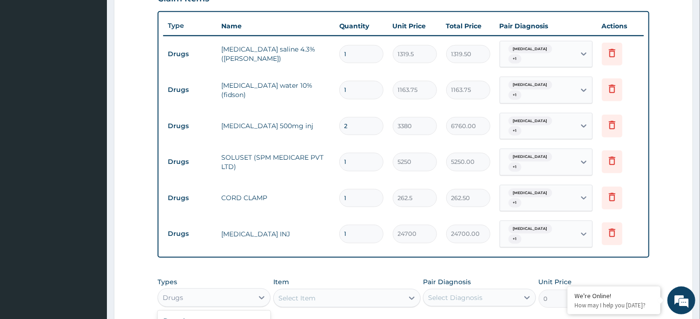
click at [228, 290] on div "Drugs" at bounding box center [205, 297] width 95 height 15
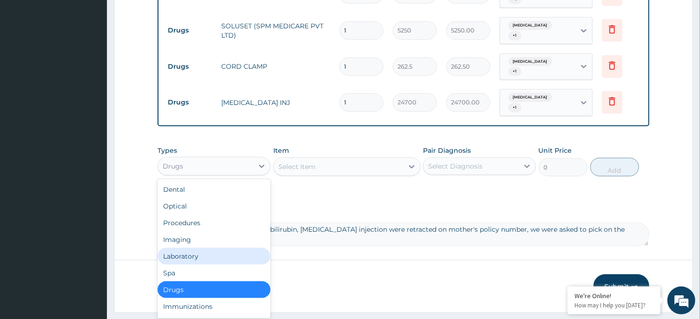
click at [208, 248] on div "Laboratory" at bounding box center [213, 256] width 113 height 17
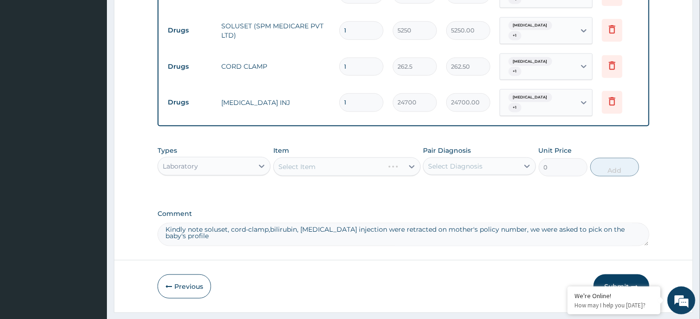
click at [480, 162] on div "Select Diagnosis" at bounding box center [455, 166] width 54 height 9
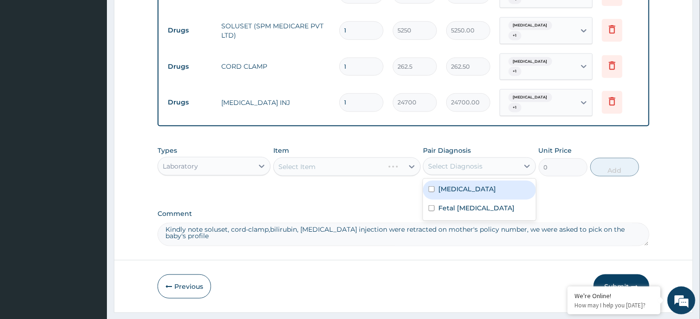
click at [480, 181] on div "Birth asphyxia" at bounding box center [479, 190] width 113 height 19
checkbox input "true"
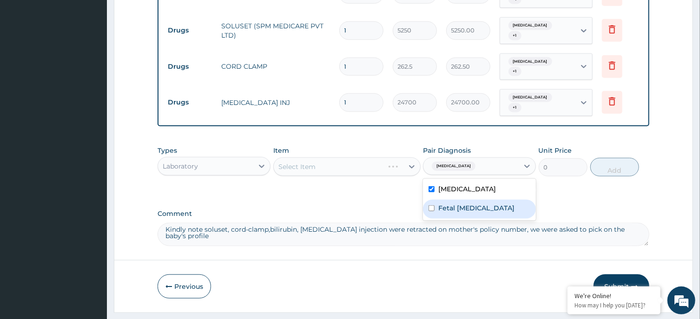
click at [483, 203] on label "Fetal cephalhematoma" at bounding box center [476, 207] width 76 height 9
checkbox input "true"
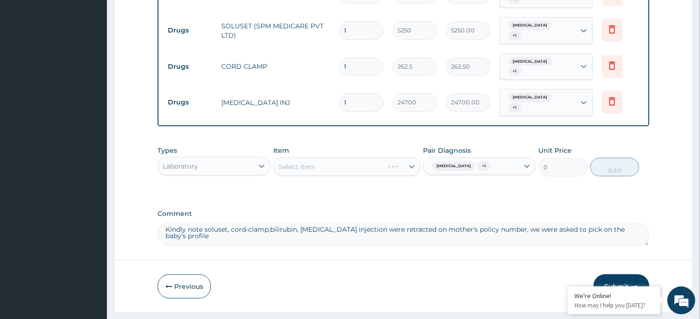
click at [366, 157] on div "Select Item" at bounding box center [346, 166] width 147 height 19
click at [368, 159] on div "Select Item" at bounding box center [339, 166] width 130 height 15
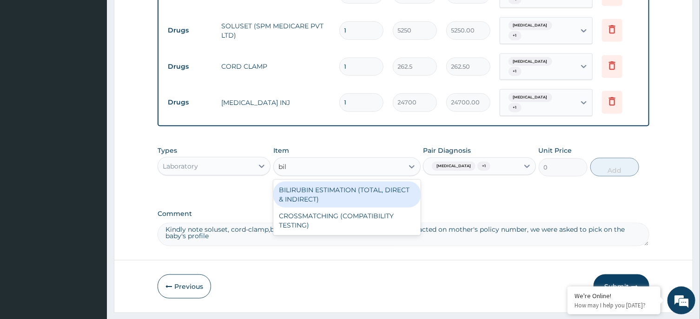
type input "bili"
click at [366, 182] on div "BILIRUBIN ESTIMATION (TOTAL, DIRECT & INDIRECT)" at bounding box center [346, 195] width 147 height 26
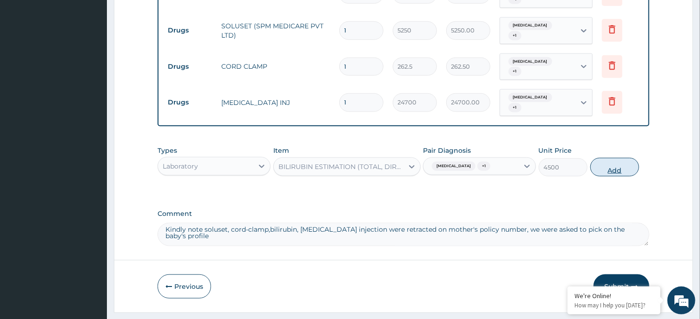
click at [609, 158] on button "Add" at bounding box center [614, 167] width 49 height 19
type input "0"
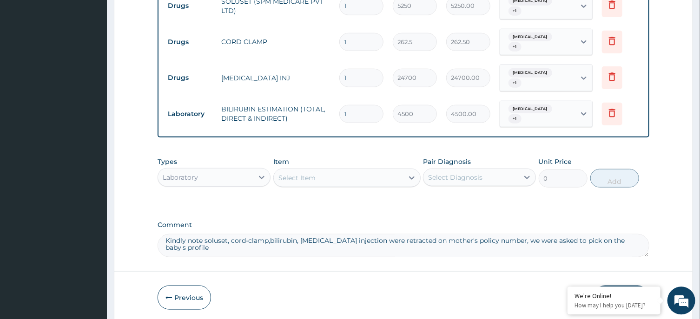
scroll to position [498, 0]
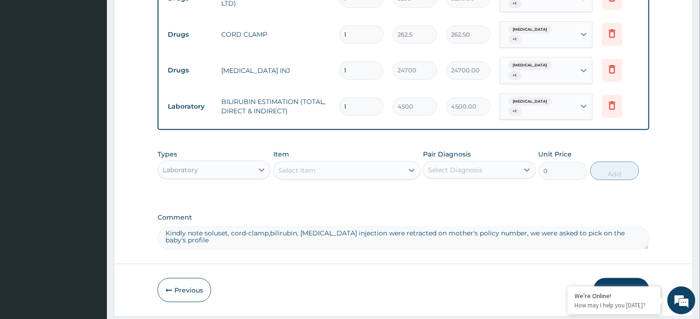
click at [206, 227] on textarea "Kindly note soluset, cord-clamp,bilirubin, vitamin K1 injection were retracted …" at bounding box center [402, 238] width 491 height 23
click at [295, 227] on textarea "Kindly note soluset, cord-clamp,bilirubin, vitamin K1 injection were retracted …" at bounding box center [402, 238] width 491 height 23
drag, startPoint x: 299, startPoint y: 204, endPoint x: 340, endPoint y: 204, distance: 40.9
click at [340, 227] on textarea "Kindly note soluset, cord-clamp,bilirubin (PA/B95D69), vitamin K1 injection wer…" at bounding box center [402, 238] width 491 height 23
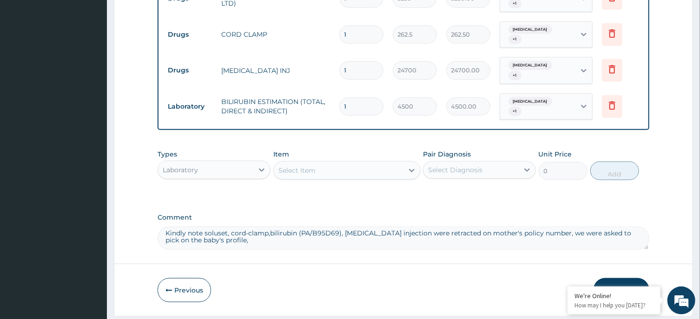
click at [405, 227] on textarea "Kindly note soluset, cord-clamp,bilirubin (PA/B95D69), vitamin K1 injection wer…" at bounding box center [402, 238] width 491 height 23
click at [406, 227] on textarea "Kindly note soluset, cord-clamp,bilirubin (PA/B95D69), vitamin K1 injection wer…" at bounding box center [402, 238] width 491 height 23
paste textarea "(PA/B95D69)"
type textarea "Kindly note soluset, cord-clamp,bilirubin (PA/B95D69), vitamin K1 injection(PA/…"
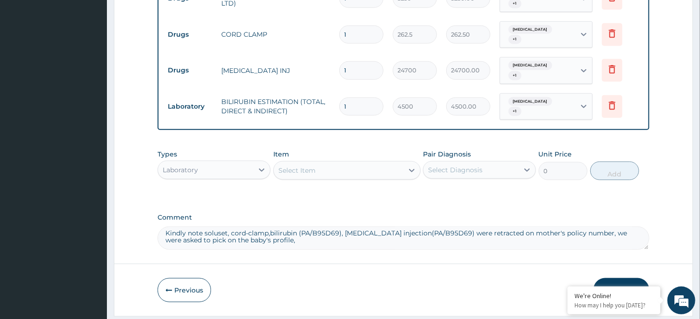
click at [617, 278] on button "Submit" at bounding box center [621, 290] width 56 height 24
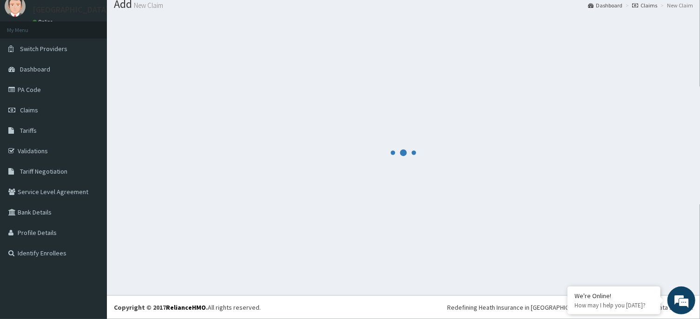
scroll to position [32, 0]
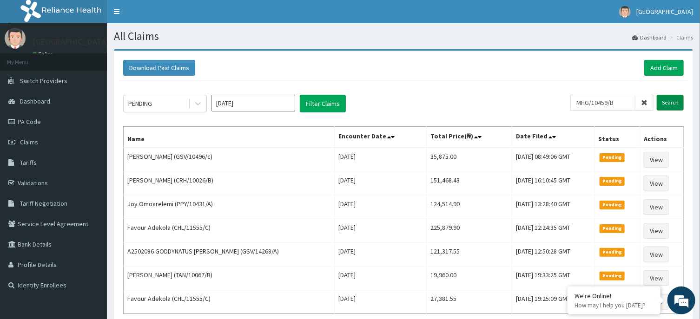
type input "MHG/10459/B"
click at [663, 105] on input "Search" at bounding box center [669, 103] width 27 height 16
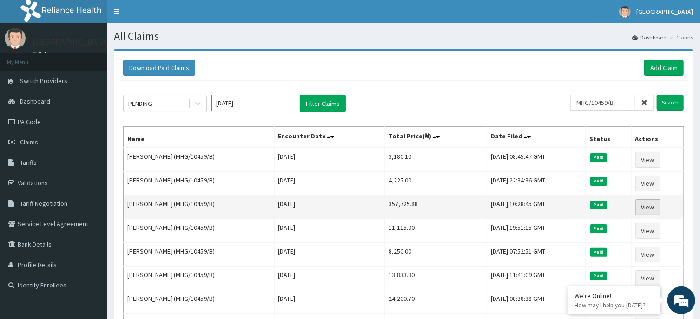
click at [648, 208] on link "View" at bounding box center [647, 207] width 25 height 16
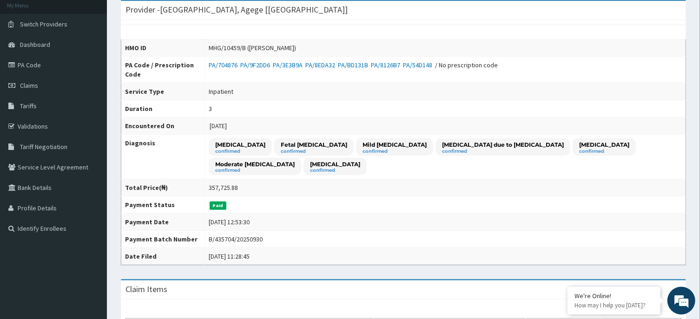
scroll to position [38, 0]
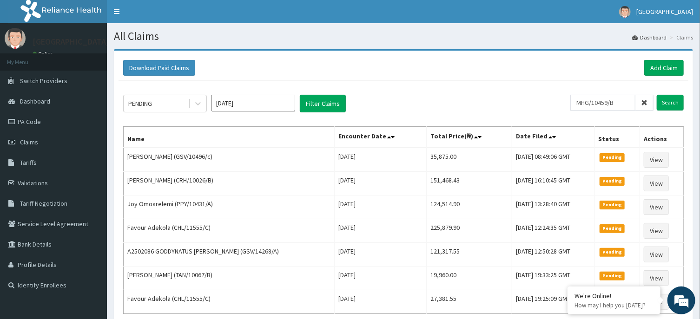
type input "MHG/10459/B"
click at [655, 100] on form "MHG/10459/B Search" at bounding box center [626, 103] width 113 height 16
click at [661, 99] on input "Search" at bounding box center [669, 103] width 27 height 16
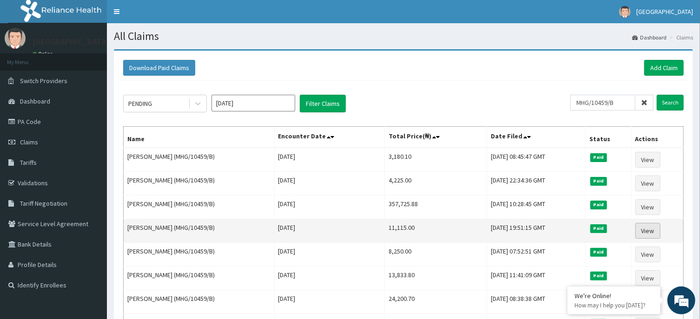
click at [654, 228] on link "View" at bounding box center [647, 231] width 25 height 16
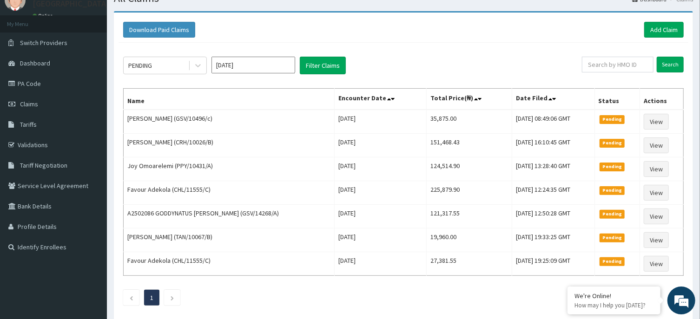
scroll to position [72, 0]
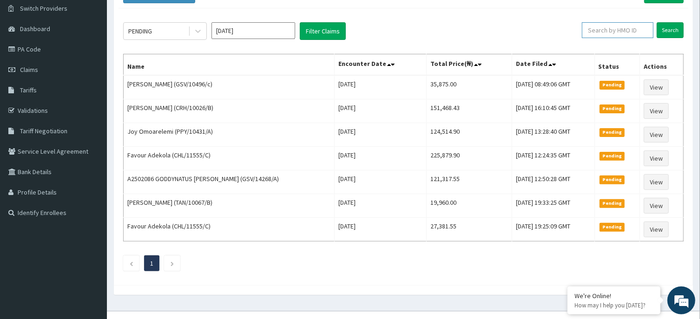
paste input "MHG/10459/B"
type input "MHG/10459/B"
click at [660, 30] on input "Search" at bounding box center [669, 30] width 27 height 16
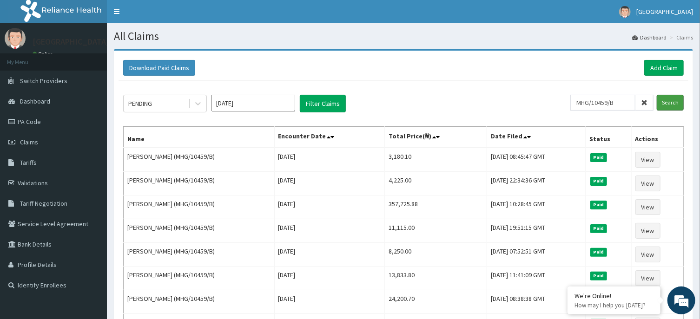
scroll to position [0, 0]
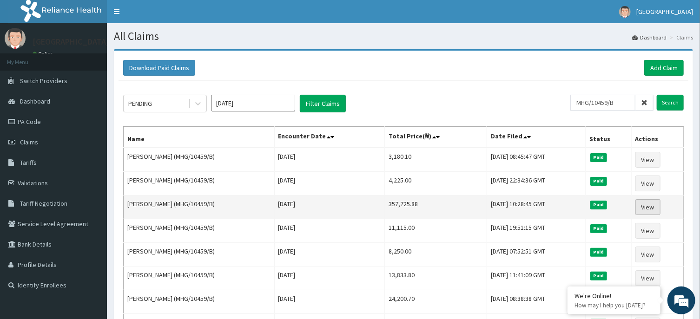
click at [649, 205] on link "View" at bounding box center [647, 207] width 25 height 16
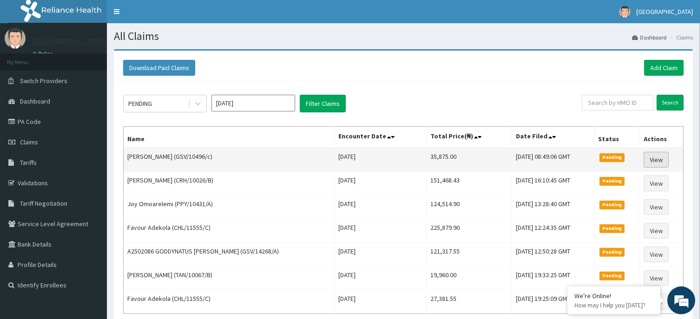
click at [655, 160] on link "View" at bounding box center [655, 160] width 25 height 16
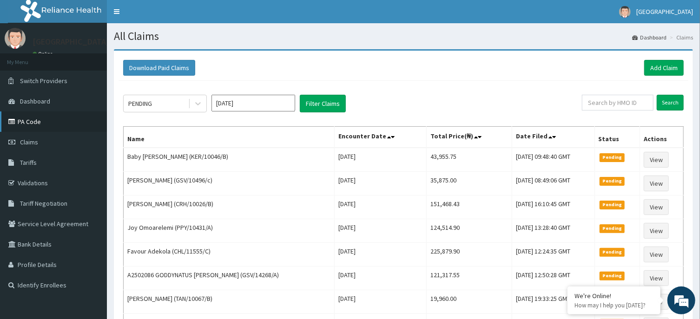
click at [51, 129] on link "PA Code" at bounding box center [53, 121] width 107 height 20
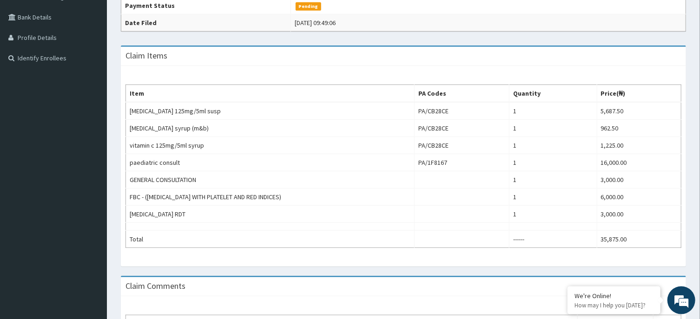
scroll to position [149, 0]
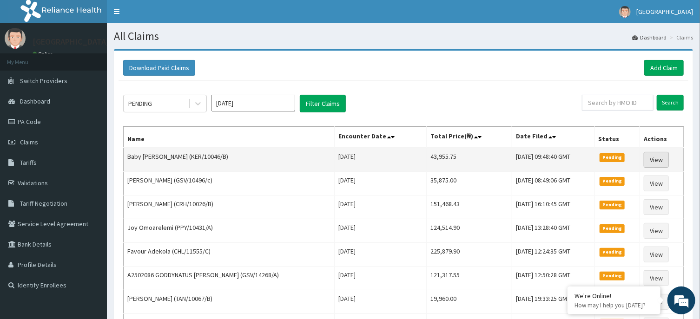
click at [654, 155] on link "View" at bounding box center [655, 160] width 25 height 16
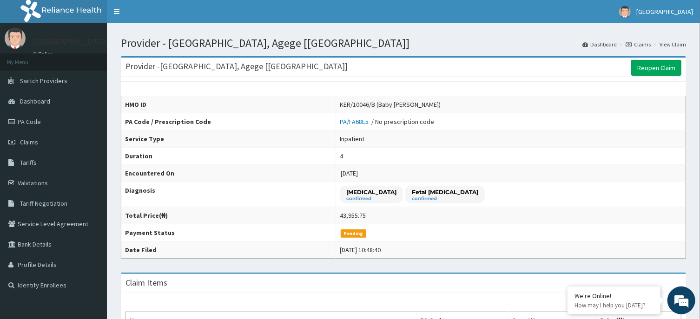
scroll to position [199, 0]
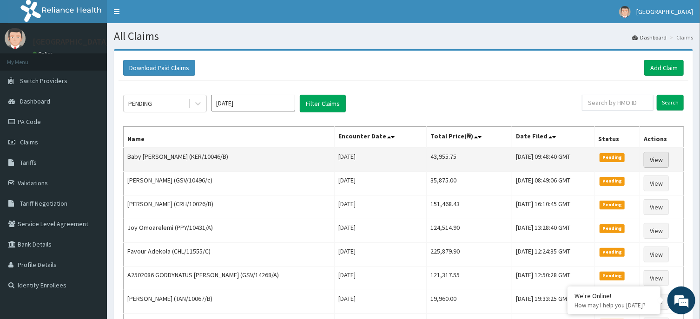
click at [650, 160] on link "View" at bounding box center [655, 160] width 25 height 16
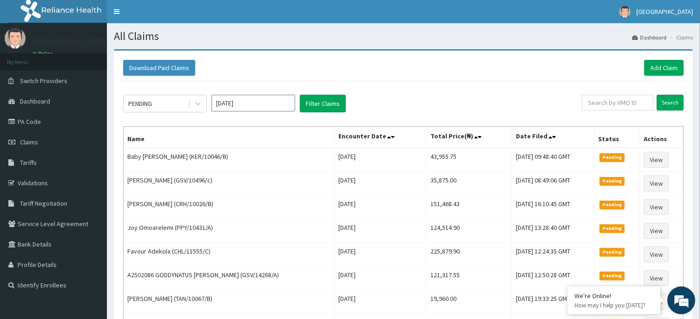
click at [462, 76] on div "Download Paid Claims Add Claim" at bounding box center [402, 68] width 569 height 26
click at [661, 69] on link "Add Claim" at bounding box center [663, 68] width 39 height 16
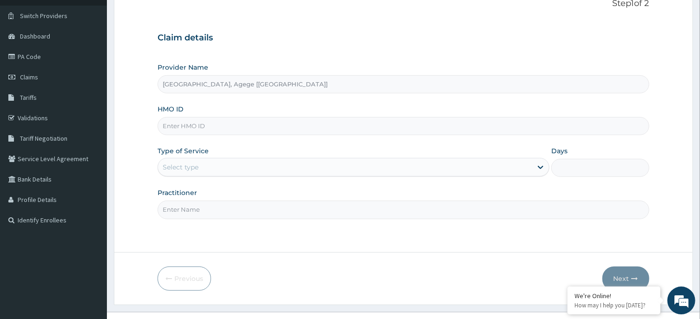
scroll to position [82, 0]
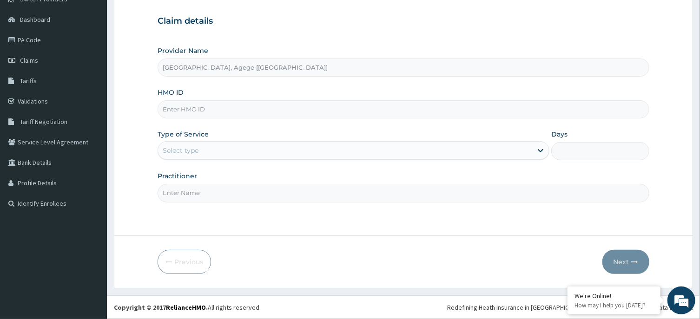
click at [188, 112] on input "HMO ID" at bounding box center [402, 109] width 491 height 18
paste input "KER/10046/B"
type input "KER/10046/B"
click at [191, 147] on div "Select type" at bounding box center [181, 150] width 36 height 9
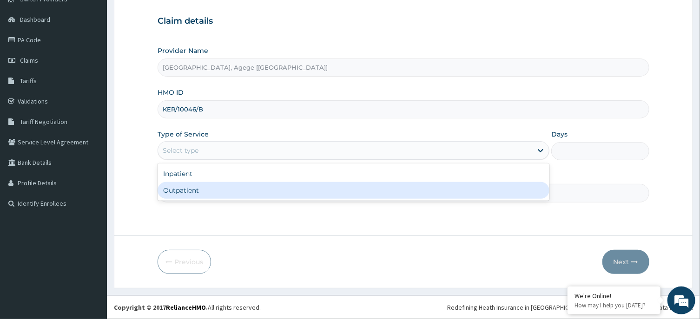
click at [205, 190] on div "Outpatient" at bounding box center [353, 190] width 392 height 17
type input "1"
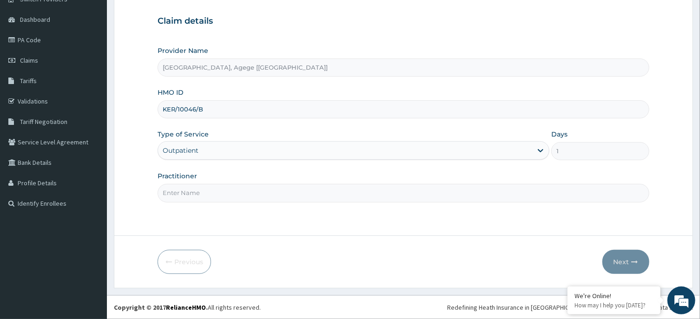
click at [204, 194] on input "Practitioner" at bounding box center [402, 193] width 491 height 18
type input "DR [PERSON_NAME]"
click at [563, 96] on div "HMO ID KER/10046/B" at bounding box center [402, 103] width 491 height 31
click at [621, 263] on button "Next" at bounding box center [625, 262] width 47 height 24
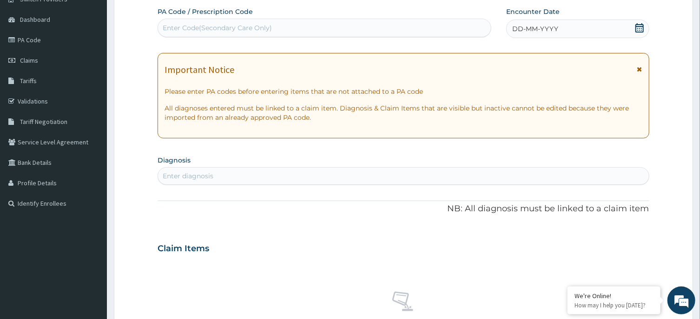
click at [216, 26] on div "Enter Code(Secondary Care Only)" at bounding box center [217, 27] width 109 height 9
paste input "PA/628462"
type input "PA/628462"
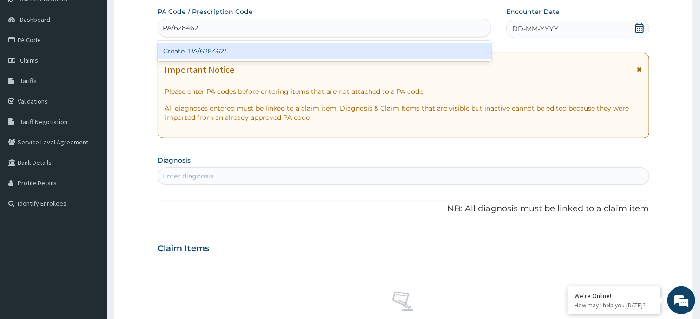
click at [232, 48] on div "Create "PA/628462"" at bounding box center [324, 51] width 334 height 17
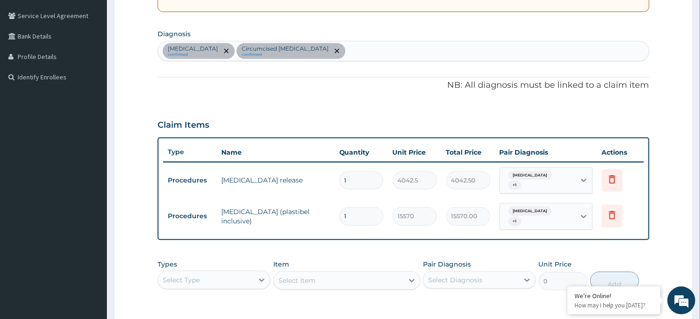
scroll to position [337, 0]
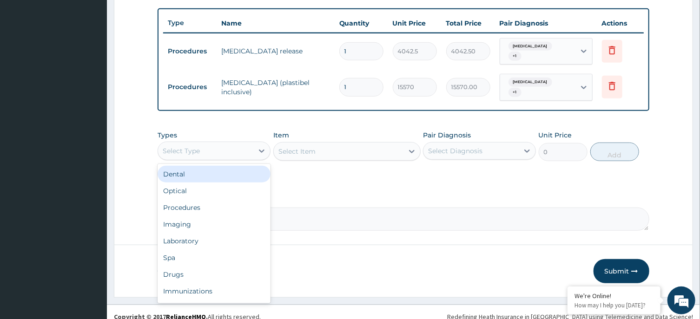
click at [198, 148] on div "Select Type" at bounding box center [205, 151] width 95 height 15
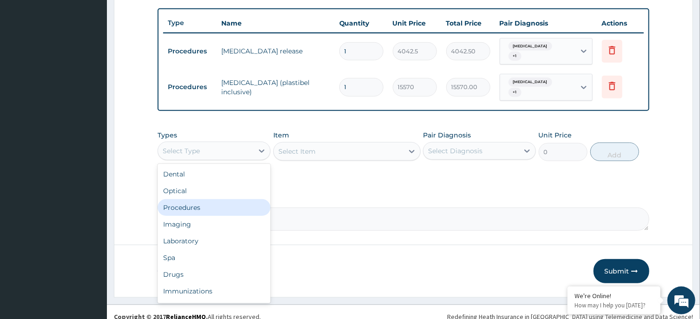
drag, startPoint x: 206, startPoint y: 193, endPoint x: 242, endPoint y: 174, distance: 40.9
click at [207, 199] on div "Procedures" at bounding box center [213, 207] width 113 height 17
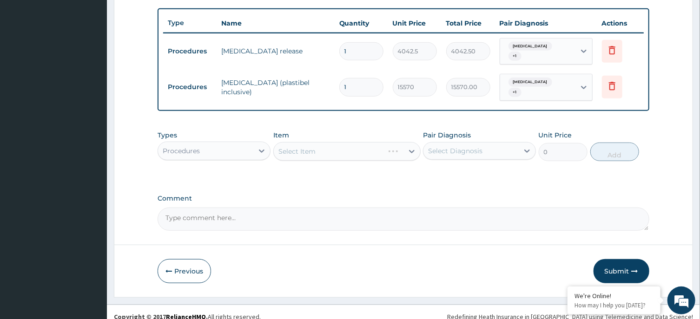
click at [323, 131] on div "Item Select Item" at bounding box center [346, 146] width 147 height 31
click at [325, 142] on div "Select Item" at bounding box center [346, 151] width 147 height 19
click at [471, 150] on div "Select Diagnosis" at bounding box center [479, 151] width 113 height 18
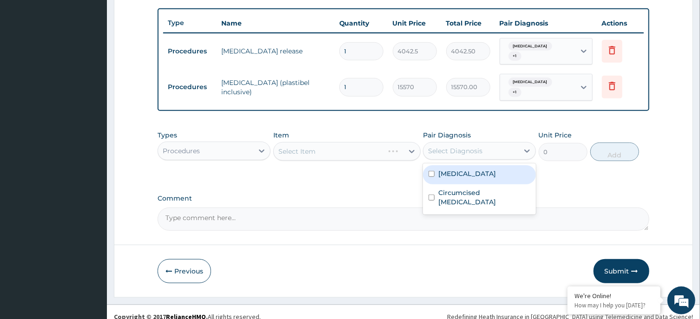
drag, startPoint x: 470, startPoint y: 168, endPoint x: 474, endPoint y: 181, distance: 13.1
click at [471, 169] on label "[MEDICAL_DATA]" at bounding box center [467, 173] width 58 height 9
checkbox input "true"
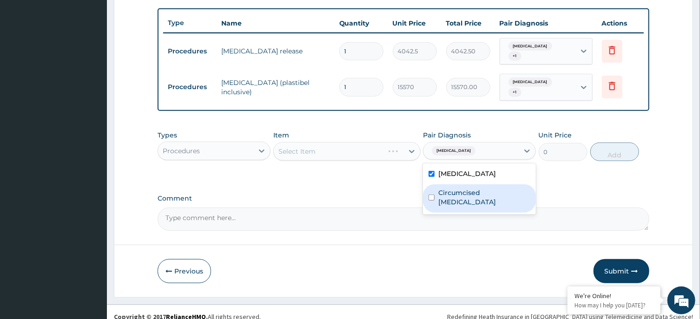
click at [475, 188] on label "Circumcised foreskin" at bounding box center [484, 197] width 92 height 19
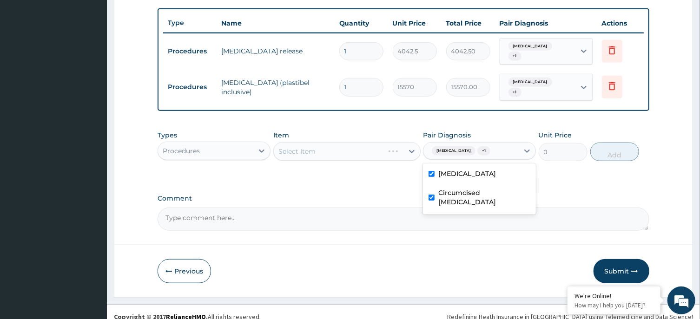
checkbox input "true"
click at [345, 142] on div "Select Item" at bounding box center [346, 151] width 147 height 19
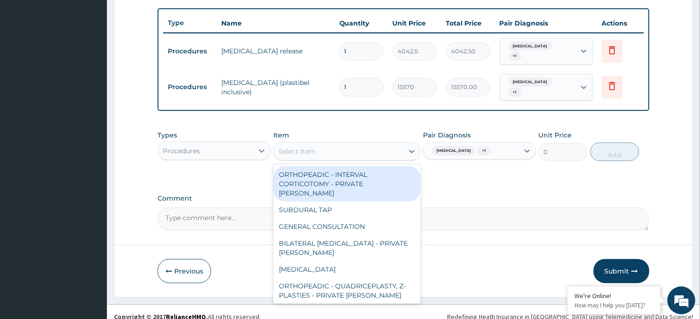
click at [378, 144] on div "Select Item" at bounding box center [339, 151] width 130 height 15
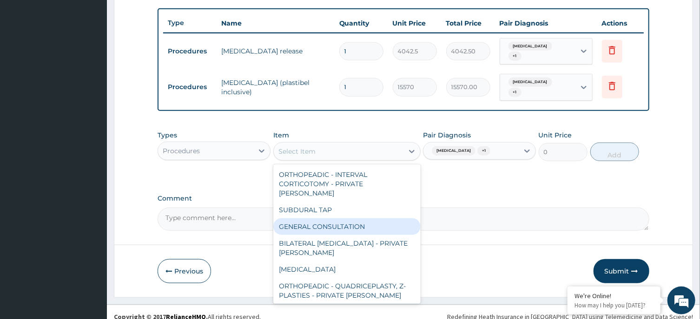
click at [364, 218] on div "GENERAL CONSULTATION" at bounding box center [346, 226] width 147 height 17
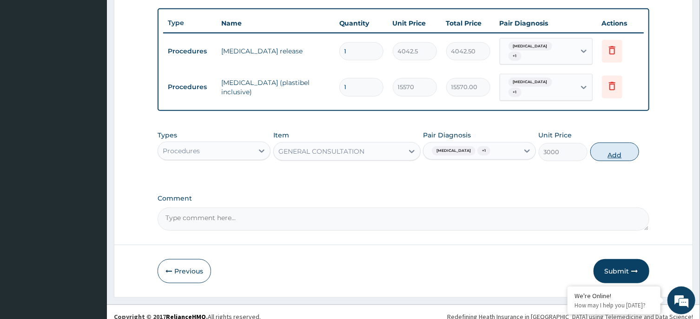
click at [616, 143] on button "Add" at bounding box center [614, 152] width 49 height 19
type input "0"
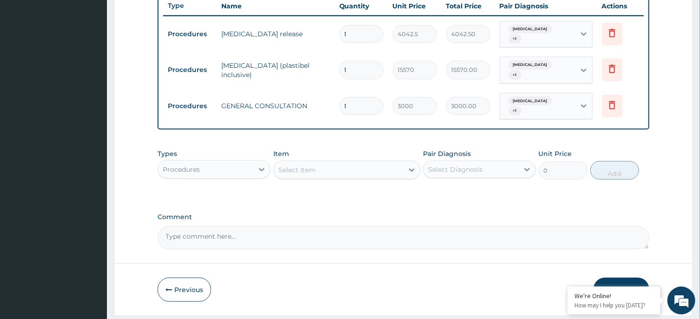
scroll to position [370, 0]
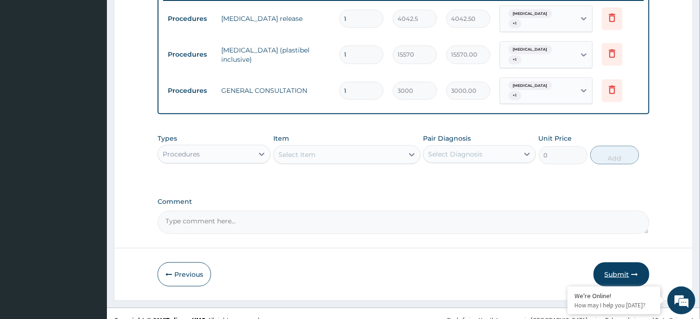
click at [628, 262] on button "Submit" at bounding box center [621, 274] width 56 height 24
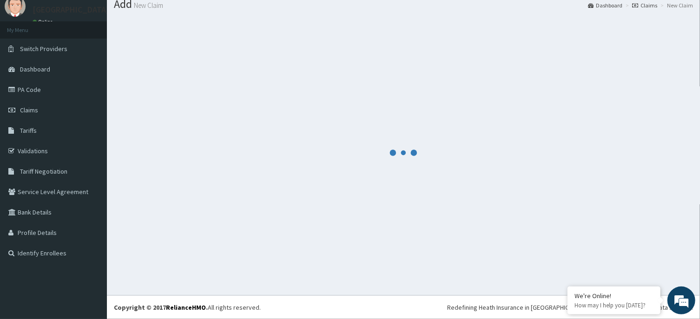
scroll to position [32, 0]
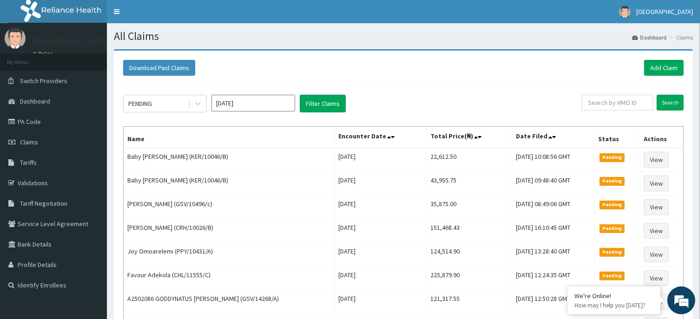
click at [482, 68] on div "Download Paid Claims Add Claim" at bounding box center [403, 68] width 560 height 16
click at [658, 68] on link "Add Claim" at bounding box center [663, 68] width 39 height 16
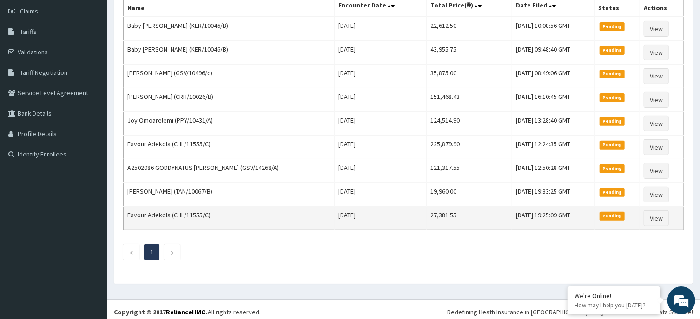
scroll to position [137, 0]
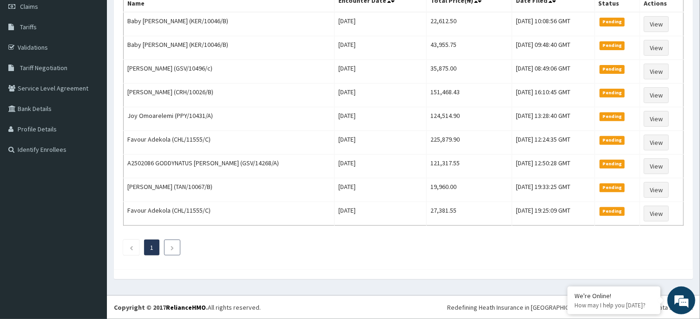
click at [171, 248] on icon "Next page" at bounding box center [172, 248] width 4 height 6
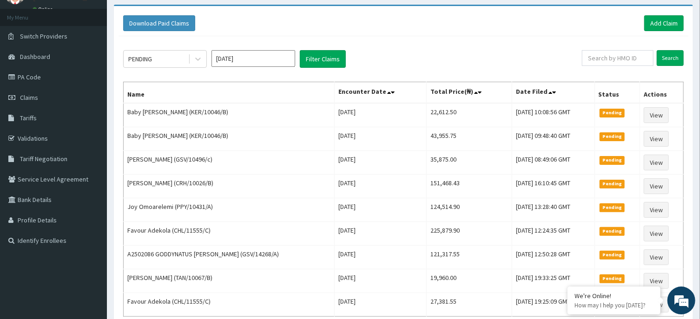
scroll to position [0, 0]
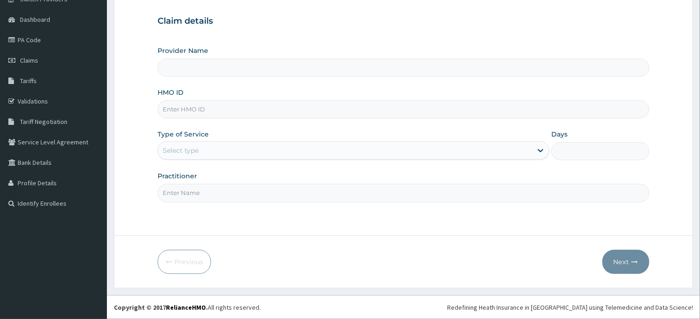
scroll to position [82, 0]
paste input "OSL/10144/A"
type input "OSL/10144/A"
type input "[GEOGRAPHIC_DATA], Agege [[GEOGRAPHIC_DATA]]"
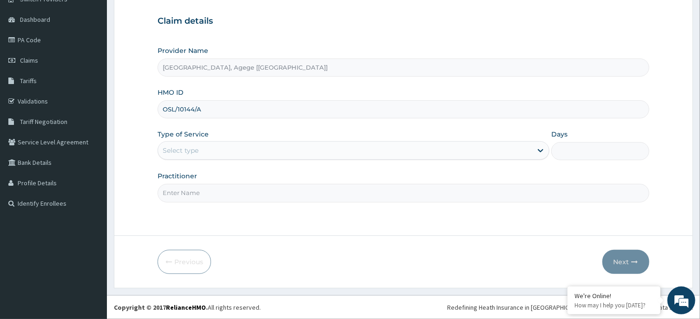
type input "OSL/10144/A"
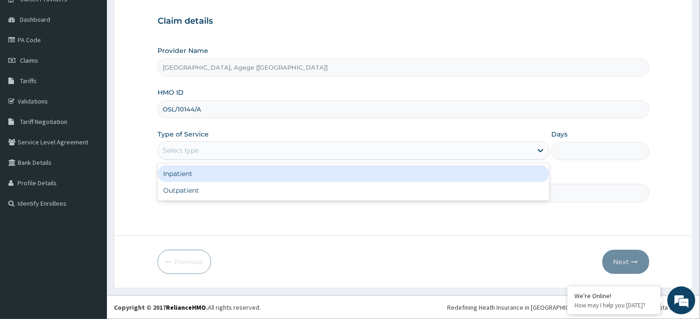
click at [201, 152] on div "Select type" at bounding box center [345, 150] width 374 height 15
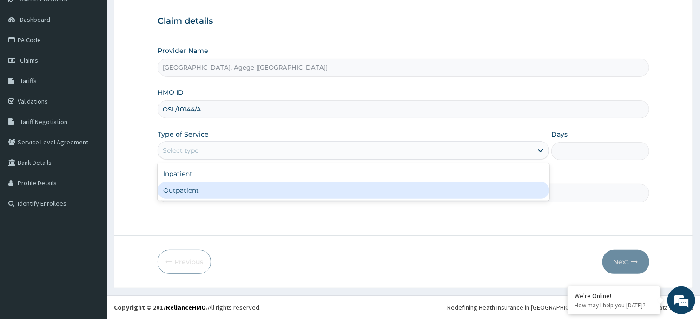
click at [203, 188] on div "Outpatient" at bounding box center [353, 190] width 392 height 17
type input "1"
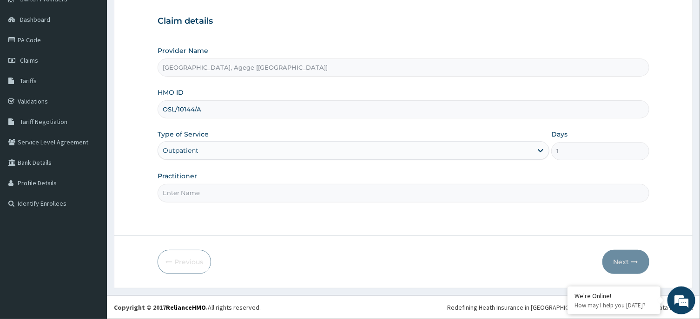
click at [200, 192] on input "Practitioner" at bounding box center [402, 193] width 491 height 18
type input "DR CHIAGOZIEM"
click at [622, 257] on button "Next" at bounding box center [625, 262] width 47 height 24
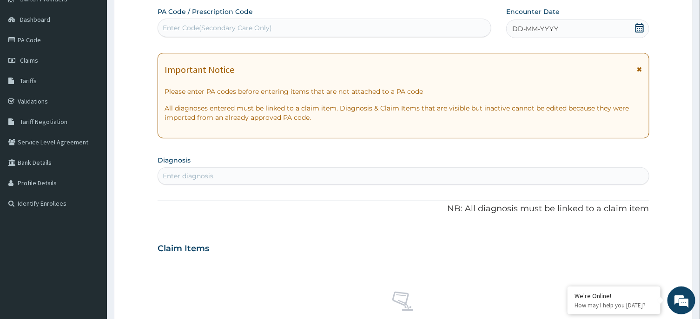
click at [386, 34] on div "Enter Code(Secondary Care Only)" at bounding box center [324, 27] width 333 height 15
paste input "PA/1F83C1"
type input "PA/1F83C1"
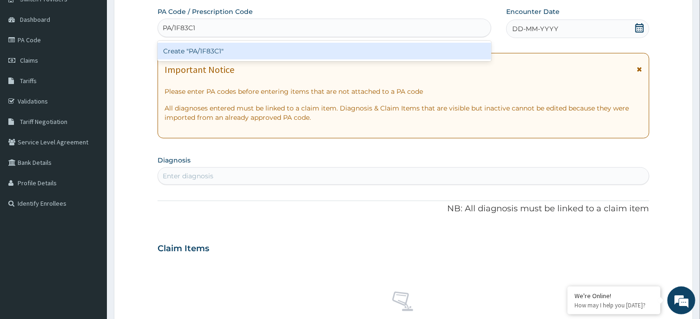
click at [205, 49] on div "Create "PA/1F83C1"" at bounding box center [324, 51] width 334 height 17
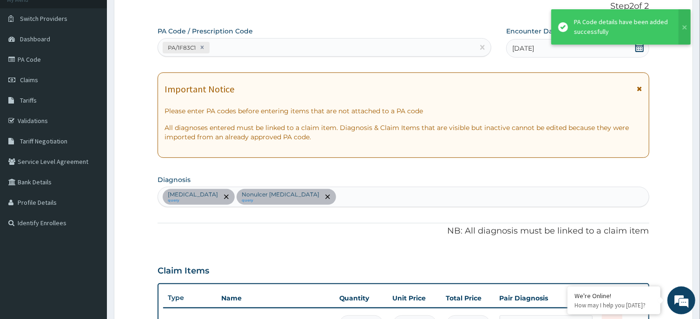
scroll to position [9, 0]
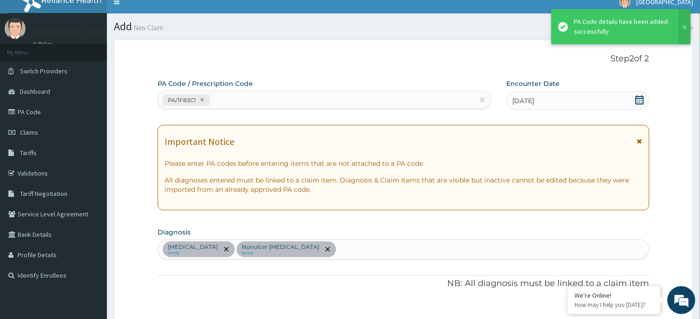
click at [222, 98] on div "PA/1F83C1" at bounding box center [316, 100] width 316 height 15
paste input "PA/C2EC28"
type input "PA/C2EC28"
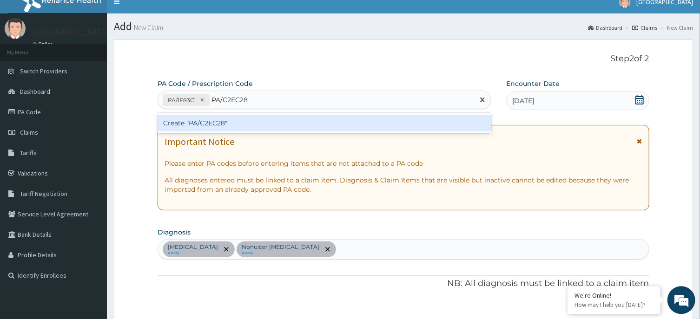
click at [229, 122] on div "Create "PA/C2EC28"" at bounding box center [324, 123] width 334 height 17
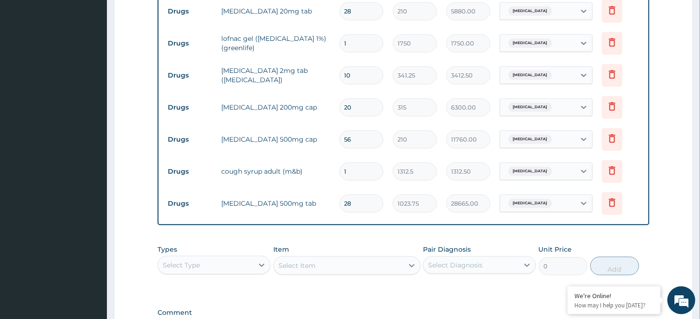
scroll to position [383, 0]
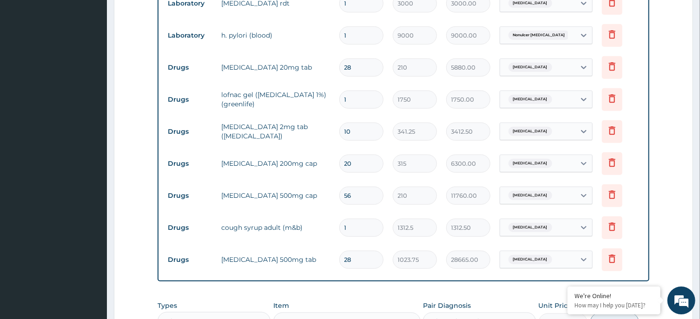
click at [360, 63] on input "28" at bounding box center [361, 68] width 44 height 18
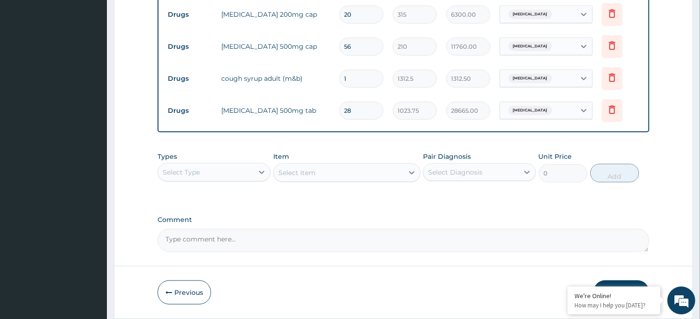
click at [216, 174] on div "Select Type" at bounding box center [205, 172] width 95 height 15
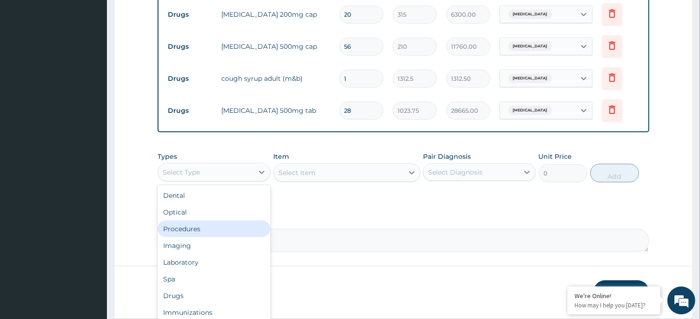
drag, startPoint x: 218, startPoint y: 227, endPoint x: 310, endPoint y: 186, distance: 101.1
click at [219, 228] on div "Procedures" at bounding box center [213, 229] width 113 height 17
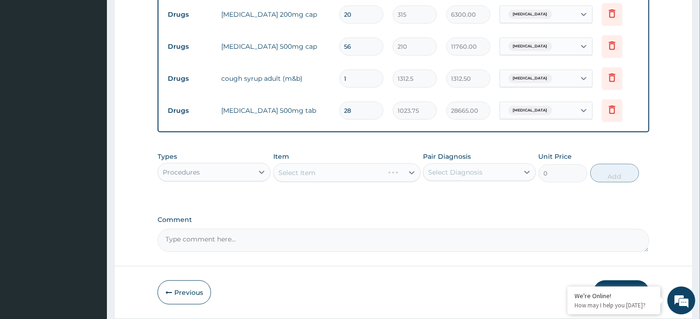
click at [467, 175] on div "Select Diagnosis" at bounding box center [455, 172] width 54 height 9
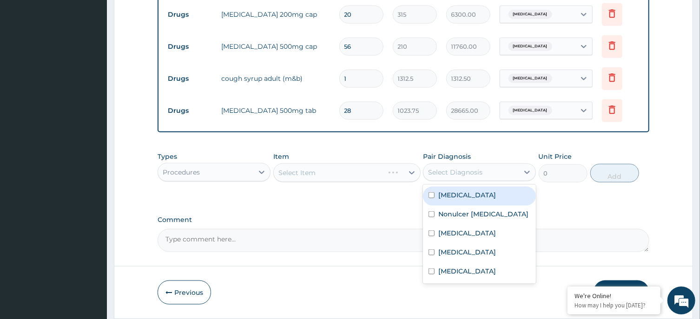
click at [471, 195] on div "Malaria" at bounding box center [479, 196] width 113 height 19
checkbox input "true"
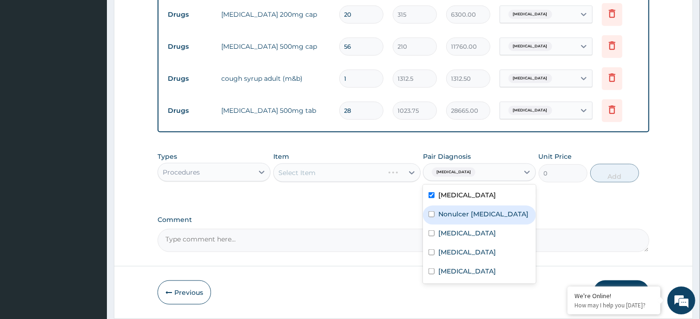
click at [480, 209] on label "Nonulcer dyspepsia" at bounding box center [483, 213] width 90 height 9
checkbox input "true"
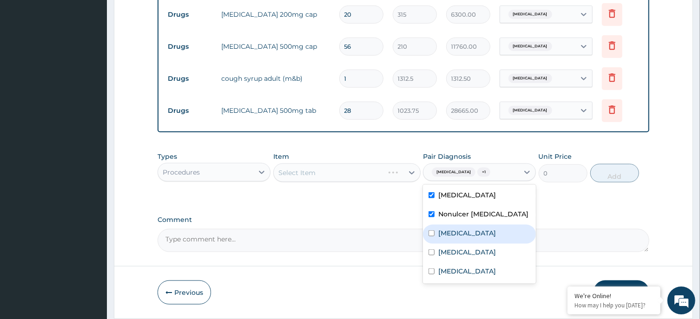
click at [489, 231] on div "Peptic ulcer" at bounding box center [479, 234] width 113 height 19
checkbox input "true"
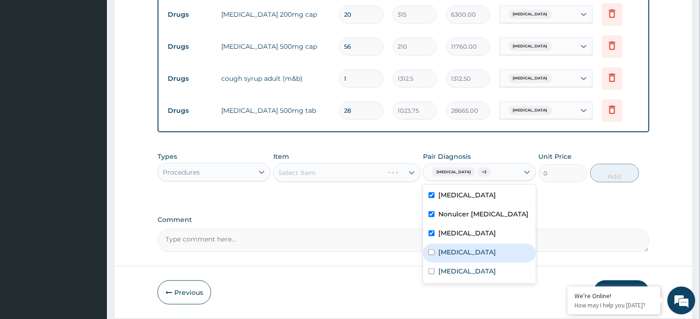
drag, startPoint x: 498, startPoint y: 249, endPoint x: 500, endPoint y: 262, distance: 13.1
click at [496, 252] on label "Lumbar radiculopathy" at bounding box center [467, 252] width 58 height 9
checkbox input "true"
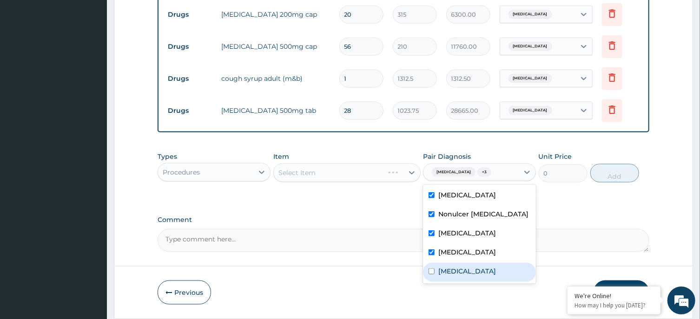
click at [501, 264] on div "Upper respiratory infection" at bounding box center [479, 272] width 113 height 19
checkbox input "true"
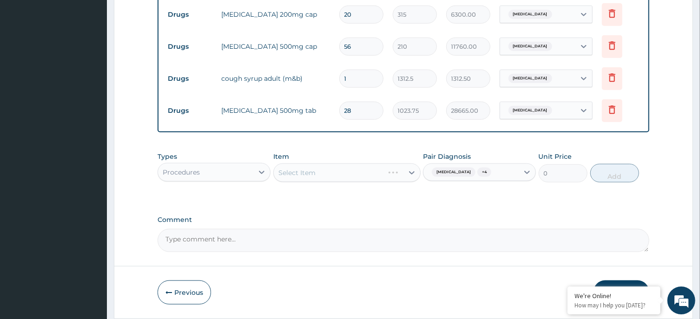
click at [335, 168] on div "Select Item" at bounding box center [346, 173] width 147 height 19
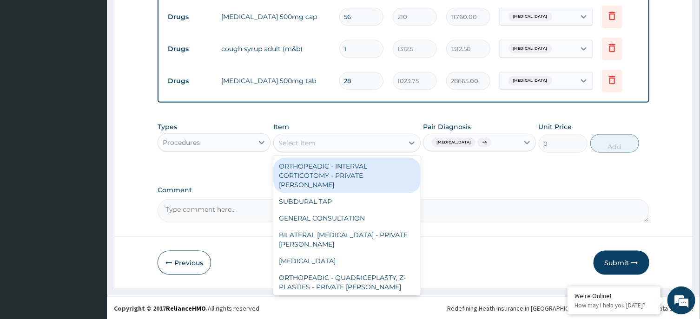
click at [364, 145] on div "Select Item" at bounding box center [339, 143] width 130 height 15
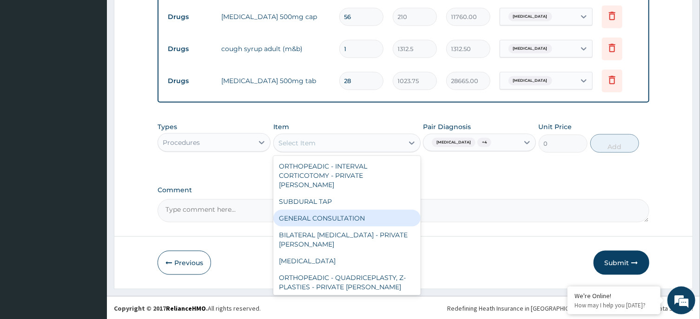
click at [378, 210] on div "GENERAL CONSULTATION" at bounding box center [346, 218] width 147 height 17
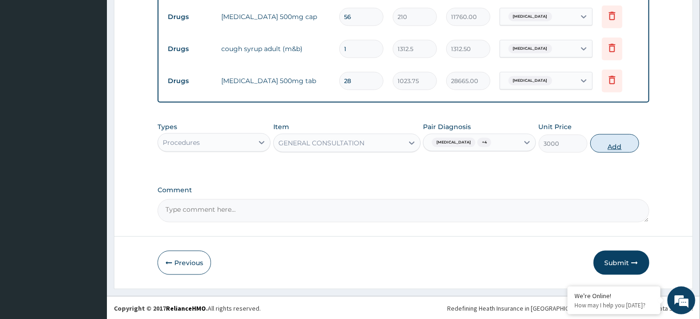
click at [607, 146] on button "Add" at bounding box center [614, 143] width 49 height 19
type input "0"
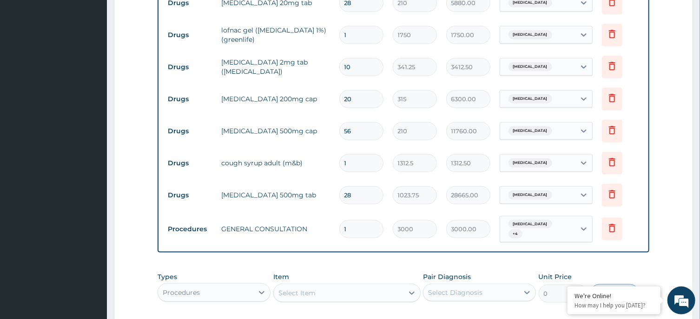
scroll to position [594, 0]
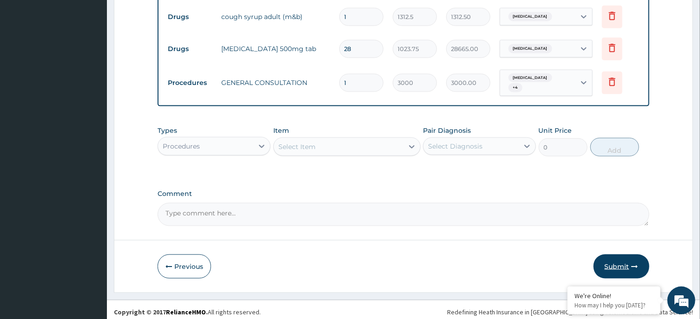
drag, startPoint x: 629, startPoint y: 249, endPoint x: 629, endPoint y: 259, distance: 10.2
click at [626, 266] on button "Submit" at bounding box center [621, 267] width 56 height 24
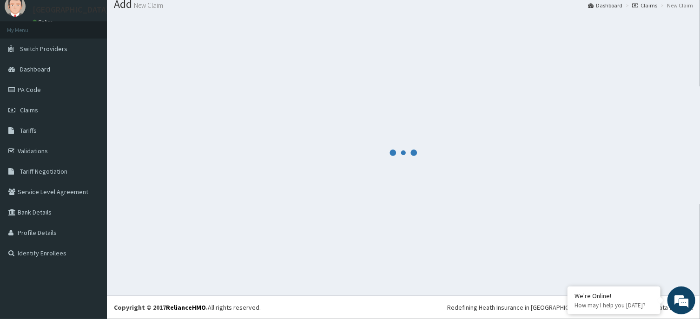
scroll to position [32, 0]
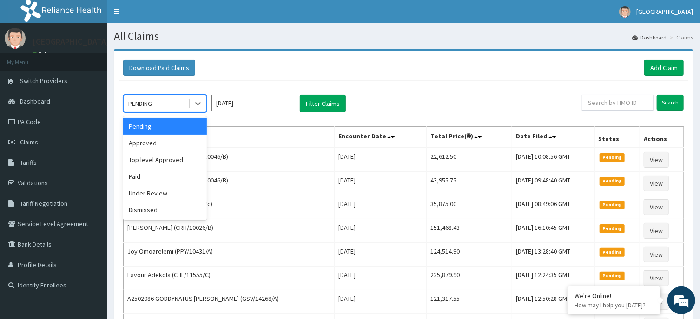
click at [168, 106] on div "PENDING" at bounding box center [156, 103] width 65 height 15
click at [156, 194] on div "Under Review" at bounding box center [165, 193] width 84 height 17
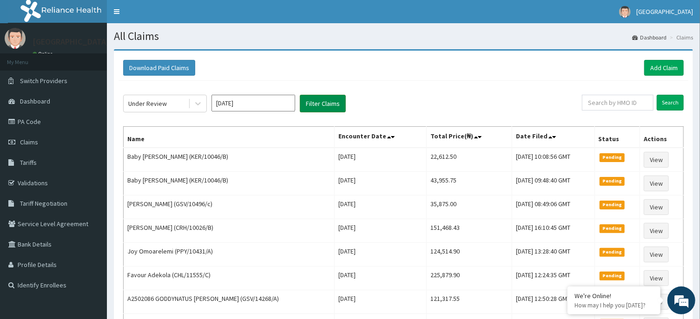
click at [329, 109] on button "Filter Claims" at bounding box center [323, 104] width 46 height 18
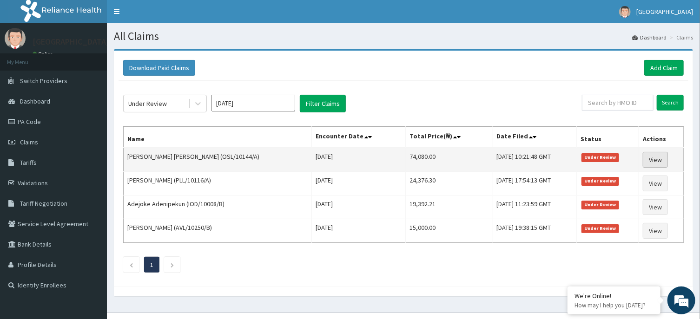
click at [655, 157] on link "View" at bounding box center [654, 160] width 25 height 16
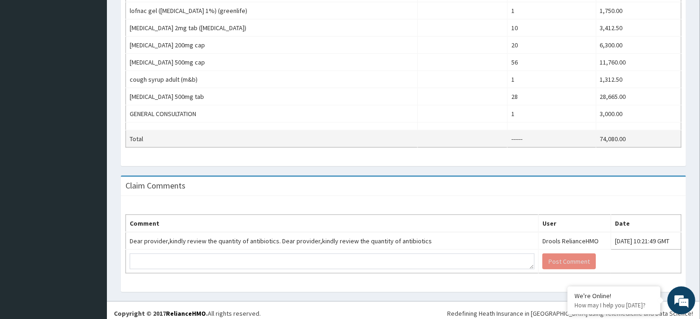
scroll to position [386, 0]
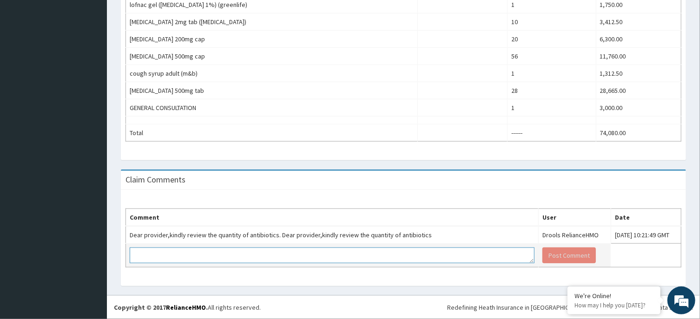
click at [173, 259] on textarea at bounding box center [332, 256] width 405 height 16
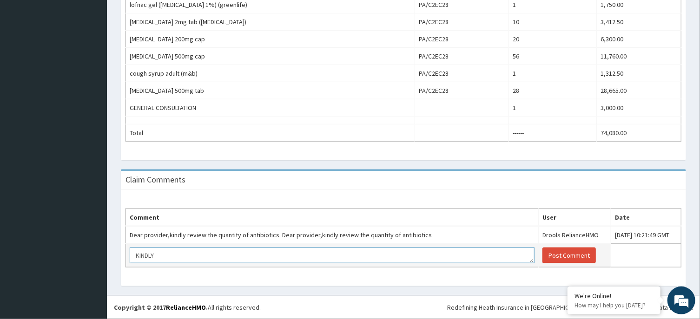
scroll to position [0, 0]
click at [390, 255] on textarea "KINDLY NOTE THAT ALL ANTIBIOTICS HAVE BEEN APPROVED AND IS DISPENSED TO THE ENR…" at bounding box center [332, 256] width 405 height 16
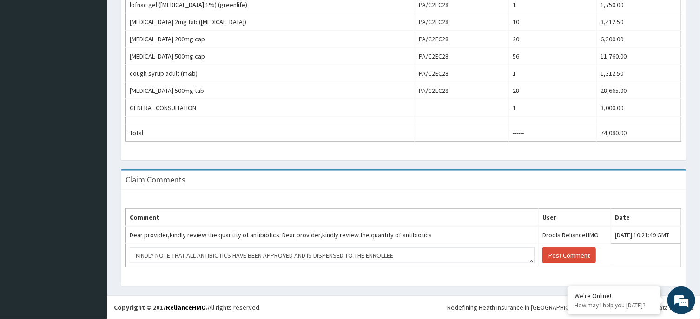
click at [410, 276] on div "Comment User Date Dear provider,kindly review the quantity of antibiotics. Dear…" at bounding box center [403, 238] width 565 height 96
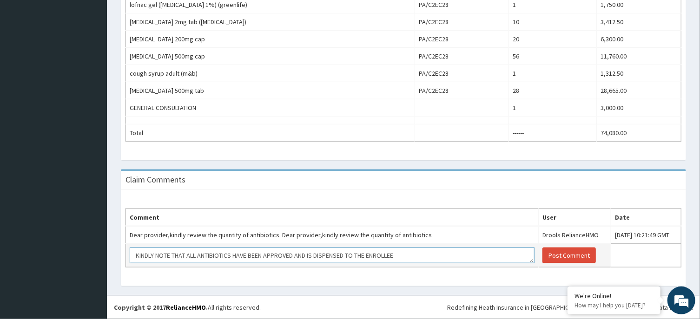
click at [383, 256] on textarea "KINDLY NOTE THAT ALL ANTIBIOTICS HAVE BEEN APPROVED AND IS DISPENSED TO THE ENR…" at bounding box center [332, 256] width 405 height 16
click at [394, 257] on textarea "KINDLY NOTE THAT ALL ANTIBIOTICS HAVE BEEN APPROVED AND IS DISPENSED TO THE ENR…" at bounding box center [332, 256] width 405 height 16
click at [395, 250] on textarea "KINDLY NOTE THAT ALL ANTIBIOTICS HAVE BEEN APPROVED AND IS DISPENSED TO THE ENR…" at bounding box center [332, 256] width 405 height 16
click at [354, 267] on td "KINDLY NOTE THAT ALL ANTIBIOTICS HAVE BEEN APPROVED AND IS DISPENSED TO THE ENR…" at bounding box center [332, 256] width 412 height 24
click at [389, 254] on textarea "KINDLY NOTE THAT ALL ANTIBIOTICS HAVE BEEN APPROVED AND IS DISPENSED TO THE ENR…" at bounding box center [332, 256] width 405 height 16
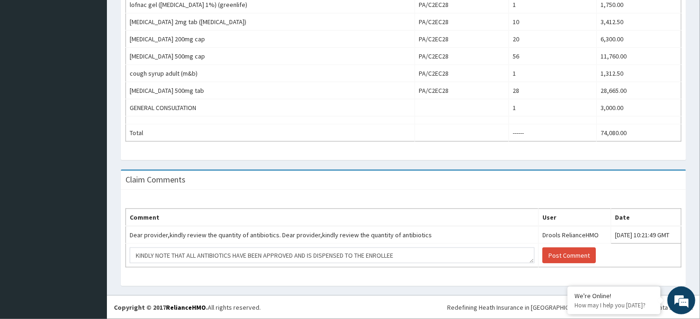
click at [385, 280] on div "Comment User Date Dear provider,kindly review the quantity of antibiotics. Dear…" at bounding box center [403, 238] width 565 height 96
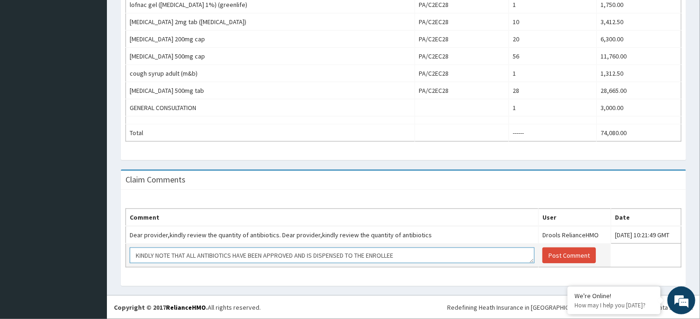
click at [315, 255] on textarea "KINDLY NOTE THAT ALL ANTIBIOTICS HAVE BEEN APPROVED AND IS DISPENSED TO THE ENR…" at bounding box center [332, 256] width 405 height 16
type textarea "KINDLY NOTE THAT ALL ANTIBIOTICS HAVE BEEN APPROVED AND HAS BEEN DISPENSED TO T…"
click at [555, 255] on button "Post Comment" at bounding box center [568, 256] width 53 height 16
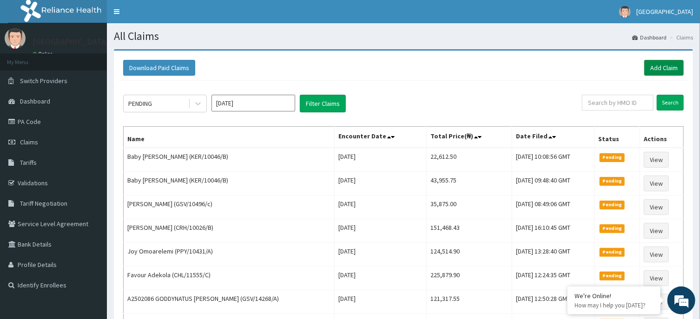
click at [661, 67] on link "Add Claim" at bounding box center [663, 68] width 39 height 16
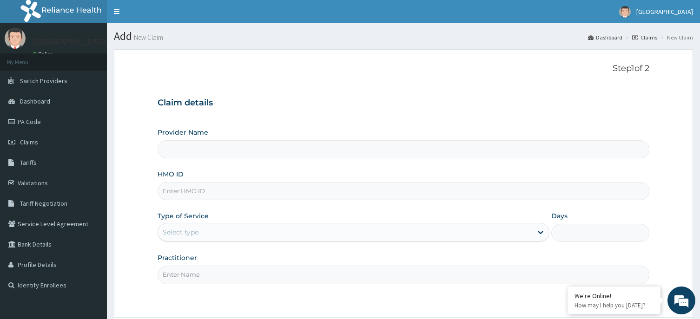
scroll to position [82, 0]
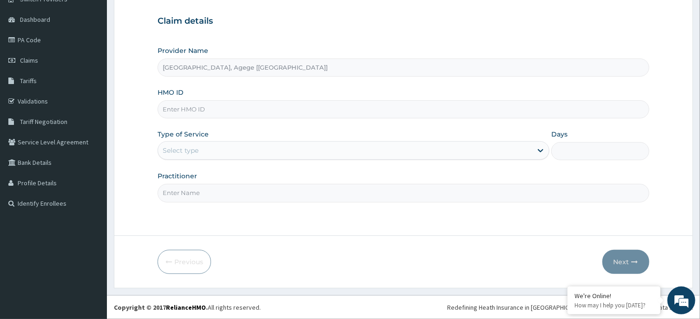
type input "[GEOGRAPHIC_DATA], Agege [[GEOGRAPHIC_DATA]]"
click at [178, 105] on input "HMO ID" at bounding box center [402, 109] width 491 height 18
paste input "CQX/10090/A"
type input "CQX/10090/A"
click at [203, 148] on div "Select type" at bounding box center [345, 150] width 374 height 15
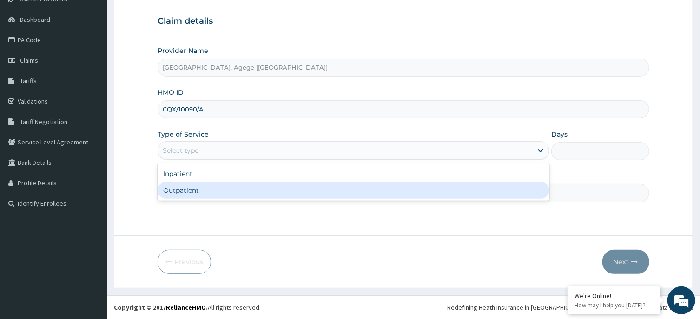
click at [201, 194] on div "Outpatient" at bounding box center [353, 190] width 392 height 17
type input "1"
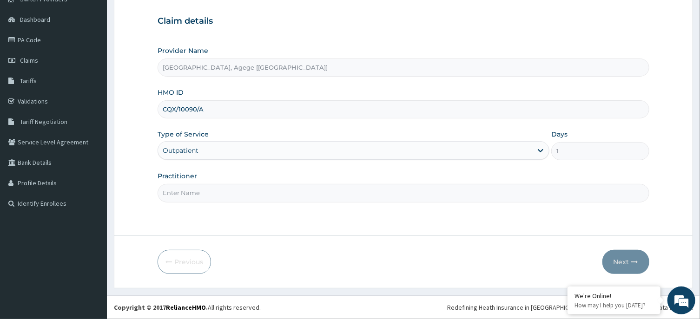
click at [189, 193] on input "Practitioner" at bounding box center [402, 193] width 491 height 18
type input "DR [PERSON_NAME]"
click at [614, 252] on button "Next" at bounding box center [625, 262] width 47 height 24
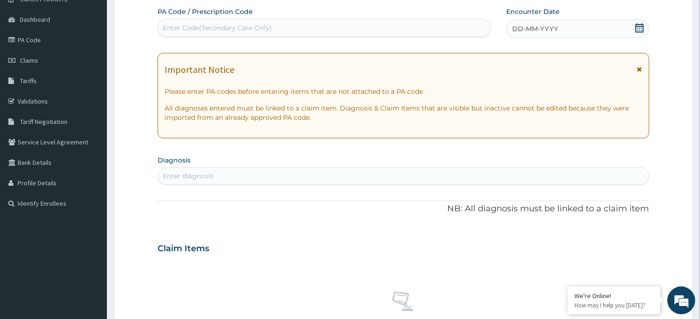
click at [230, 31] on div "Enter Code(Secondary Care Only)" at bounding box center [217, 27] width 109 height 9
paste input "PA/D8CAA5"
type input "PA/D8CAA5"
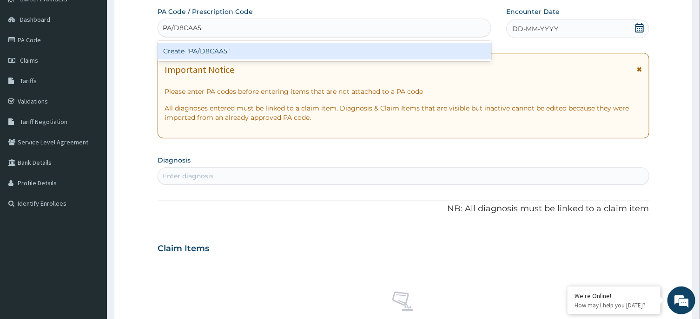
click at [208, 53] on div "Create "PA/D8CAA5"" at bounding box center [324, 51] width 334 height 17
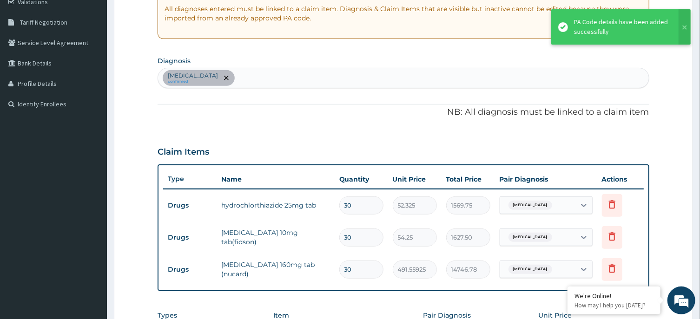
scroll to position [331, 0]
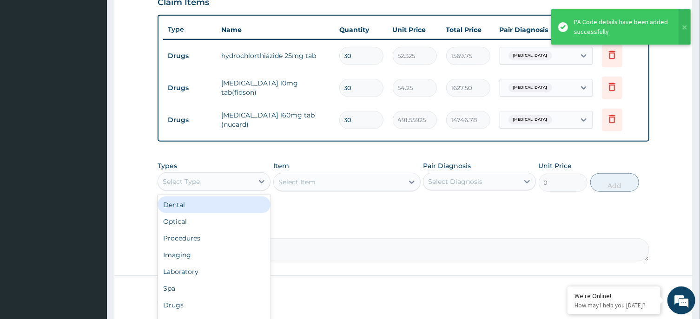
click at [166, 177] on div "Select Type" at bounding box center [181, 181] width 37 height 9
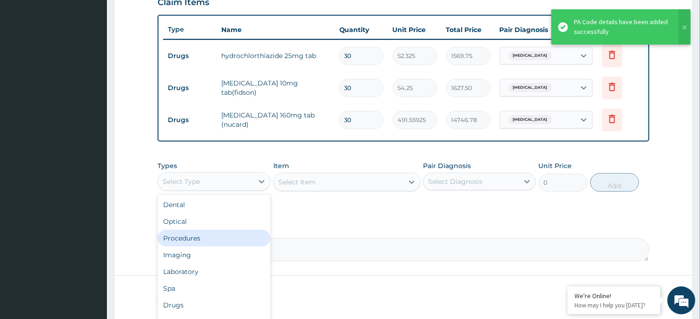
click at [219, 237] on div "Procedures" at bounding box center [213, 238] width 113 height 17
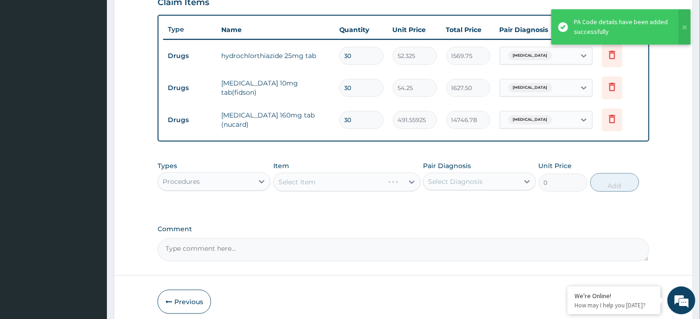
click at [464, 178] on div "Select Diagnosis" at bounding box center [455, 181] width 54 height 9
drag, startPoint x: 463, startPoint y: 204, endPoint x: 399, endPoint y: 194, distance: 65.4
click at [460, 205] on label "[MEDICAL_DATA]" at bounding box center [467, 204] width 58 height 9
checkbox input "true"
click at [373, 182] on div "Select Item" at bounding box center [346, 182] width 147 height 19
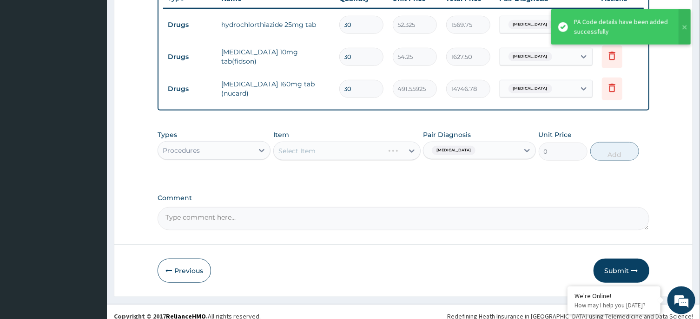
scroll to position [370, 0]
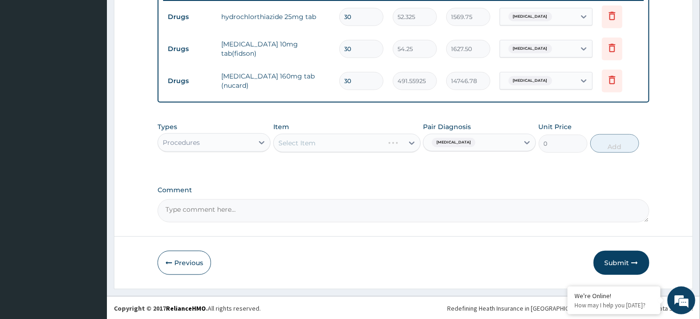
click at [357, 137] on div "Select Item" at bounding box center [346, 143] width 147 height 19
click at [361, 144] on div "Select Item" at bounding box center [339, 143] width 130 height 15
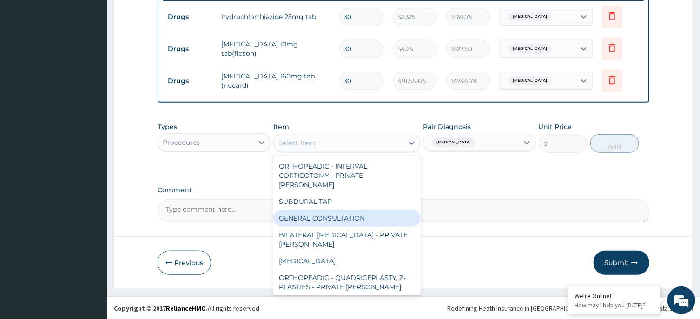
drag, startPoint x: 352, startPoint y: 207, endPoint x: 363, endPoint y: 205, distance: 11.4
click at [353, 210] on div "GENERAL CONSULTATION" at bounding box center [346, 218] width 147 height 17
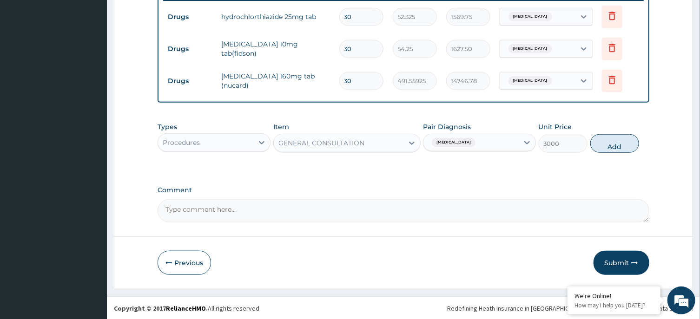
click at [425, 190] on label "Comment" at bounding box center [402, 190] width 491 height 8
click at [425, 199] on textarea "Comment" at bounding box center [402, 210] width 491 height 23
click at [615, 144] on button "Add" at bounding box center [614, 143] width 49 height 19
type input "0"
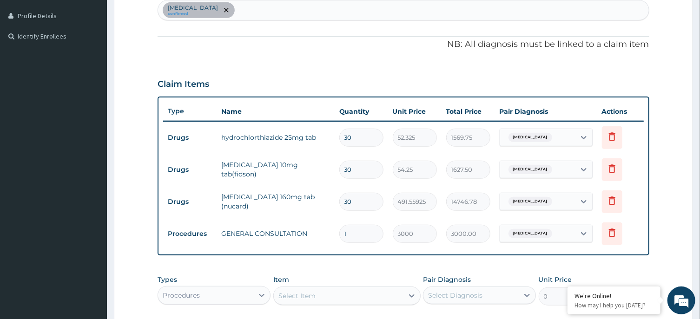
scroll to position [402, 0]
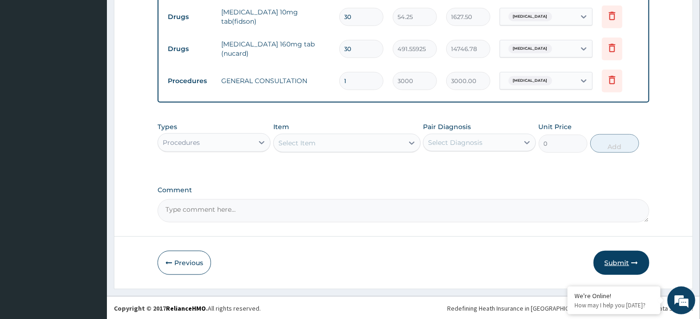
click at [619, 259] on button "Submit" at bounding box center [621, 263] width 56 height 24
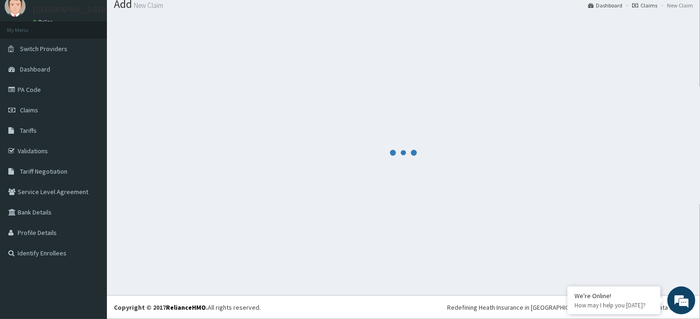
scroll to position [32, 0]
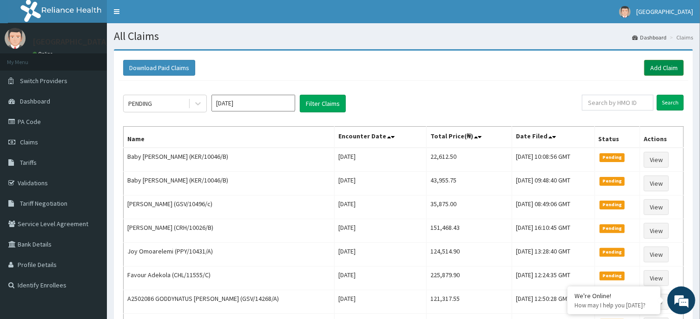
click at [673, 64] on link "Add Claim" at bounding box center [663, 68] width 39 height 16
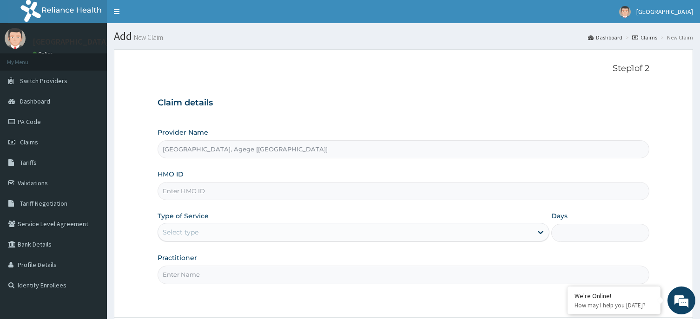
type input "[GEOGRAPHIC_DATA], Agege [[GEOGRAPHIC_DATA]]"
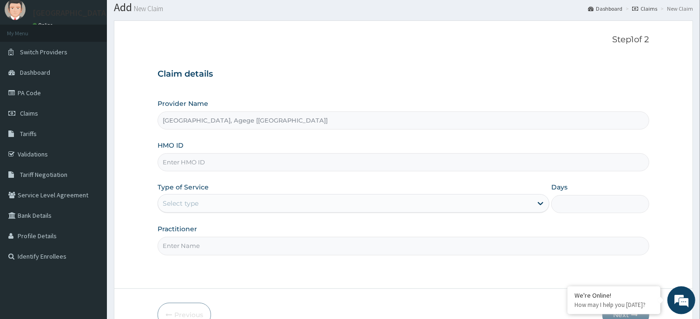
scroll to position [82, 0]
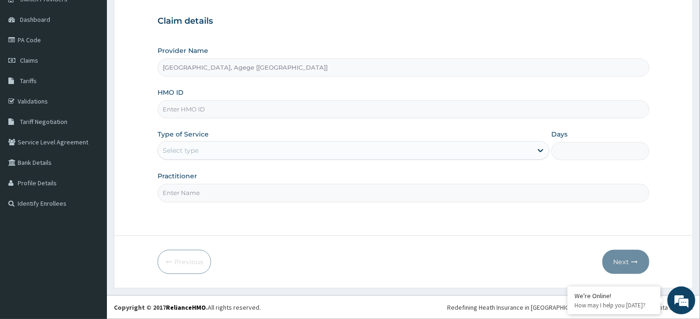
paste input "NKK/10257/B"
type input "NKK/10257/B"
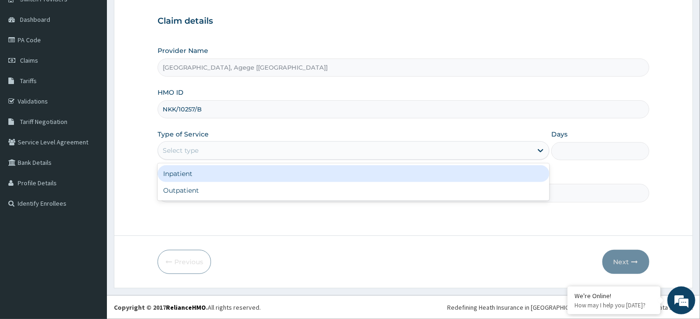
click at [196, 157] on div "Select type" at bounding box center [353, 150] width 392 height 19
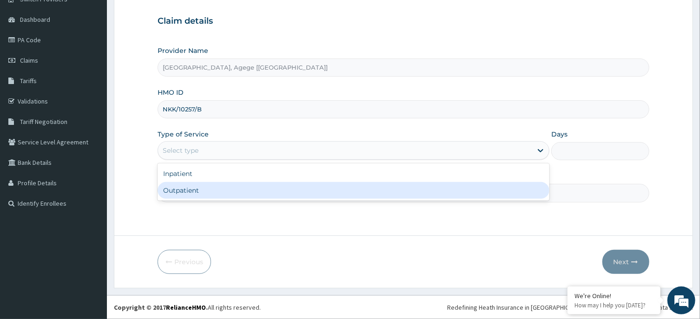
click at [202, 188] on div "Outpatient" at bounding box center [353, 190] width 392 height 17
type input "1"
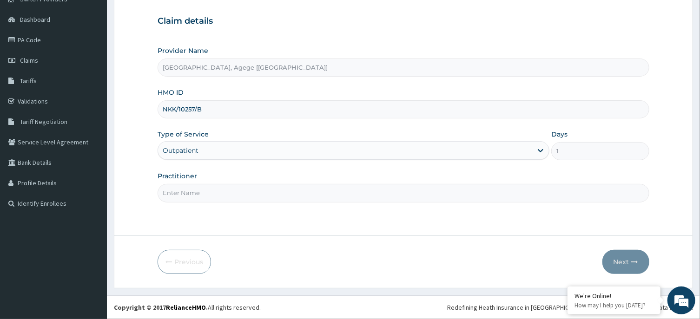
click at [198, 193] on input "Practitioner" at bounding box center [402, 193] width 491 height 18
type input "DR [PERSON_NAME]"
click at [636, 259] on icon "button" at bounding box center [634, 262] width 7 height 7
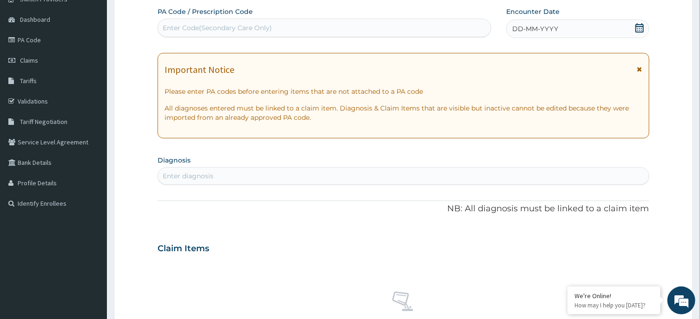
click at [320, 25] on div "Enter Code(Secondary Care Only)" at bounding box center [324, 27] width 333 height 15
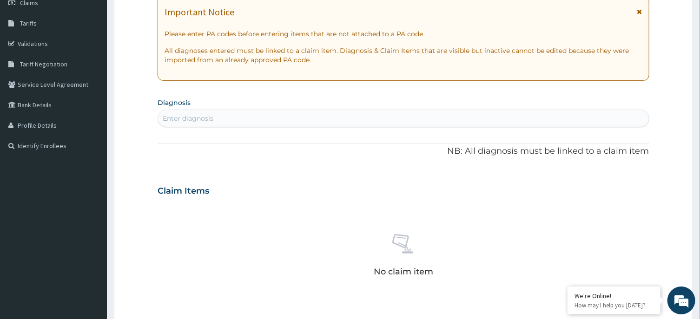
scroll to position [181, 0]
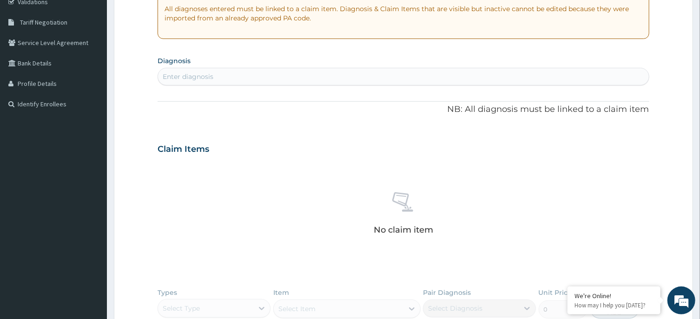
click at [257, 76] on div "Enter diagnosis" at bounding box center [403, 76] width 490 height 15
type input "MALARIA"
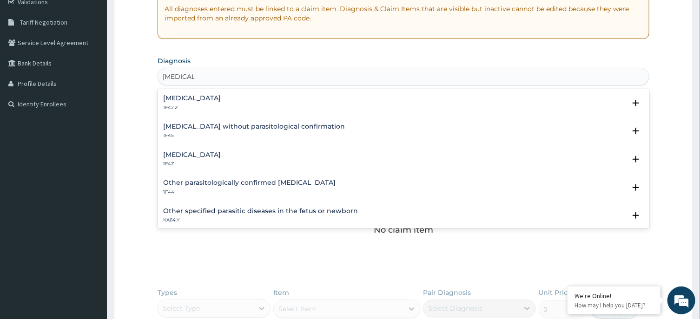
click at [209, 159] on div "Malaria, unspecified 1F4Z" at bounding box center [192, 159] width 58 height 16
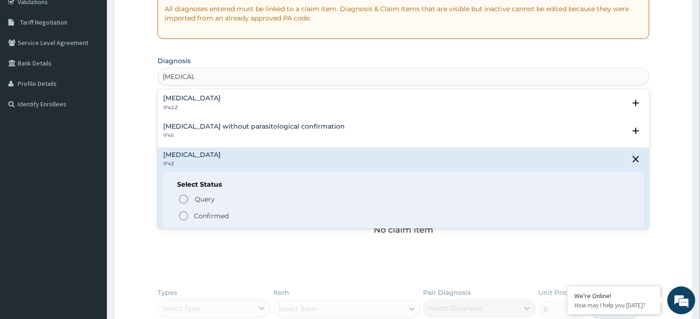
click at [197, 212] on p "Confirmed" at bounding box center [211, 215] width 35 height 9
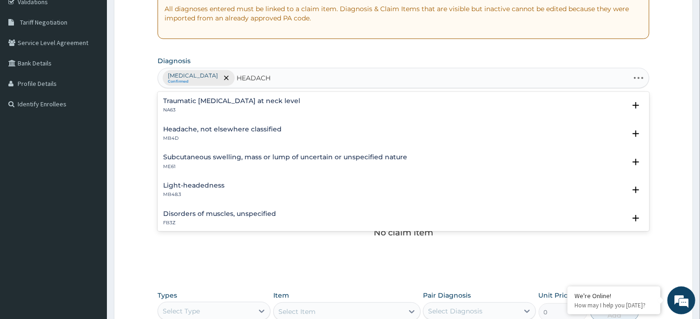
type input "HEADACHE"
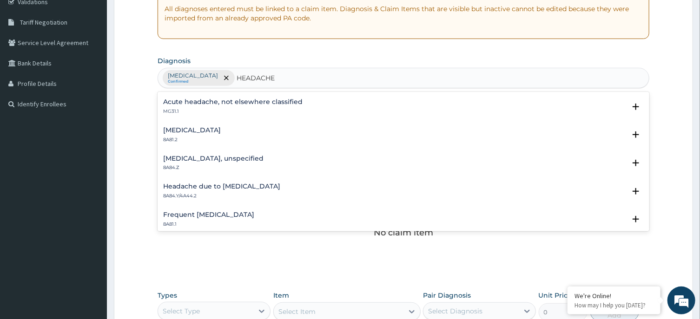
scroll to position [0, 0]
click at [237, 99] on h4 "Headache, not elsewhere classified" at bounding box center [222, 101] width 118 height 7
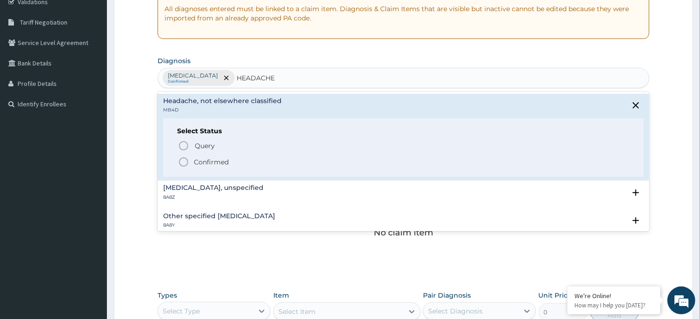
click at [213, 163] on p "Confirmed" at bounding box center [211, 161] width 35 height 9
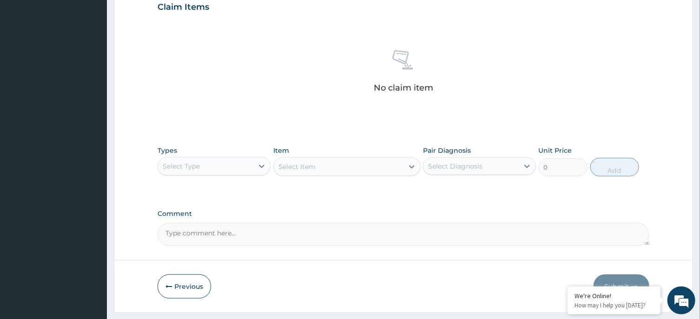
scroll to position [331, 0]
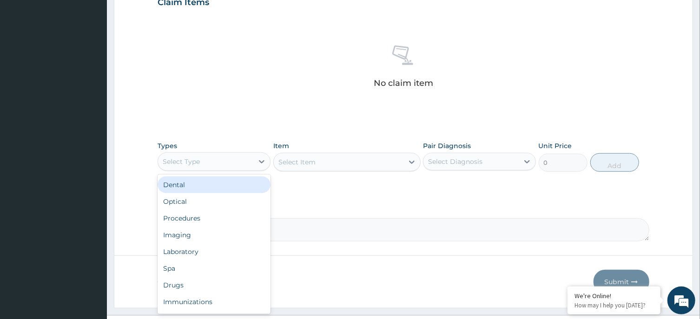
click at [209, 157] on div "Select Type" at bounding box center [205, 161] width 95 height 15
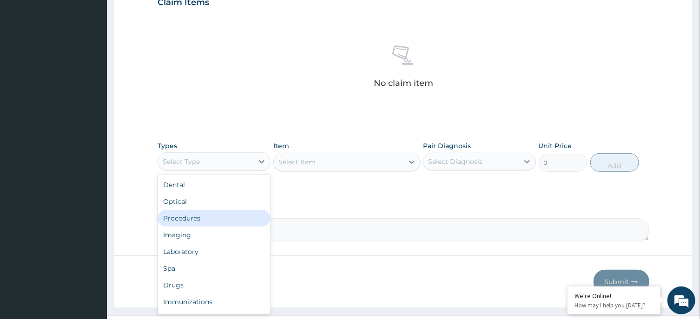
drag, startPoint x: 222, startPoint y: 219, endPoint x: 366, endPoint y: 178, distance: 150.0
click at [224, 217] on div "Procedures" at bounding box center [213, 218] width 113 height 17
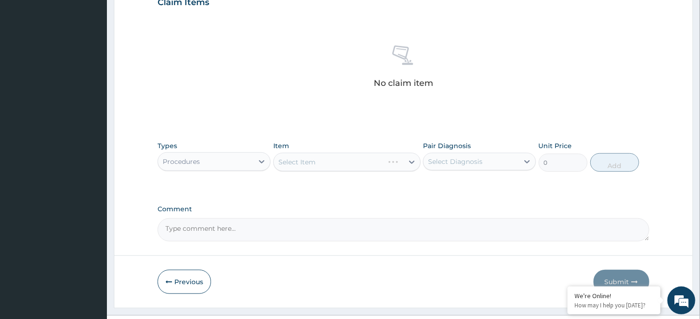
click at [484, 161] on div "Select Diagnosis" at bounding box center [470, 161] width 95 height 15
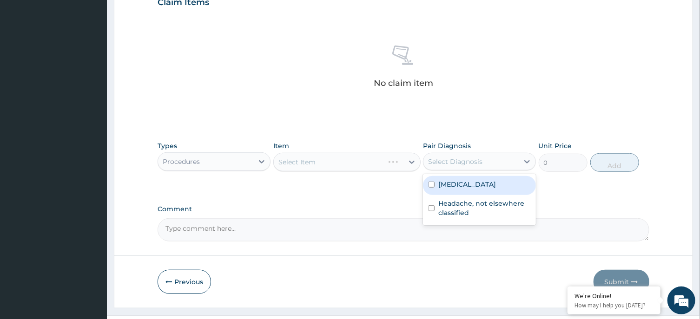
click at [483, 191] on div "Malaria, unspecified" at bounding box center [479, 185] width 113 height 19
checkbox input "true"
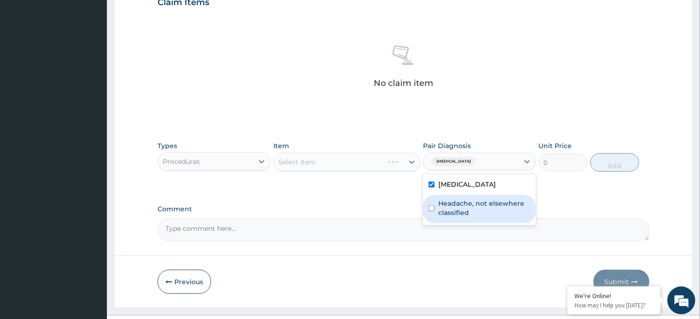
click at [482, 209] on label "Headache, not elsewhere classified" at bounding box center [484, 208] width 92 height 19
checkbox input "true"
click at [368, 158] on div "Select Item" at bounding box center [346, 162] width 147 height 19
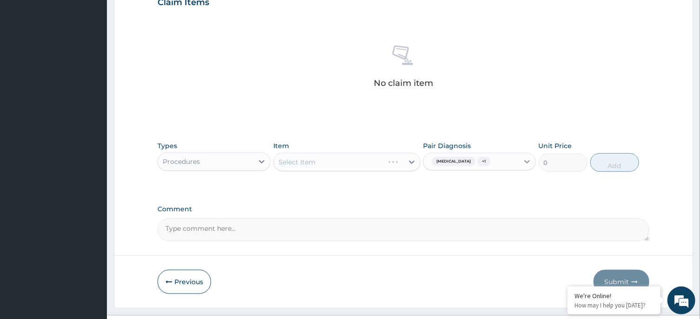
scroll to position [351, 0]
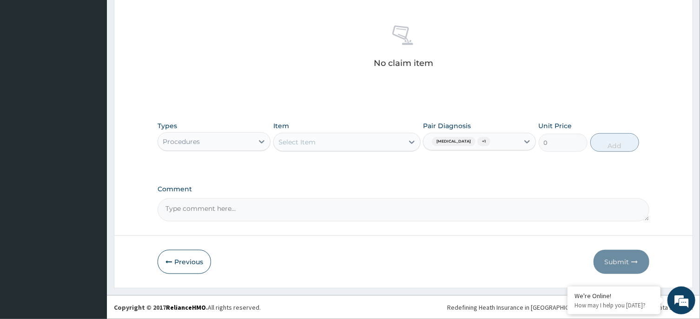
click at [323, 138] on div "Select Item" at bounding box center [339, 142] width 130 height 15
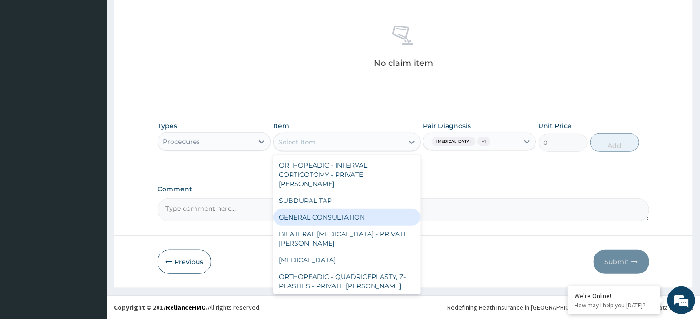
drag, startPoint x: 332, startPoint y: 208, endPoint x: 421, endPoint y: 184, distance: 91.8
click at [336, 209] on div "GENERAL CONSULTATION" at bounding box center [346, 217] width 147 height 17
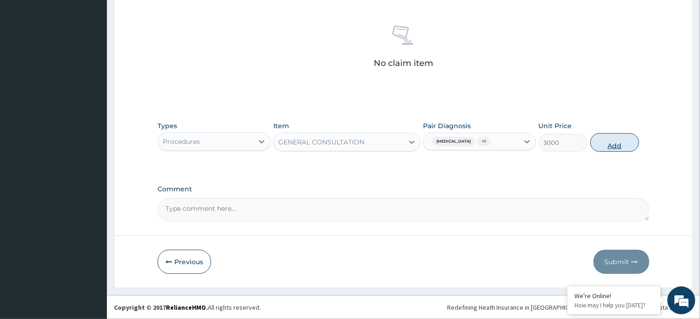
click at [615, 142] on button "Add" at bounding box center [614, 142] width 49 height 19
type input "0"
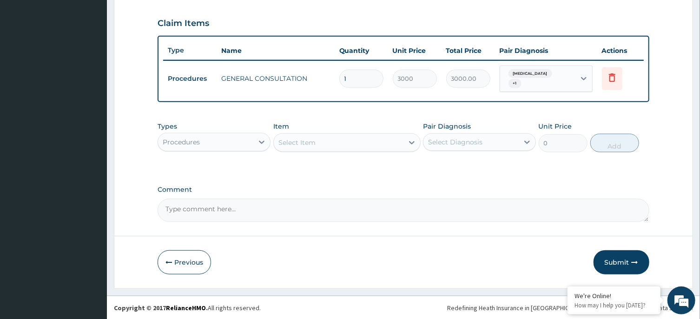
click at [227, 145] on div "Procedures" at bounding box center [205, 142] width 95 height 15
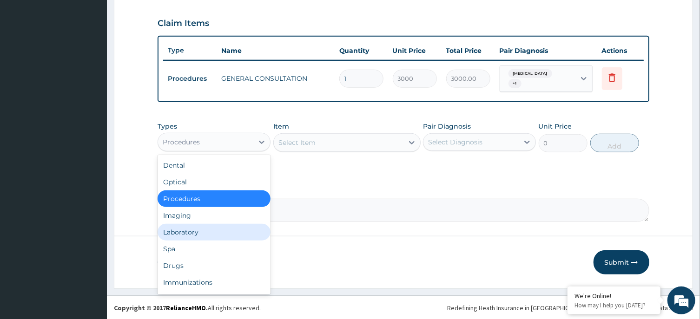
drag, startPoint x: 226, startPoint y: 226, endPoint x: 314, endPoint y: 195, distance: 93.1
click at [227, 226] on div "Laboratory" at bounding box center [213, 232] width 113 height 17
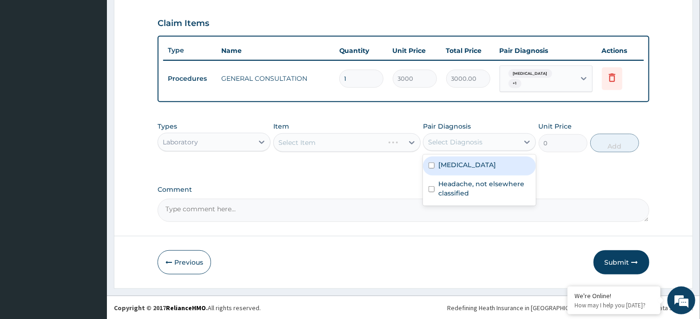
drag, startPoint x: 479, startPoint y: 143, endPoint x: 480, endPoint y: 160, distance: 17.2
click at [479, 145] on div "Select Diagnosis" at bounding box center [455, 141] width 54 height 9
click at [483, 169] on div "Malaria, unspecified" at bounding box center [479, 166] width 113 height 19
checkbox input "true"
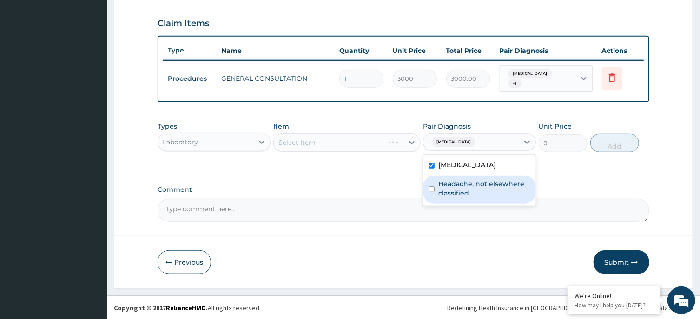
click at [487, 192] on label "Headache, not elsewhere classified" at bounding box center [484, 188] width 92 height 19
checkbox input "true"
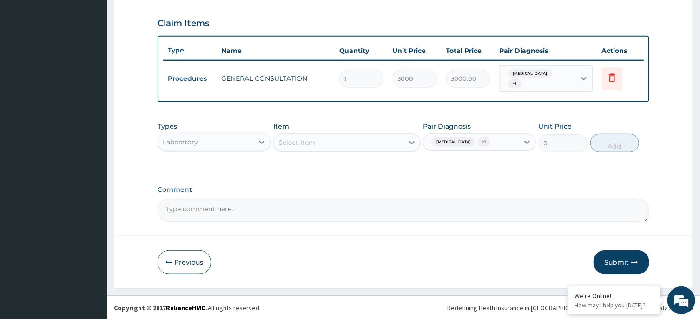
click at [341, 151] on div "Item Select Item" at bounding box center [346, 137] width 147 height 31
click at [339, 154] on div "Types Laboratory Item Select Item Pair Diagnosis Malaria, unspecified + 1 Unit …" at bounding box center [402, 137] width 491 height 40
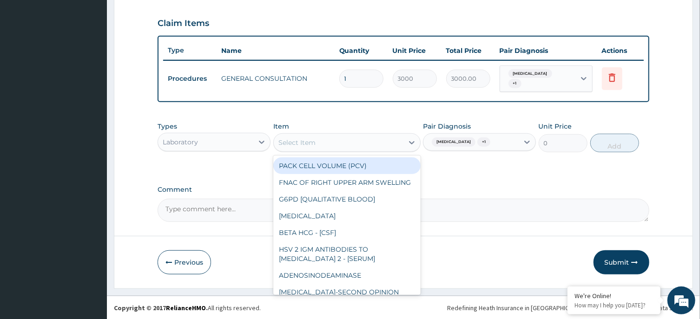
click at [338, 147] on div "Select Item" at bounding box center [339, 142] width 130 height 15
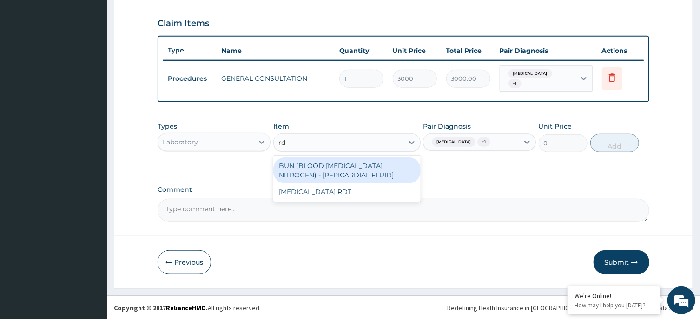
type input "rdt"
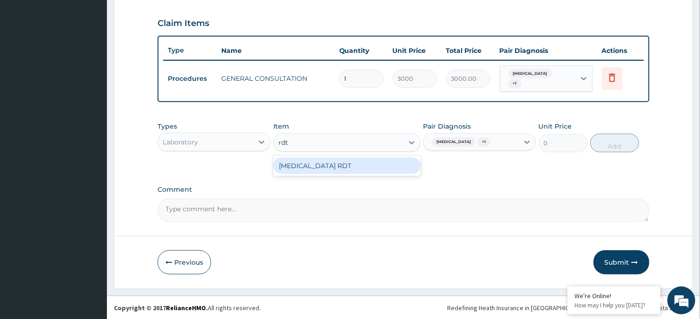
click at [314, 164] on div "MALARIA RDT" at bounding box center [346, 165] width 147 height 17
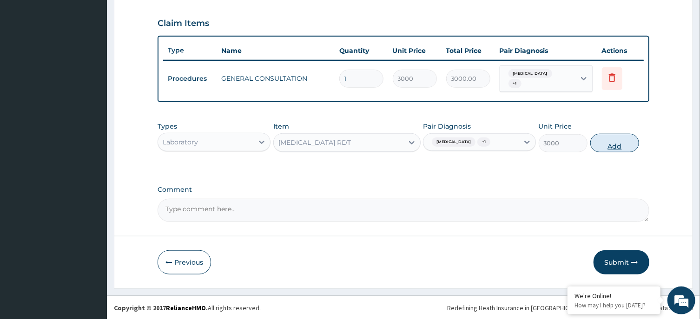
click at [621, 142] on button "Add" at bounding box center [614, 143] width 49 height 19
type input "0"
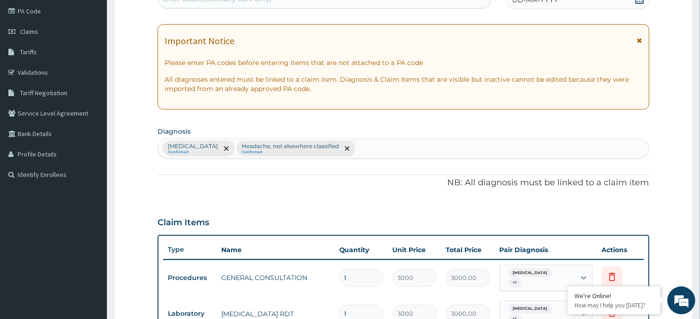
scroll to position [0, 0]
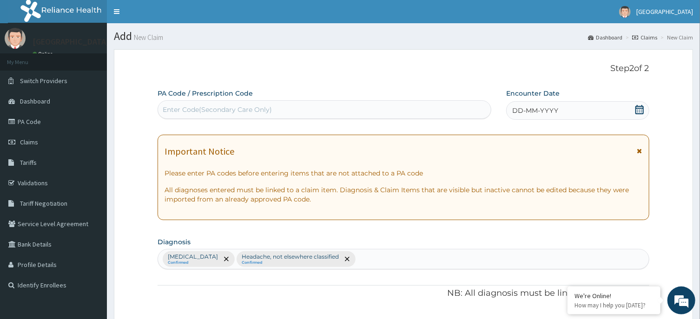
click at [638, 111] on icon at bounding box center [639, 109] width 9 height 9
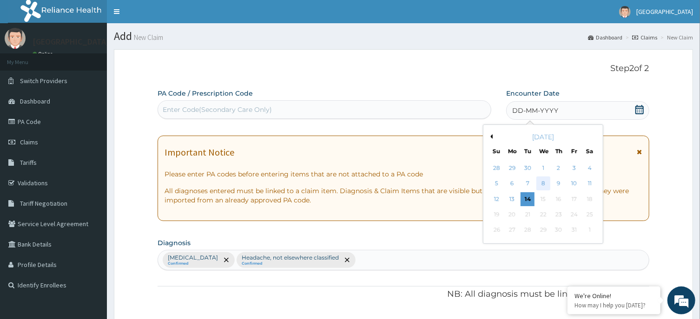
click at [547, 179] on div "8" at bounding box center [543, 184] width 14 height 14
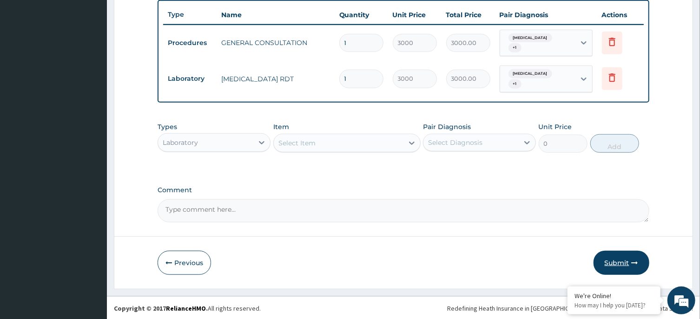
click at [615, 256] on button "Submit" at bounding box center [621, 263] width 56 height 24
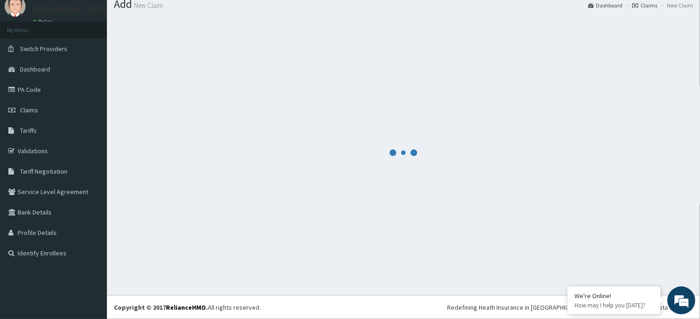
scroll to position [32, 0]
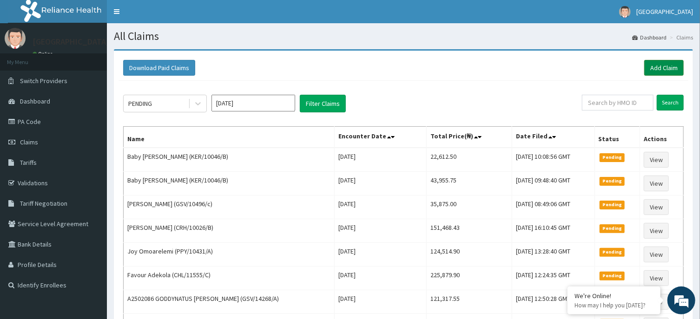
click at [668, 61] on link "Add Claim" at bounding box center [663, 68] width 39 height 16
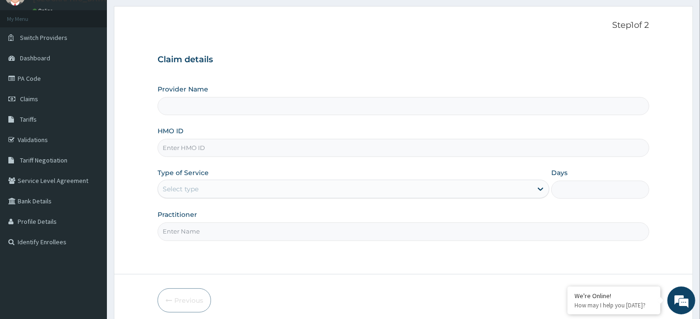
scroll to position [82, 0]
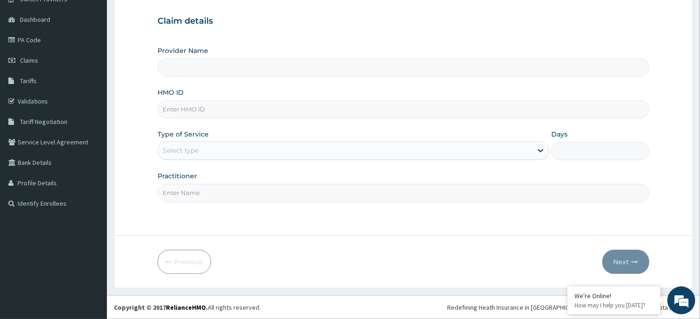
type input "R-Jolad Hospital, Agege [Salem House]"
paste input "NKK/10257/E"
type input "NKK/10257/E"
click at [195, 148] on div "Select type" at bounding box center [181, 150] width 36 height 9
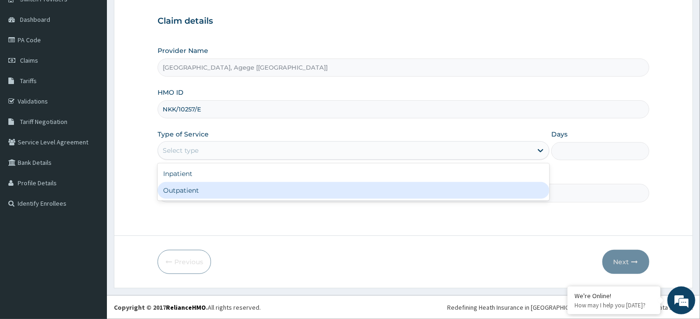
click at [206, 194] on div "Outpatient" at bounding box center [353, 190] width 392 height 17
type input "1"
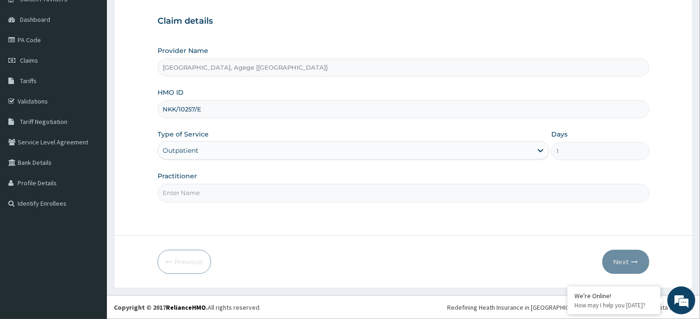
click at [211, 196] on input "Practitioner" at bounding box center [402, 193] width 491 height 18
type input "DR FESTUS"
click at [628, 264] on button "Next" at bounding box center [625, 262] width 47 height 24
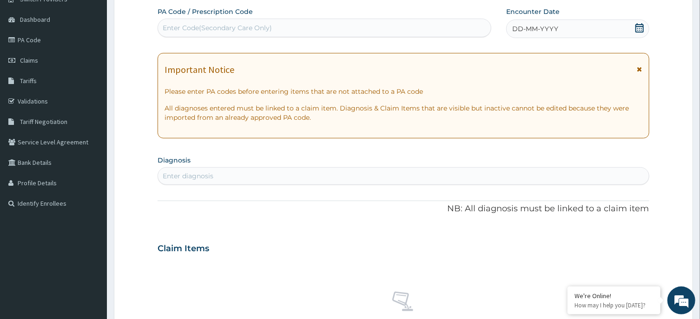
click at [395, 26] on div "Enter Code(Secondary Care Only)" at bounding box center [324, 27] width 333 height 15
paste input "PA/3D03AF"
type input "PA/3D03AF"
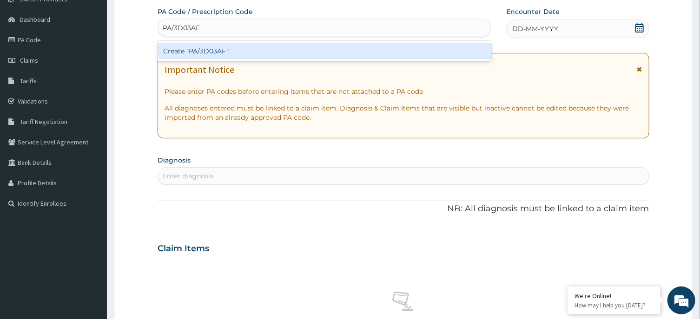
click at [192, 49] on div "Create "PA/3D03AF"" at bounding box center [324, 51] width 334 height 17
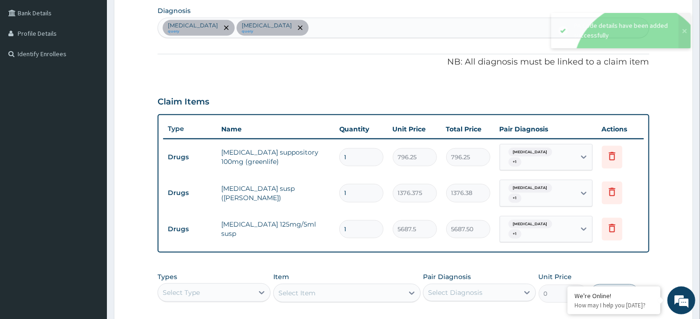
scroll to position [348, 0]
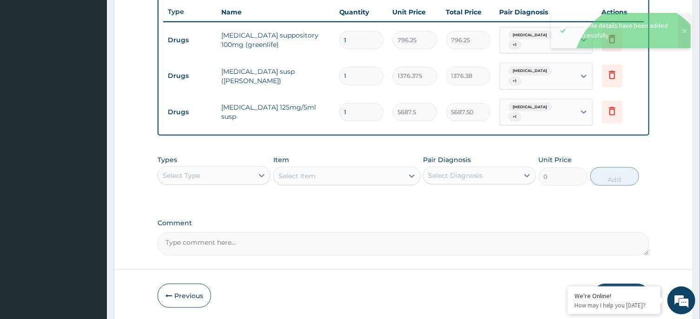
drag, startPoint x: 209, startPoint y: 177, endPoint x: 212, endPoint y: 183, distance: 7.1
click at [209, 178] on div "Select Type" at bounding box center [205, 175] width 95 height 15
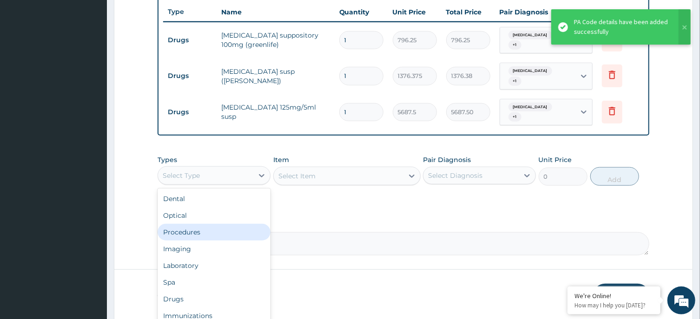
drag, startPoint x: 220, startPoint y: 229, endPoint x: 430, endPoint y: 183, distance: 215.4
click at [228, 228] on div "Procedures" at bounding box center [213, 232] width 113 height 17
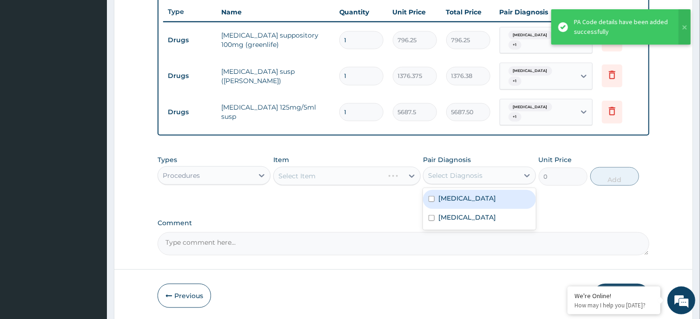
drag, startPoint x: 497, startPoint y: 170, endPoint x: 476, endPoint y: 192, distance: 30.9
click at [497, 171] on div "Select Diagnosis" at bounding box center [470, 175] width 95 height 15
click at [472, 203] on div "Malaria, unspecified" at bounding box center [479, 199] width 113 height 19
checkbox input "true"
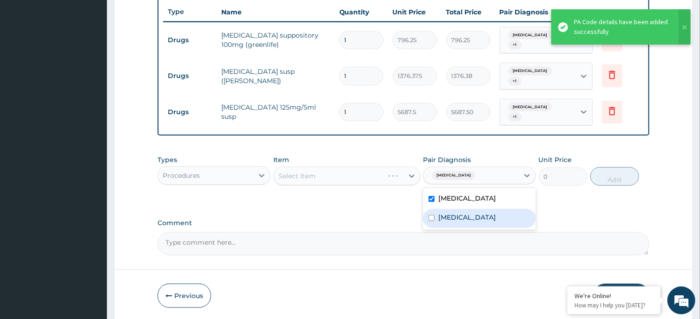
click at [472, 222] on label "Acute tonsillitis, unspecified" at bounding box center [467, 217] width 58 height 9
checkbox input "true"
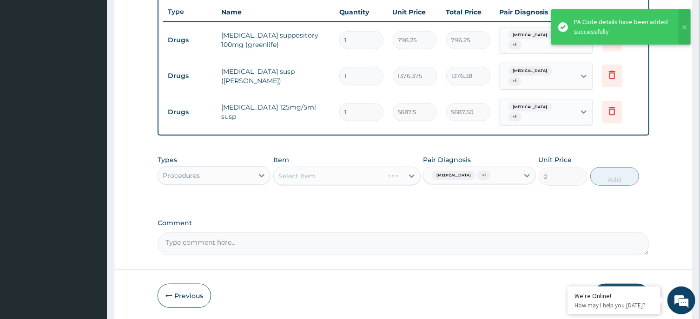
click at [342, 178] on div "Select Item" at bounding box center [346, 176] width 147 height 19
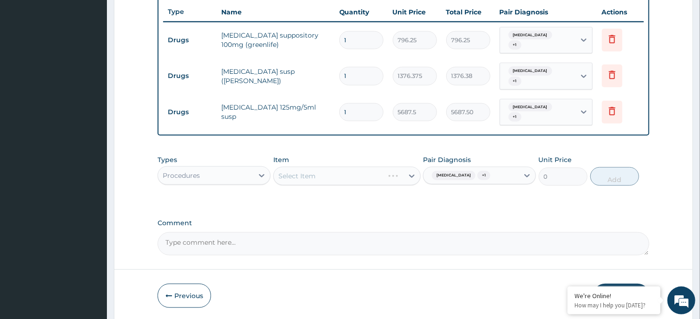
scroll to position [382, 0]
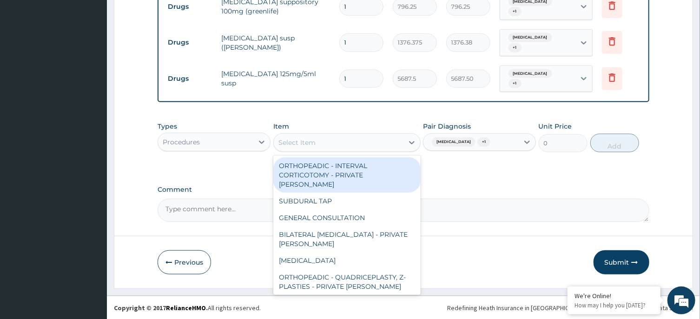
drag, startPoint x: 301, startPoint y: 142, endPoint x: 317, endPoint y: 200, distance: 60.2
click at [302, 147] on div "Select Item" at bounding box center [339, 142] width 130 height 15
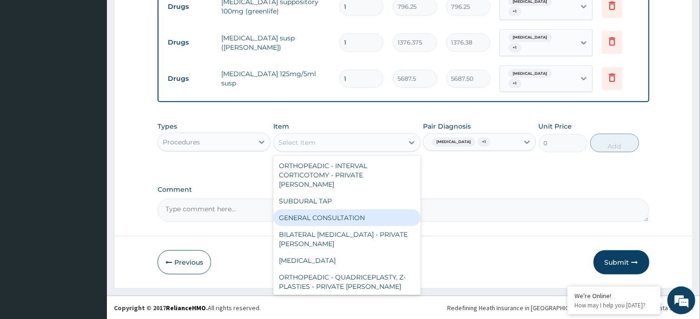
click at [332, 209] on div "GENERAL CONSULTATION" at bounding box center [346, 217] width 147 height 17
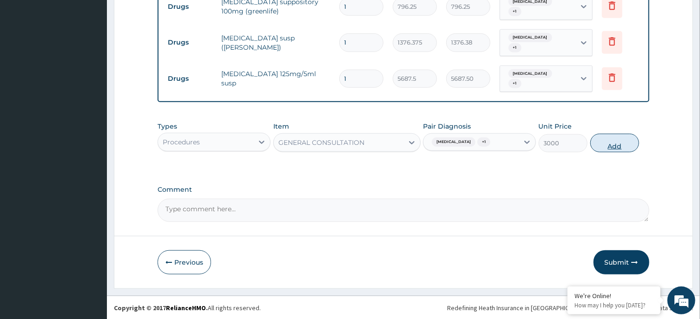
click at [615, 138] on button "Add" at bounding box center [614, 143] width 49 height 19
type input "0"
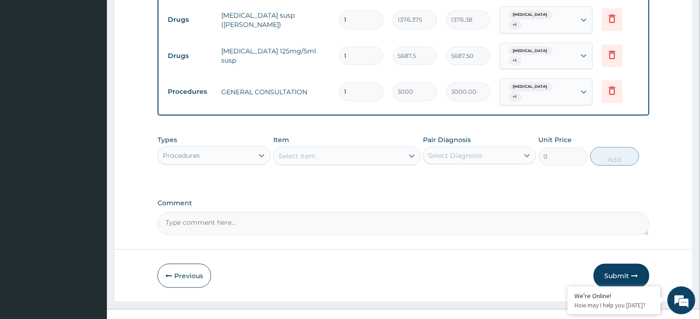
scroll to position [418, 0]
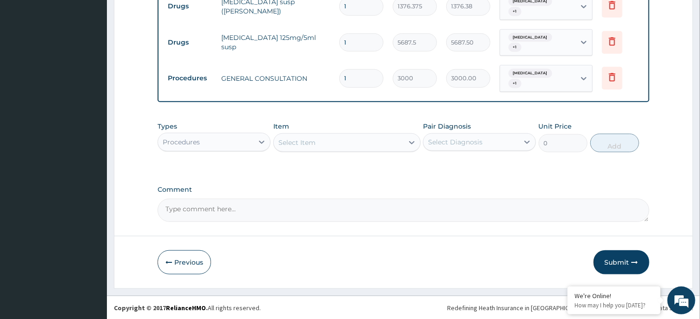
click at [245, 145] on div "Procedures" at bounding box center [205, 142] width 95 height 15
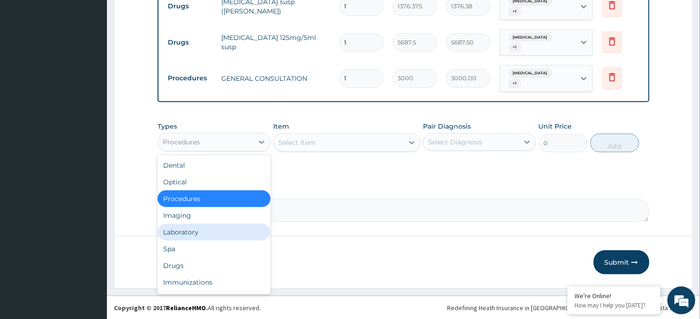
drag, startPoint x: 237, startPoint y: 232, endPoint x: 277, endPoint y: 212, distance: 44.7
click at [237, 233] on div "Laboratory" at bounding box center [213, 232] width 113 height 17
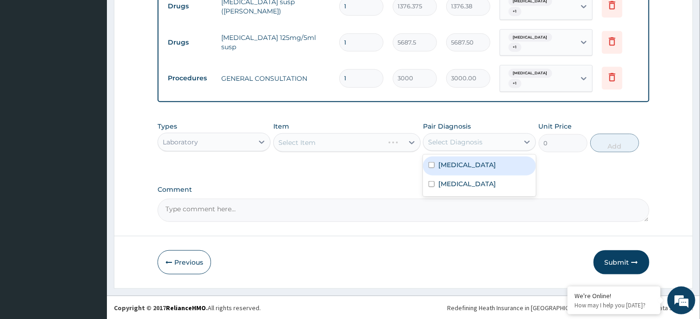
click at [484, 147] on div "Select Diagnosis" at bounding box center [470, 142] width 95 height 15
click at [489, 175] on div "Malaria, unspecified" at bounding box center [479, 166] width 113 height 19
checkbox input "true"
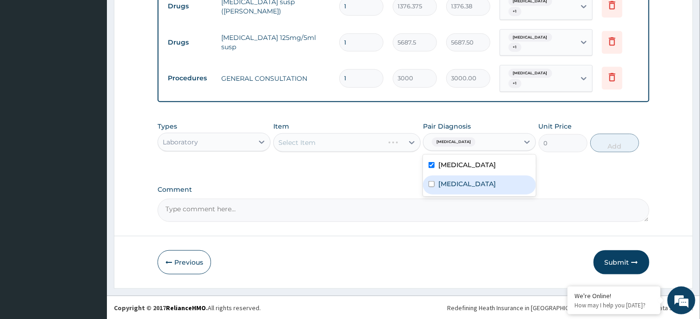
click at [494, 189] on label "Acute tonsillitis, unspecified" at bounding box center [467, 183] width 58 height 9
checkbox input "true"
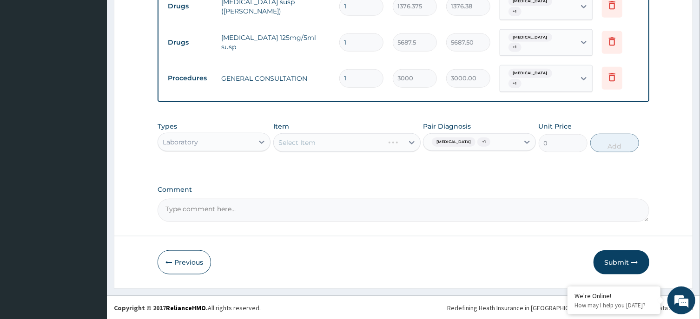
click at [388, 143] on div "Select Item" at bounding box center [346, 142] width 147 height 19
click at [315, 141] on div "Select Item" at bounding box center [346, 142] width 147 height 19
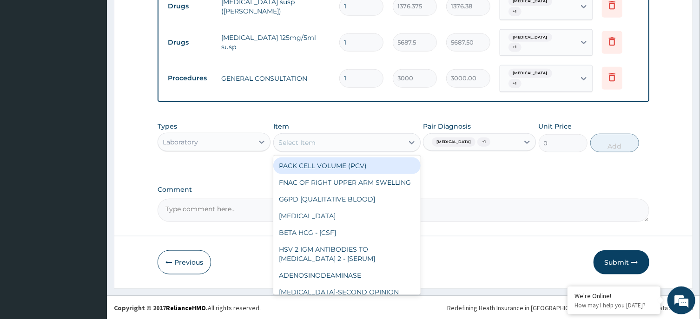
click at [323, 141] on div "Select Item" at bounding box center [339, 142] width 130 height 15
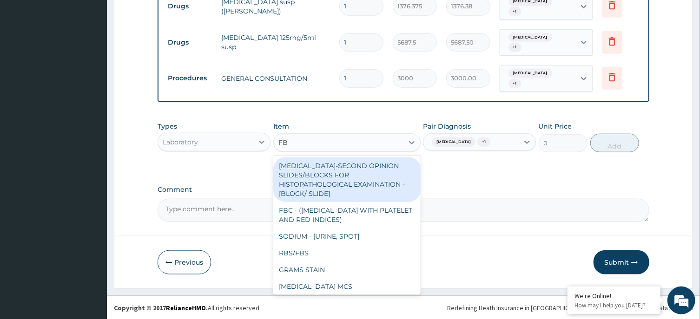
type input "FBC"
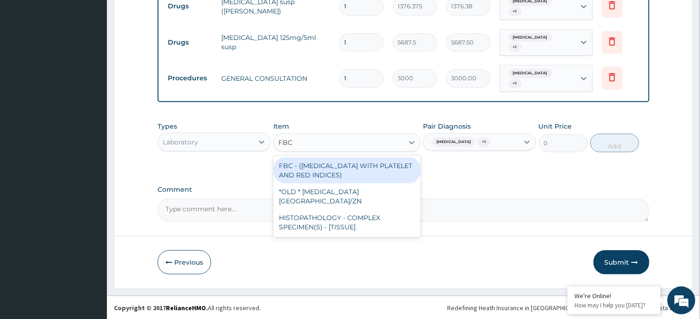
click at [337, 172] on div "FBC - (FULL BLOOD COUNT WITH PLATELET AND RED INDICES)" at bounding box center [346, 170] width 147 height 26
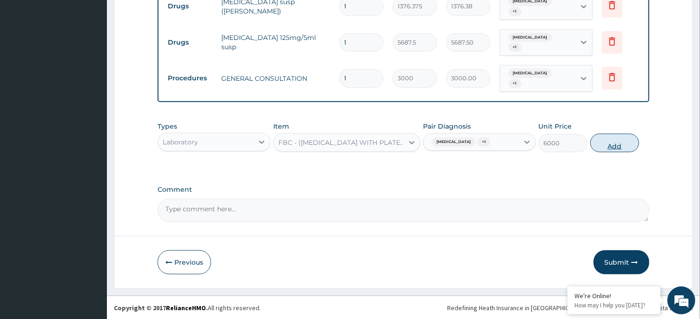
click at [613, 146] on button "Add" at bounding box center [614, 143] width 49 height 19
type input "0"
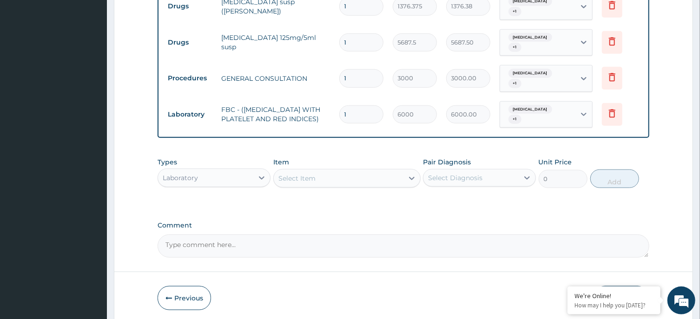
click at [363, 182] on div "Select Item" at bounding box center [339, 178] width 130 height 15
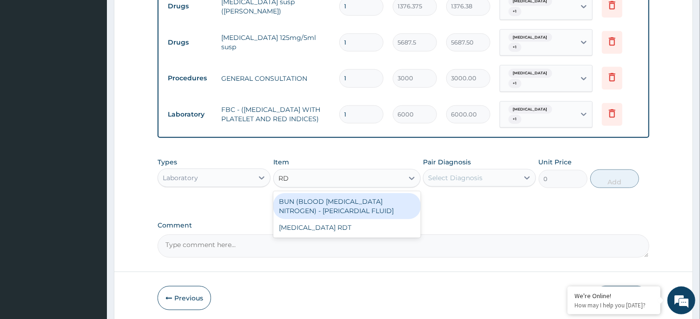
type input "RDT"
drag, startPoint x: 344, startPoint y: 208, endPoint x: 453, endPoint y: 192, distance: 109.8
click at [356, 208] on div "MALARIA RDT" at bounding box center [346, 201] width 147 height 17
type input "3000"
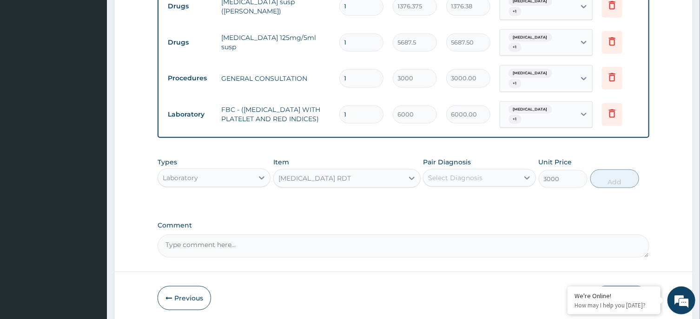
click at [496, 182] on div "Select Diagnosis" at bounding box center [470, 177] width 95 height 15
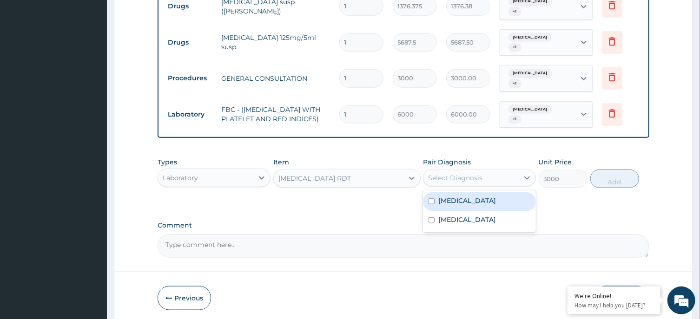
drag, startPoint x: 488, startPoint y: 206, endPoint x: 485, endPoint y: 225, distance: 18.8
click at [488, 208] on div "Malaria, unspecified" at bounding box center [479, 201] width 113 height 19
checkbox input "true"
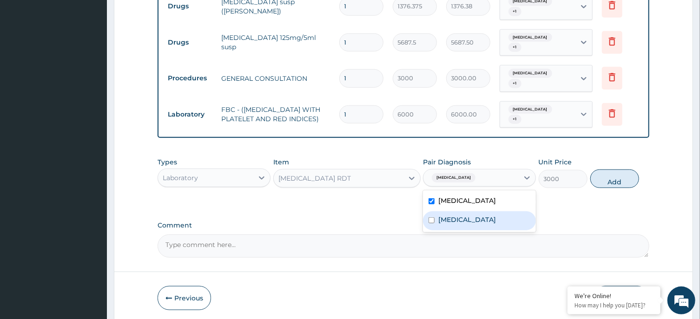
drag, startPoint x: 486, startPoint y: 226, endPoint x: 561, endPoint y: 208, distance: 76.9
click at [490, 224] on label "Acute tonsillitis, unspecified" at bounding box center [467, 219] width 58 height 9
checkbox input "true"
click at [620, 175] on button "Add" at bounding box center [614, 179] width 49 height 19
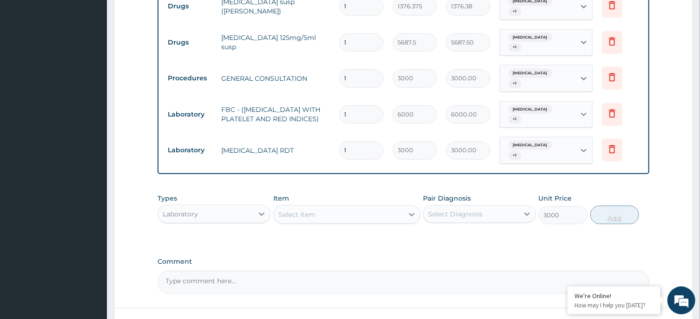
type input "0"
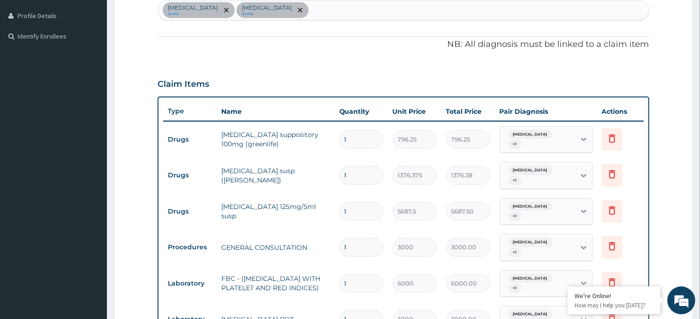
scroll to position [491, 0]
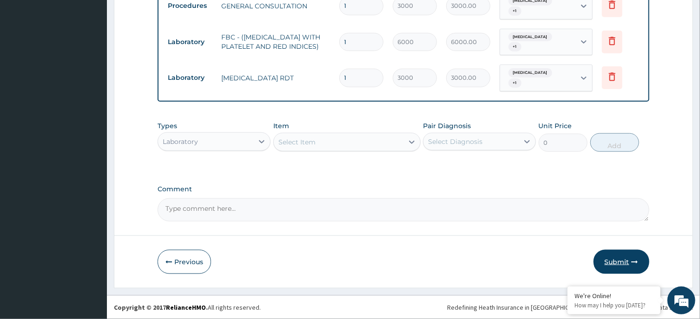
click at [622, 262] on button "Submit" at bounding box center [621, 262] width 56 height 24
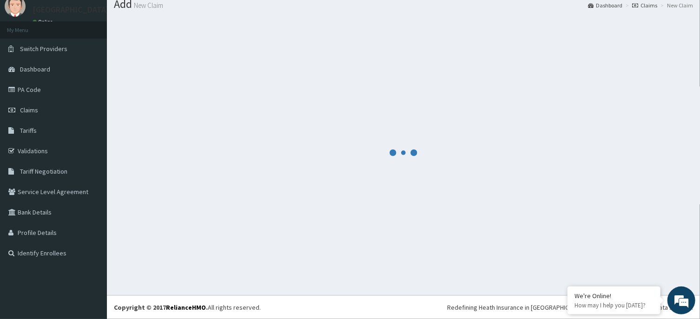
scroll to position [32, 0]
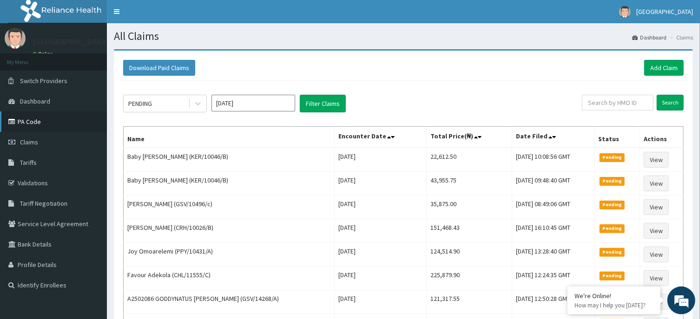
click at [50, 115] on link "PA Code" at bounding box center [53, 121] width 107 height 20
